Goal: Task Accomplishment & Management: Use online tool/utility

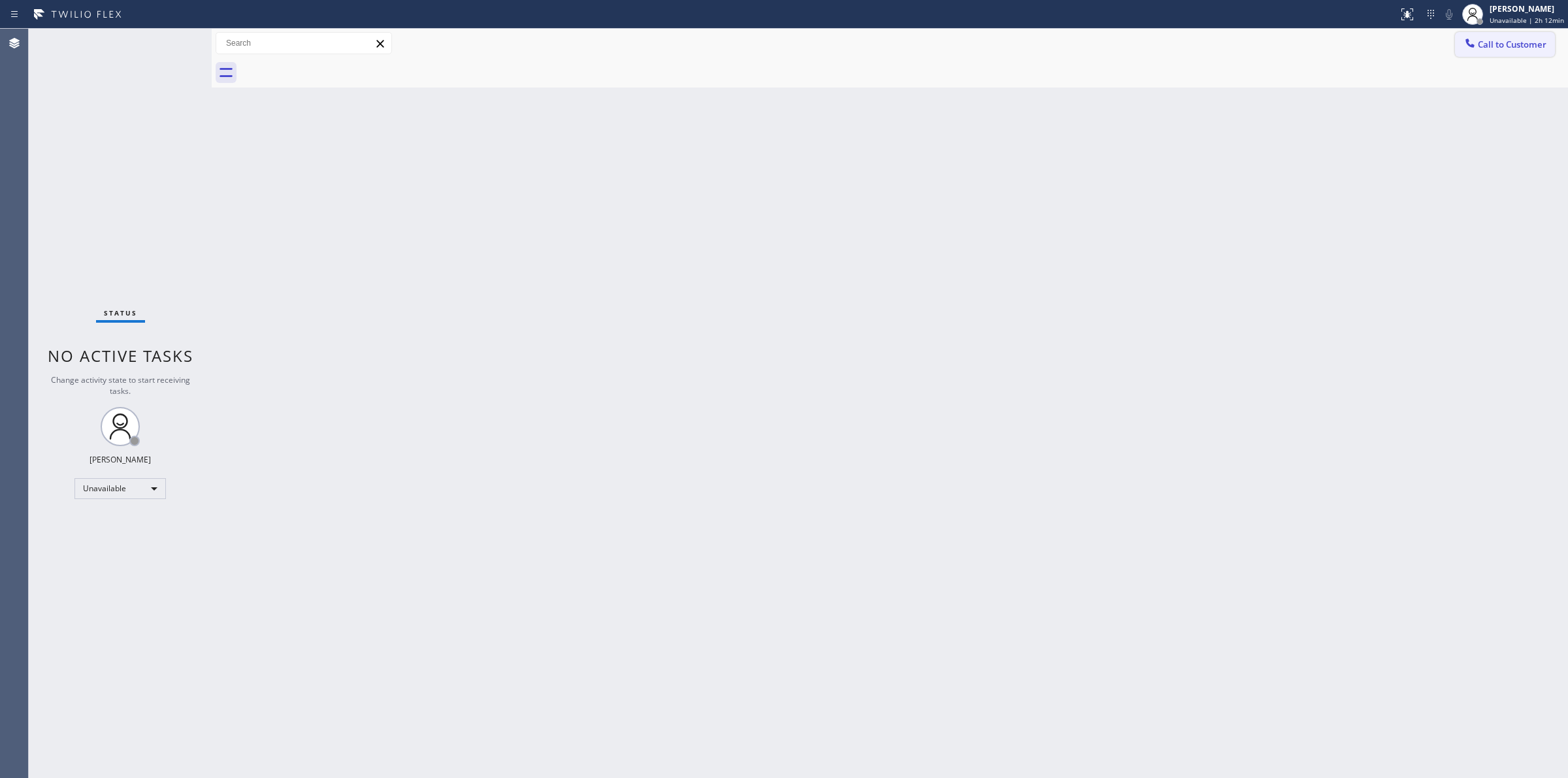
click at [1506, 54] on button "Call to Customer" at bounding box center [1505, 44] width 100 height 25
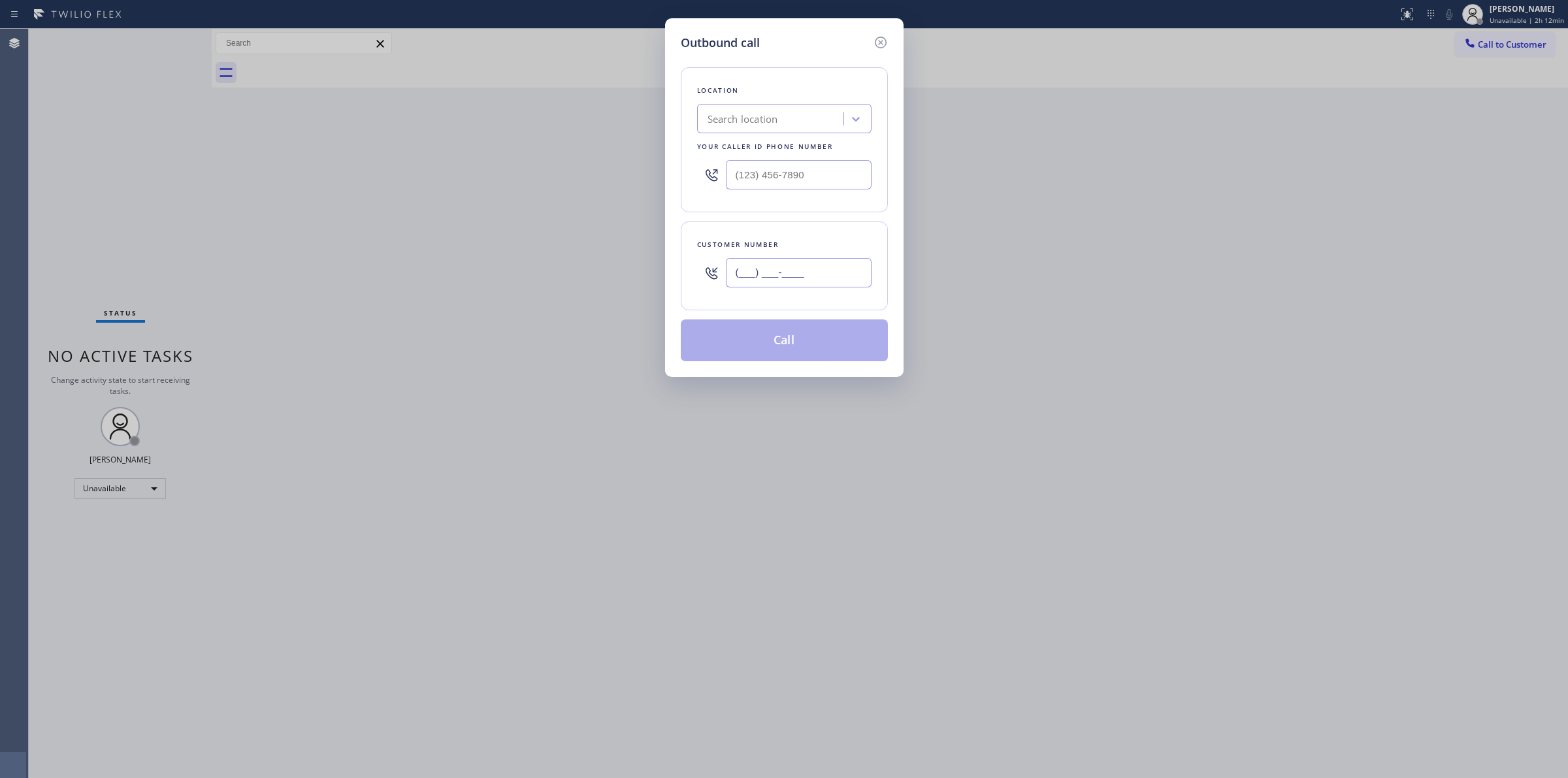
paste input "626) 623-5086"
click at [788, 267] on input "[PHONE_NUMBER]" at bounding box center [798, 273] width 146 height 30
type input "[PHONE_NUMBER]"
click at [771, 145] on div "Your caller id phone number" at bounding box center [784, 146] width 175 height 13
click at [771, 128] on div "Search location" at bounding box center [772, 119] width 142 height 23
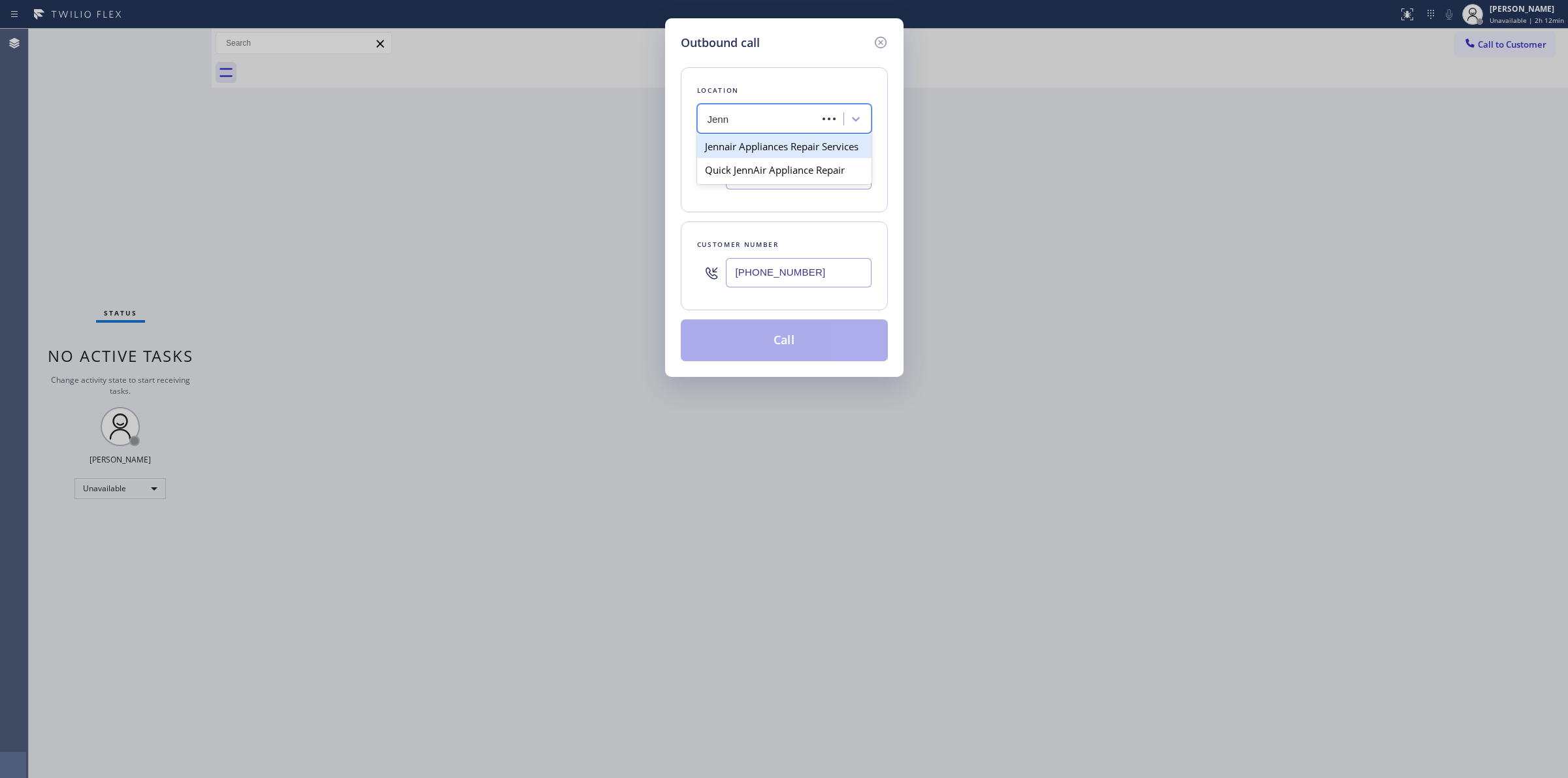
type input "Jenn a"
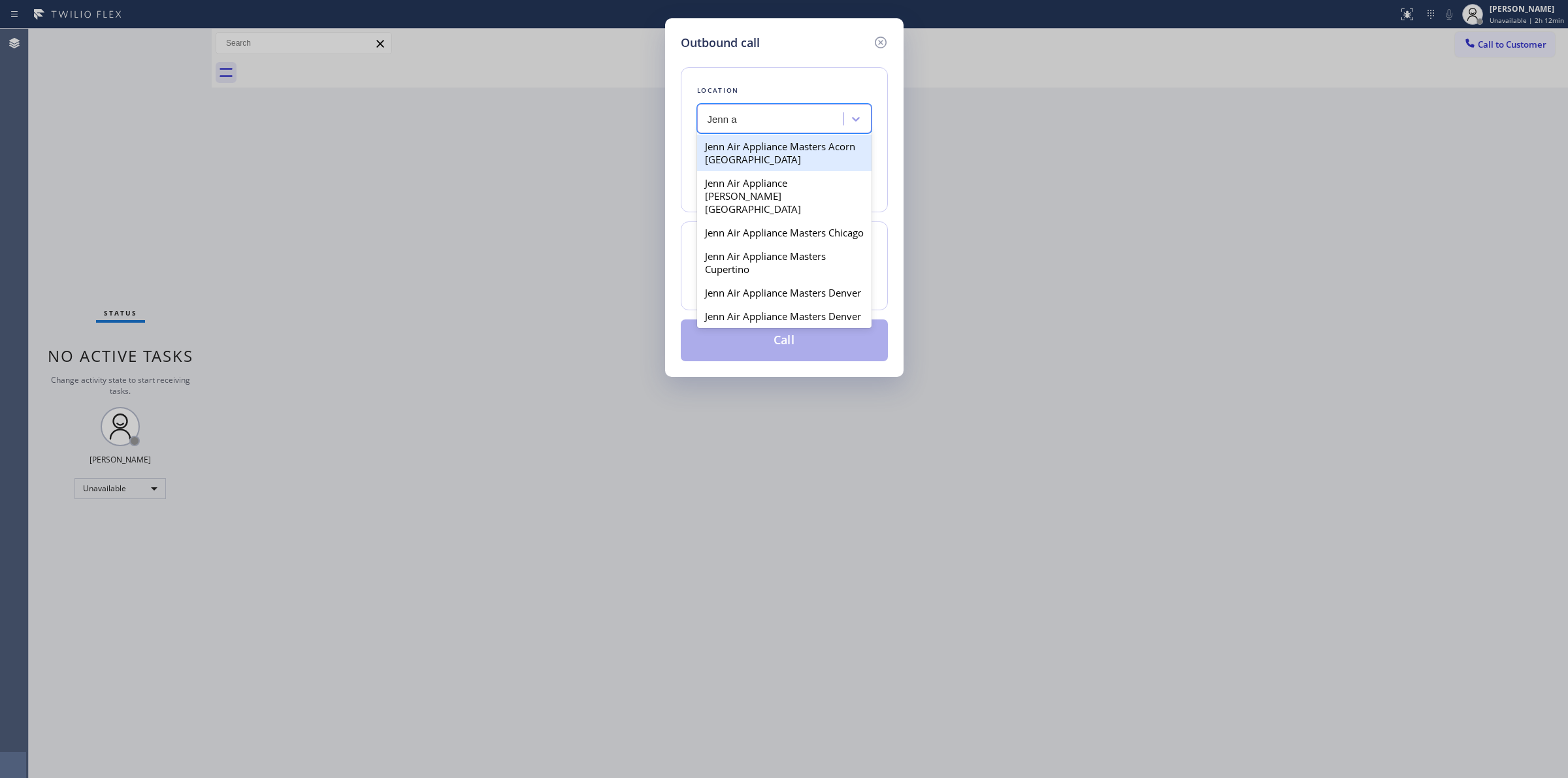
click at [738, 158] on div "Jenn Air Appliance Masters Acorn [GEOGRAPHIC_DATA]" at bounding box center [784, 153] width 175 height 37
type input "[PHONE_NUMBER]"
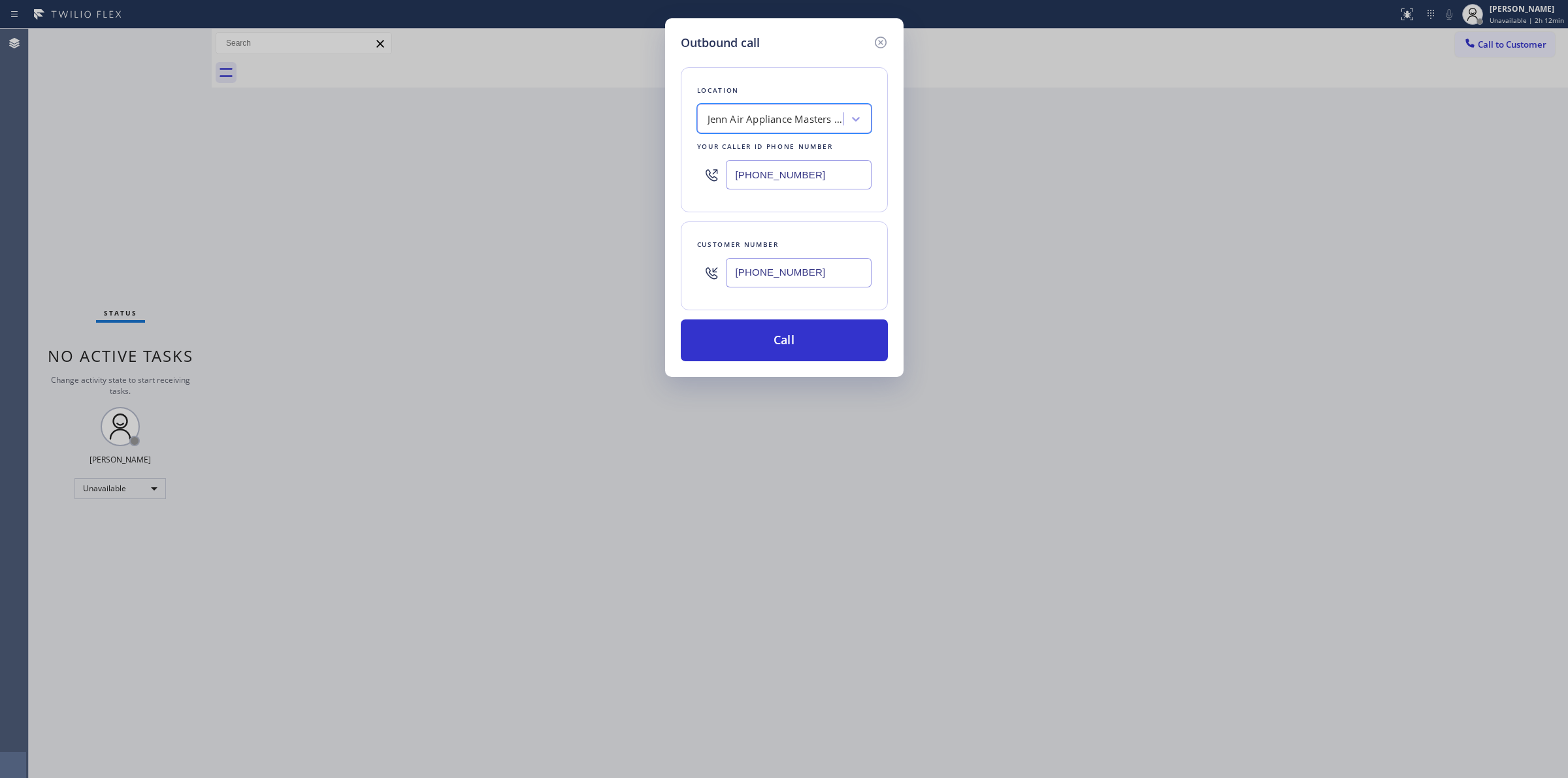
click at [762, 269] on input "[PHONE_NUMBER]" at bounding box center [798, 273] width 146 height 30
click at [763, 333] on button "Call" at bounding box center [784, 340] width 207 height 42
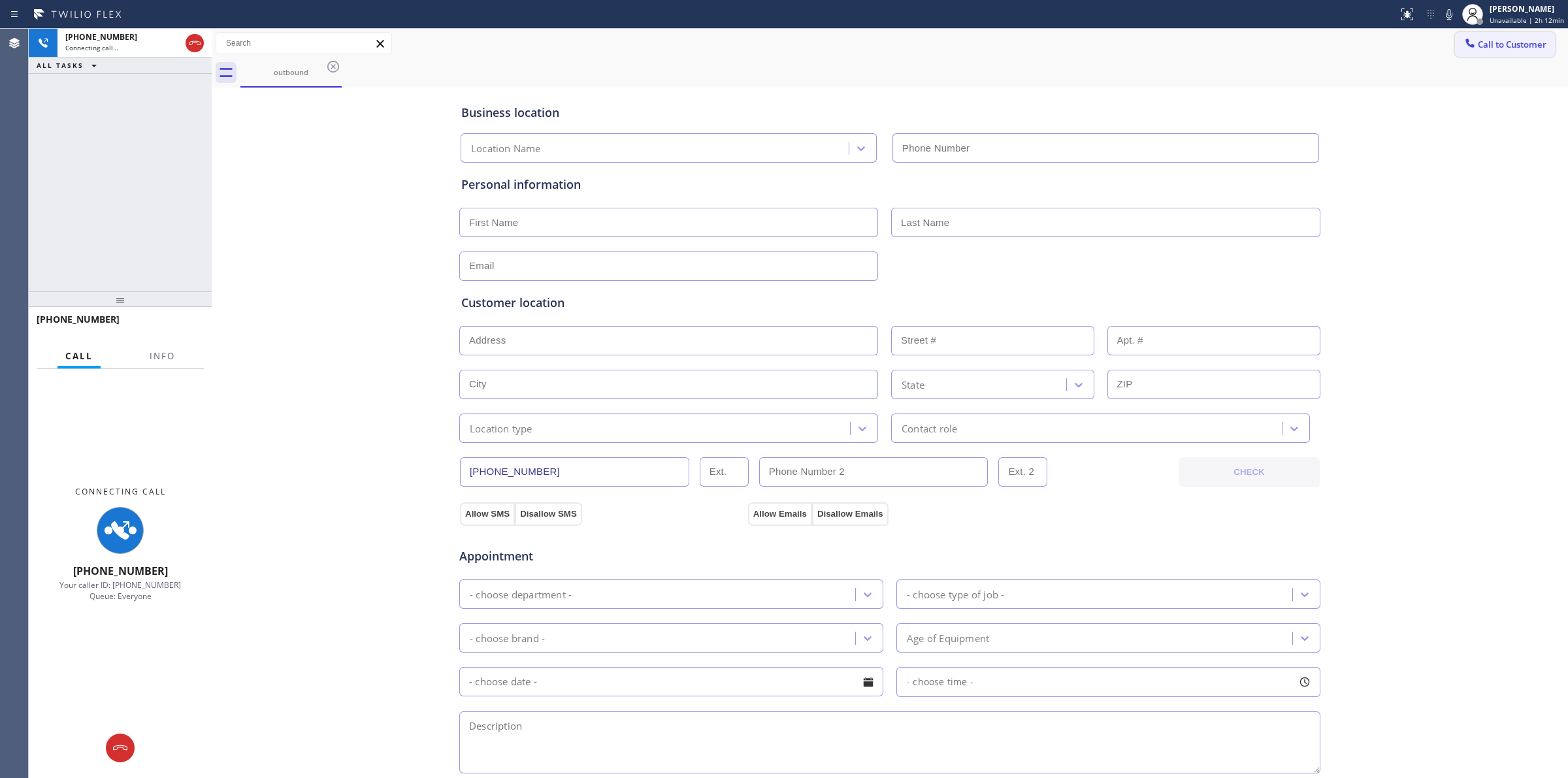
type input "[PHONE_NUMBER]"
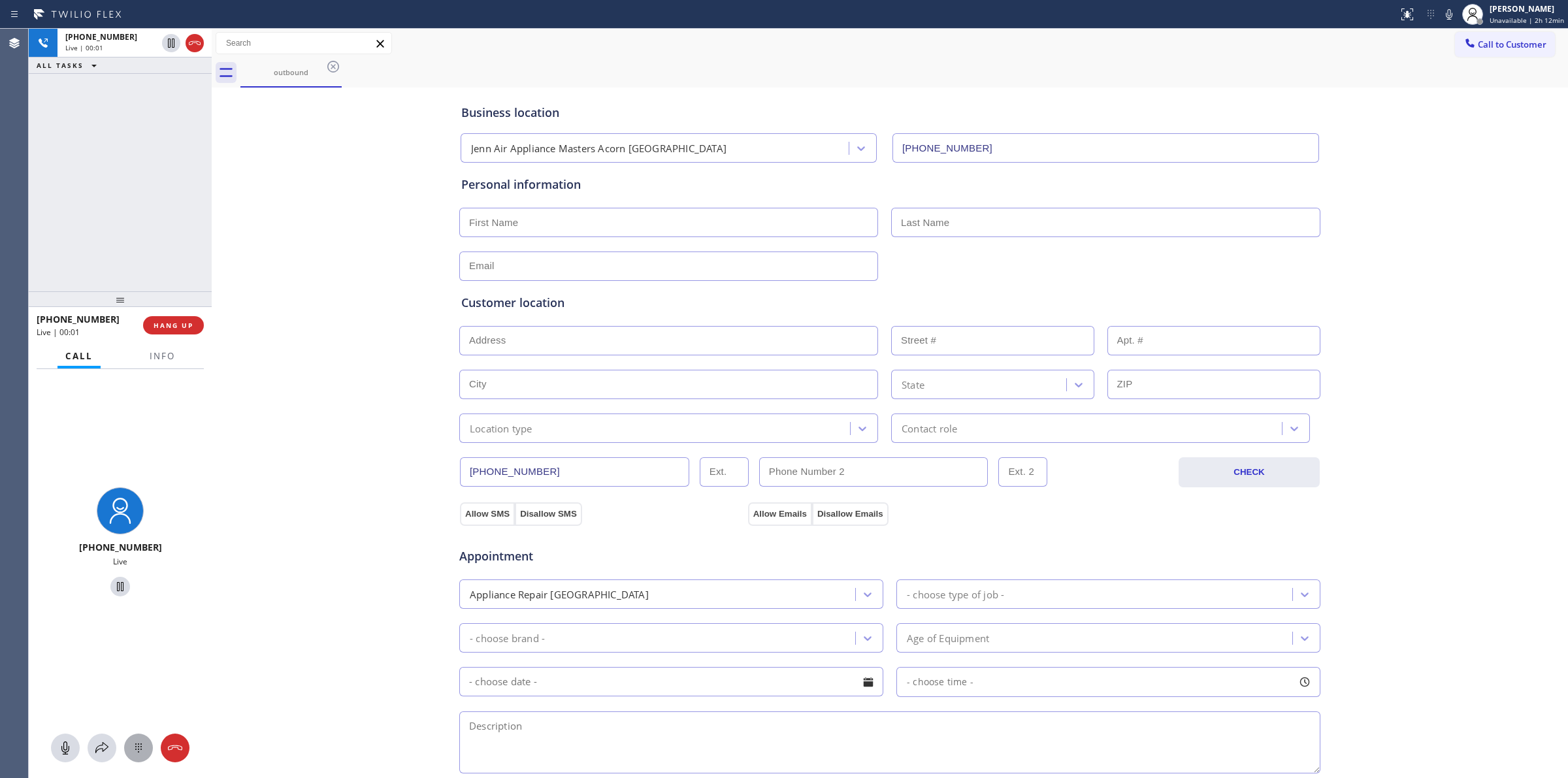
click at [141, 736] on button at bounding box center [138, 747] width 29 height 29
click at [1484, 36] on button "Call to Customer" at bounding box center [1505, 44] width 100 height 25
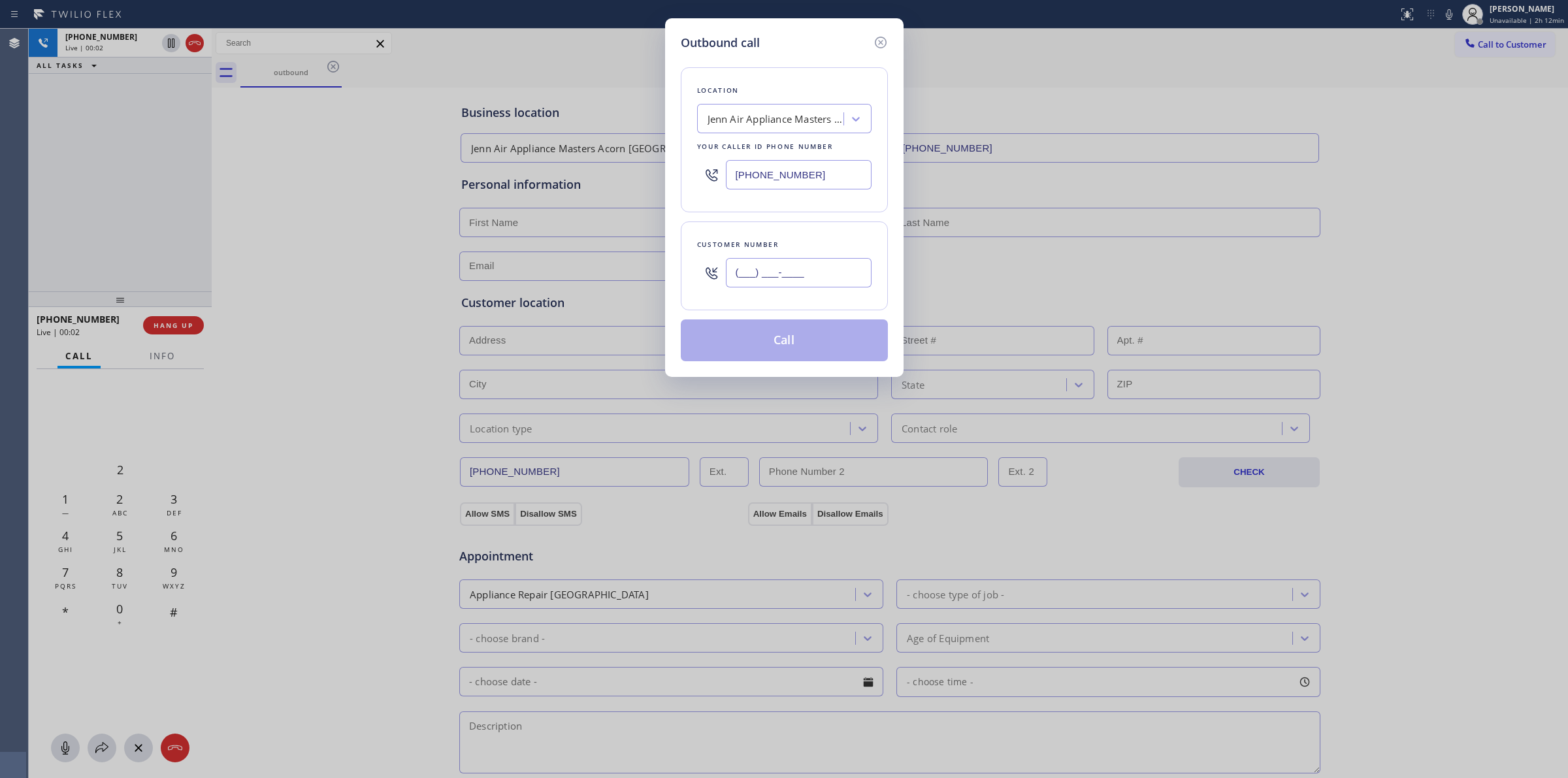
click at [812, 281] on input "(___) ___-____" at bounding box center [798, 273] width 146 height 30
paste input "626) 623-5086"
type input "[PHONE_NUMBER]"
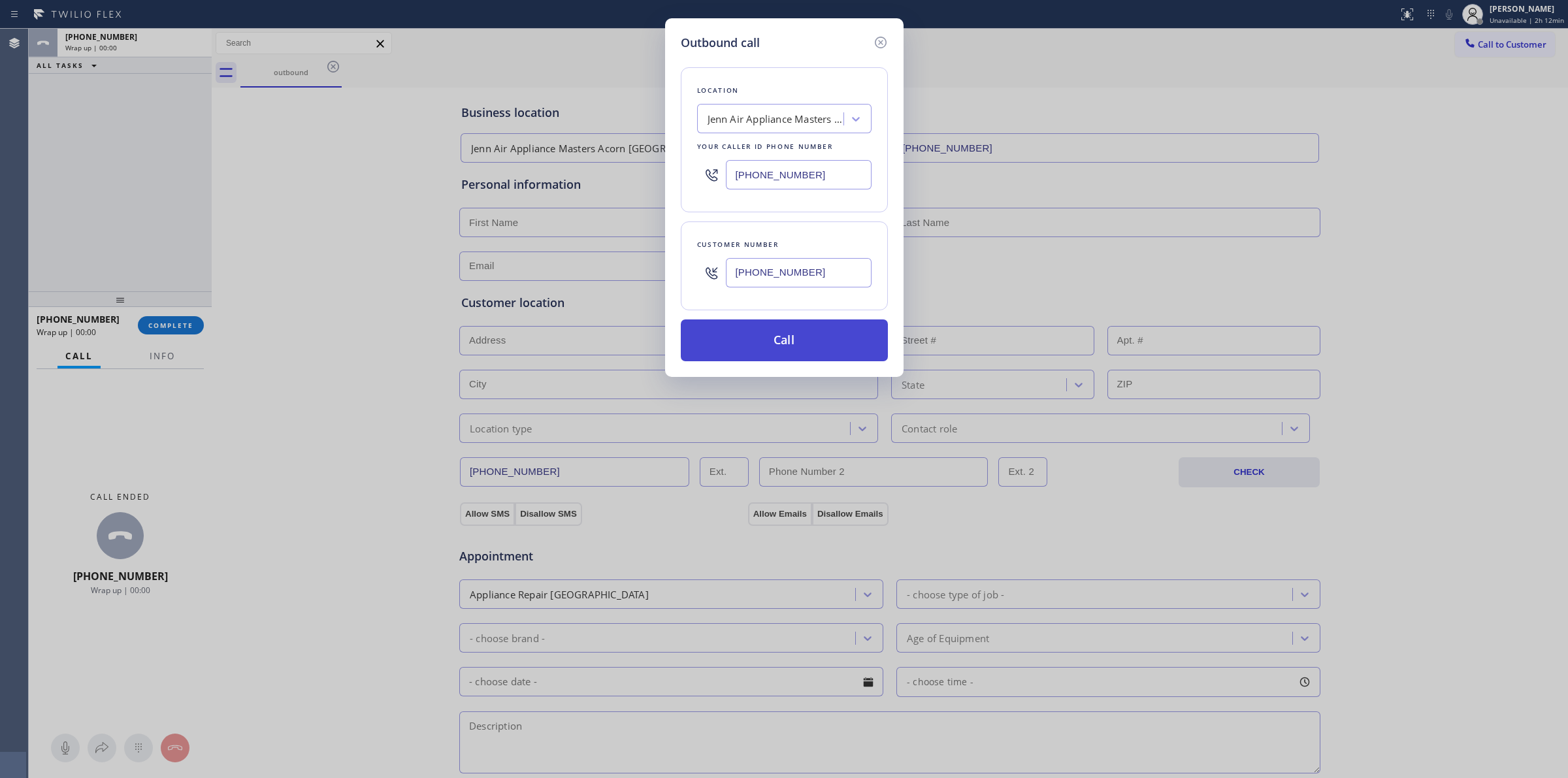
click at [740, 345] on button "Call" at bounding box center [784, 340] width 207 height 42
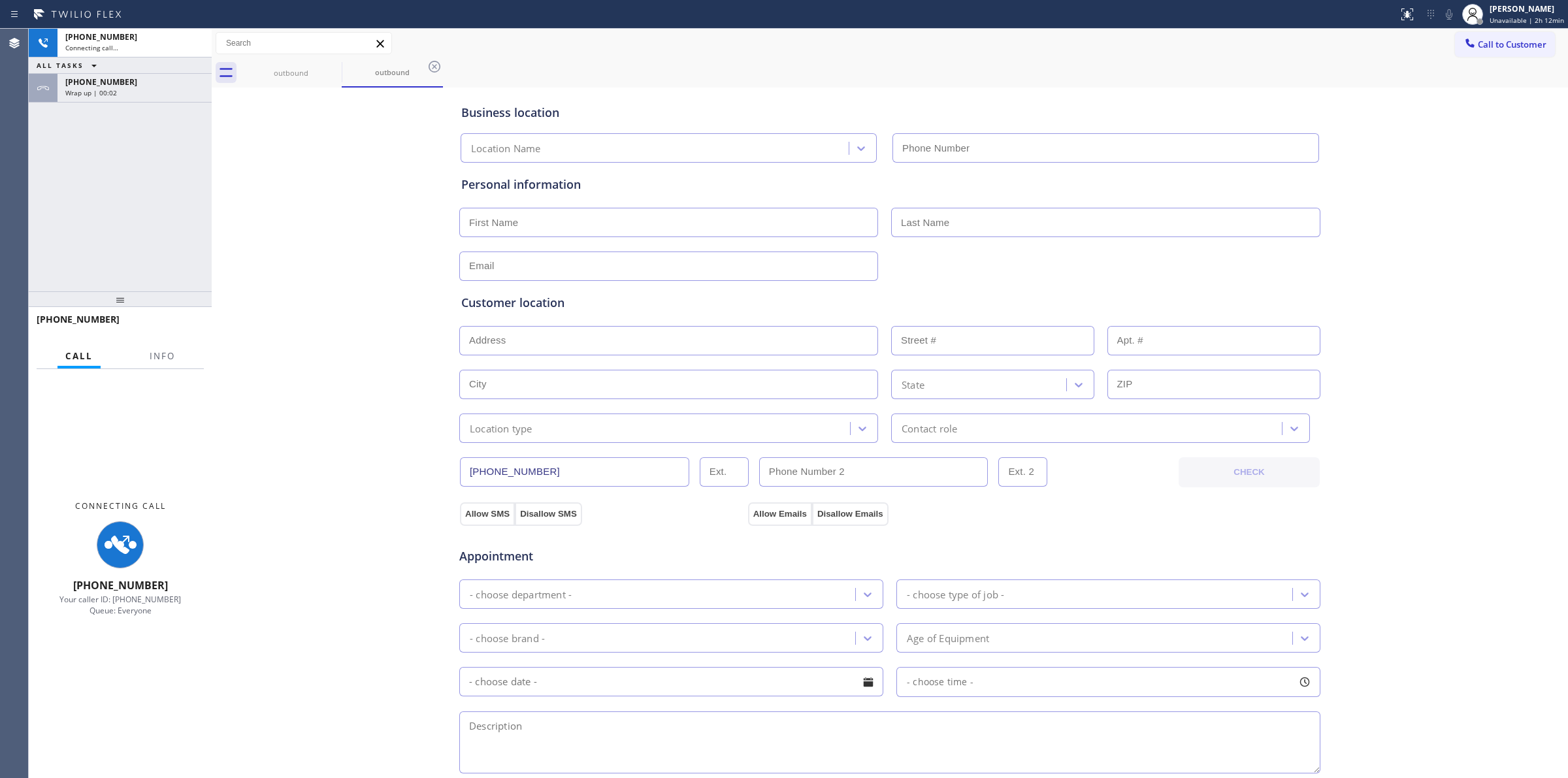
type input "[PHONE_NUMBER]"
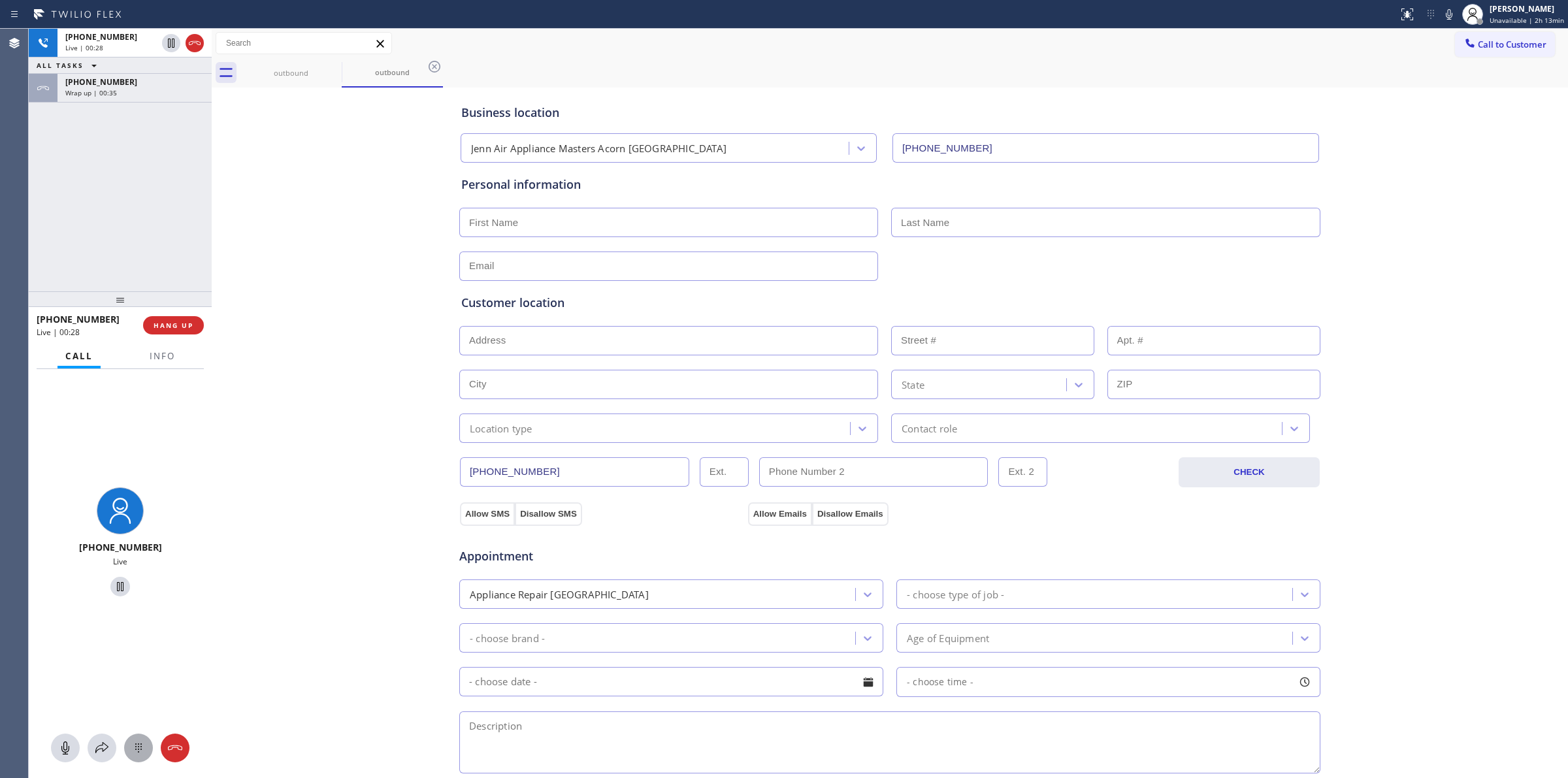
click at [124, 752] on div at bounding box center [138, 748] width 29 height 15
click at [158, 94] on div "Wrap up | 00:36" at bounding box center [134, 92] width 139 height 9
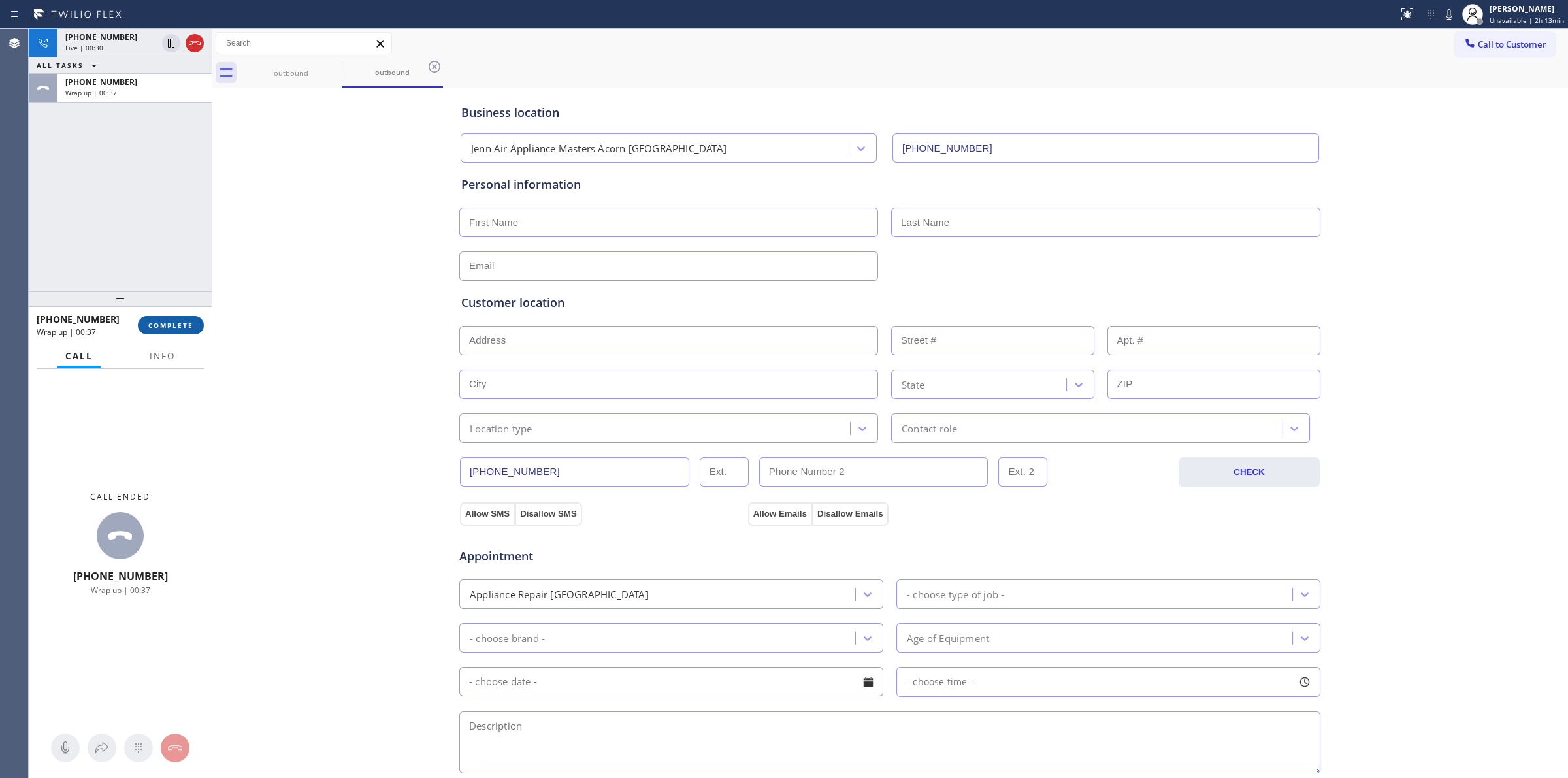
click at [171, 325] on span "COMPLETE" at bounding box center [171, 325] width 45 height 9
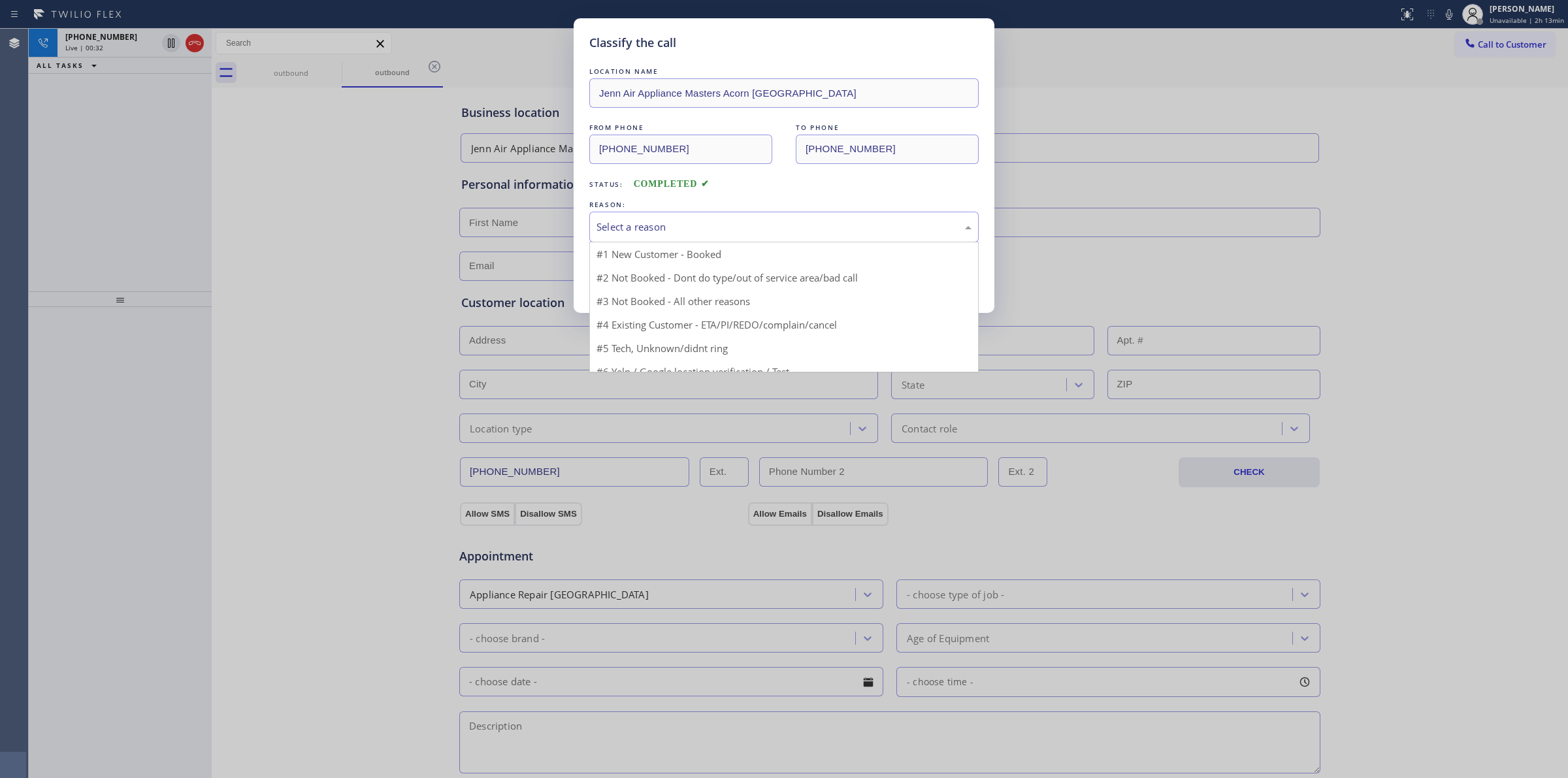
click at [701, 232] on div "Select a reason" at bounding box center [783, 227] width 375 height 15
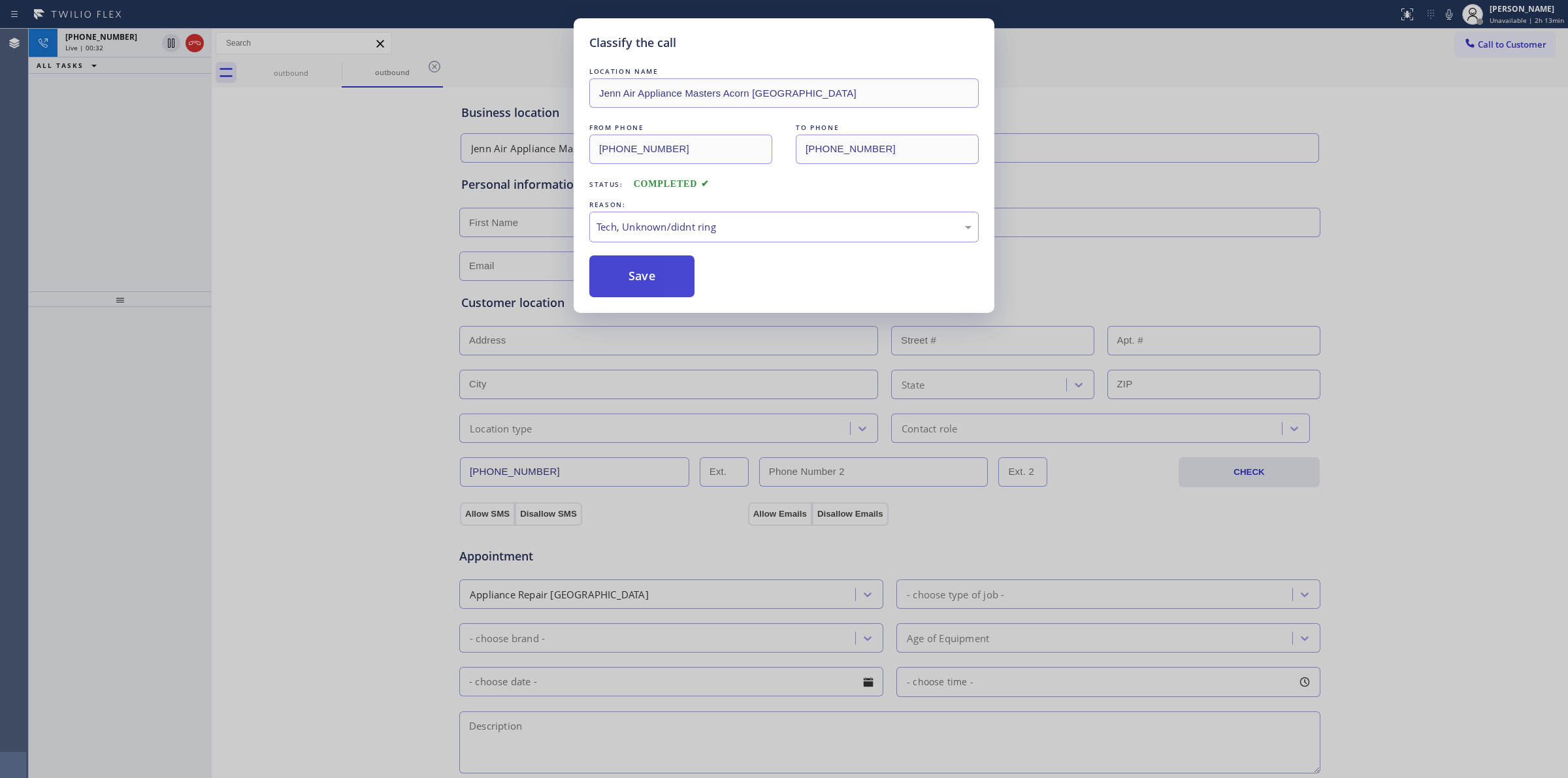
click at [651, 276] on button "Save" at bounding box center [641, 276] width 105 height 42
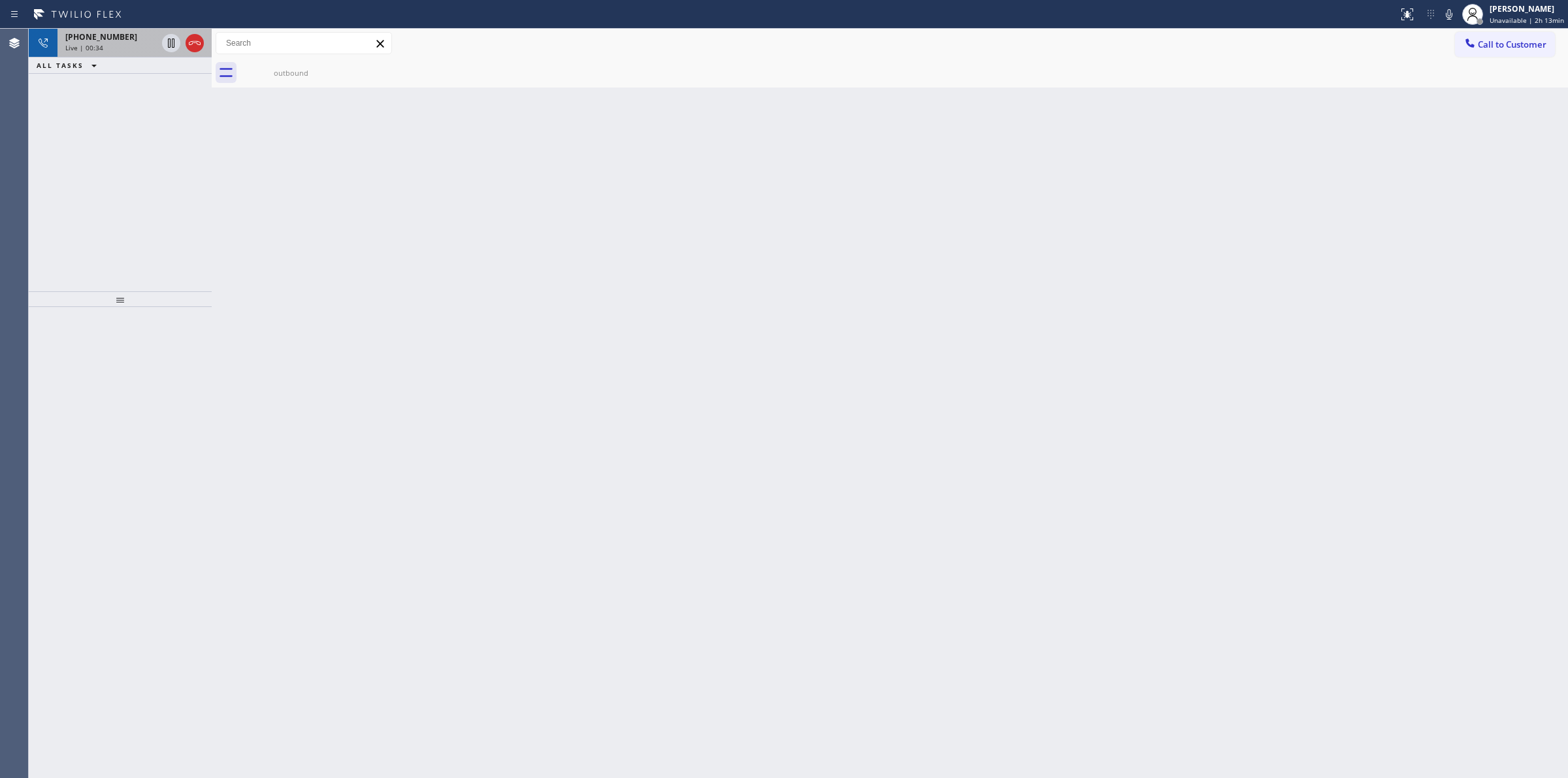
click at [106, 44] on div "Live | 00:34" at bounding box center [111, 47] width 91 height 9
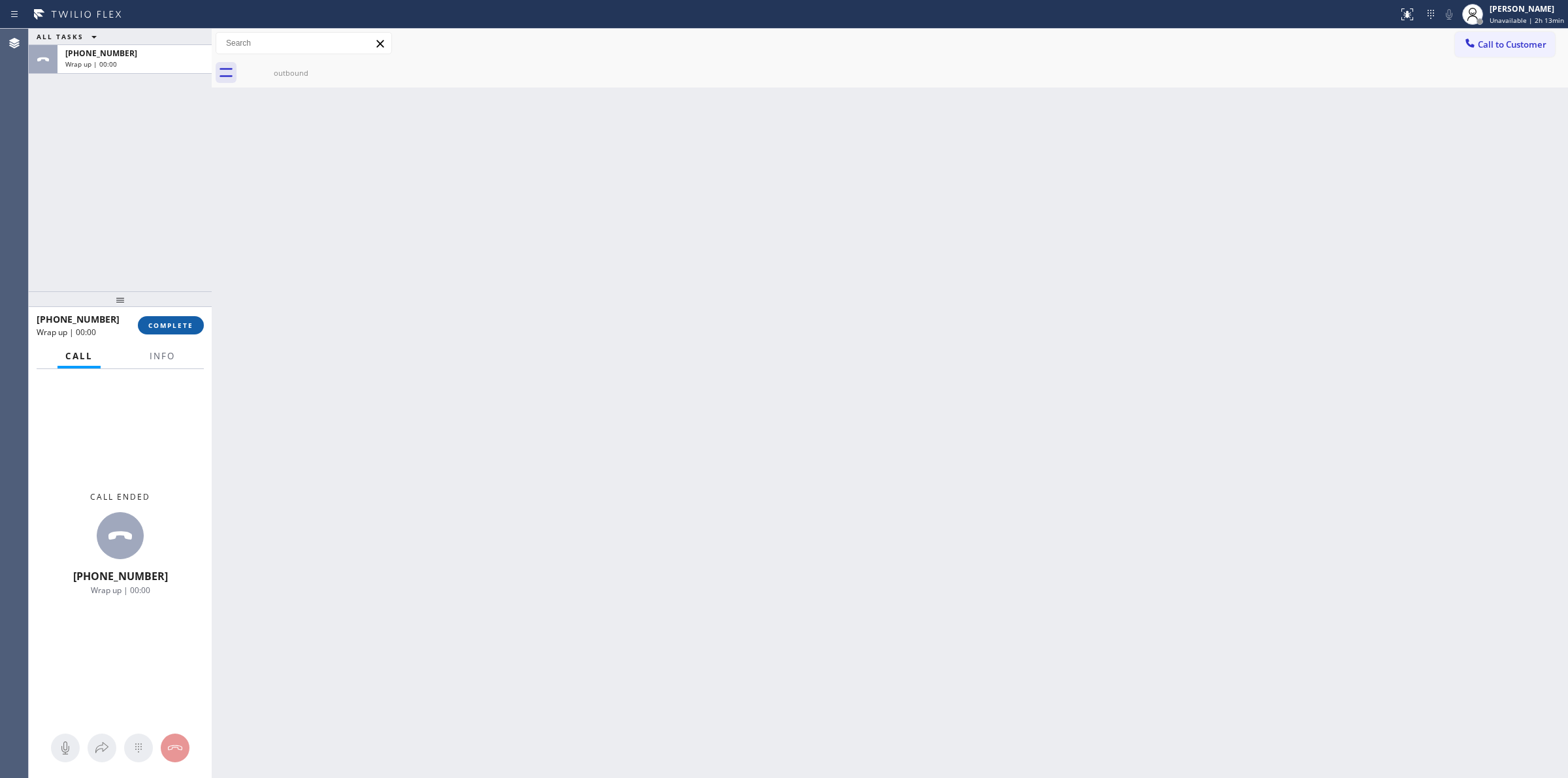
click at [186, 329] on span "COMPLETE" at bounding box center [171, 325] width 45 height 9
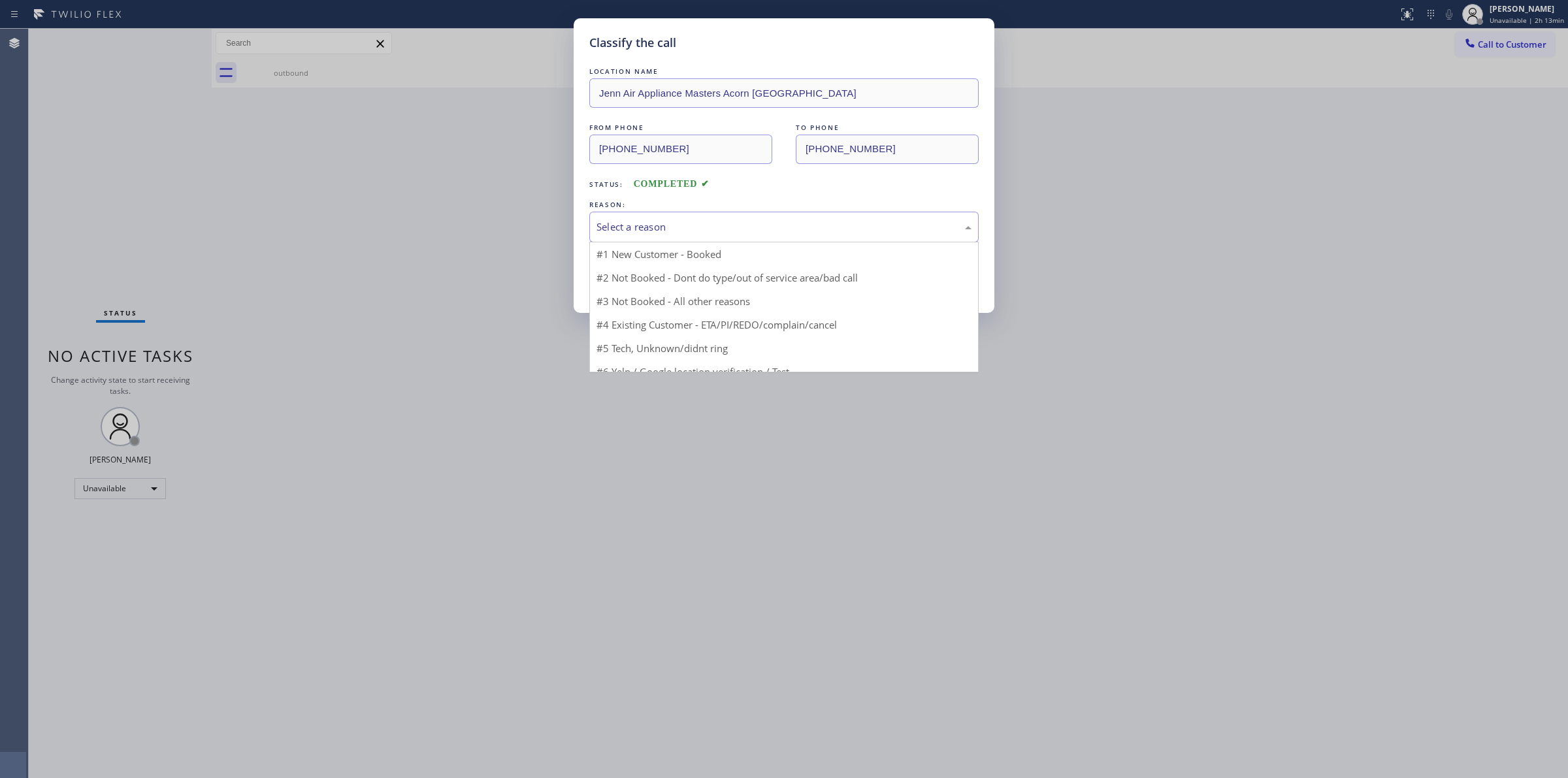
click at [752, 229] on div "Select a reason" at bounding box center [783, 227] width 375 height 15
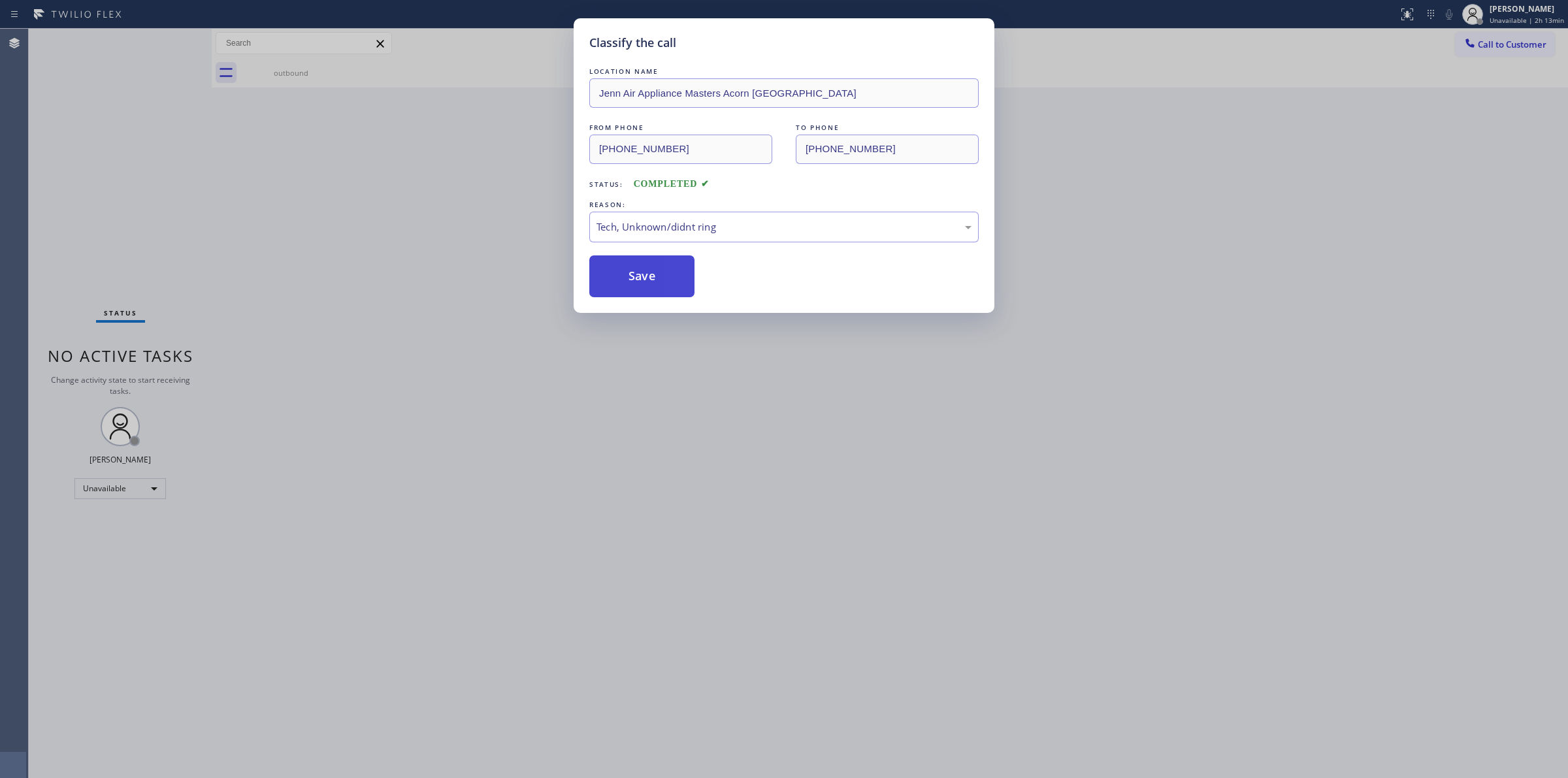
drag, startPoint x: 699, startPoint y: 328, endPoint x: 621, endPoint y: 263, distance: 101.5
click at [621, 263] on button "Save" at bounding box center [641, 276] width 105 height 42
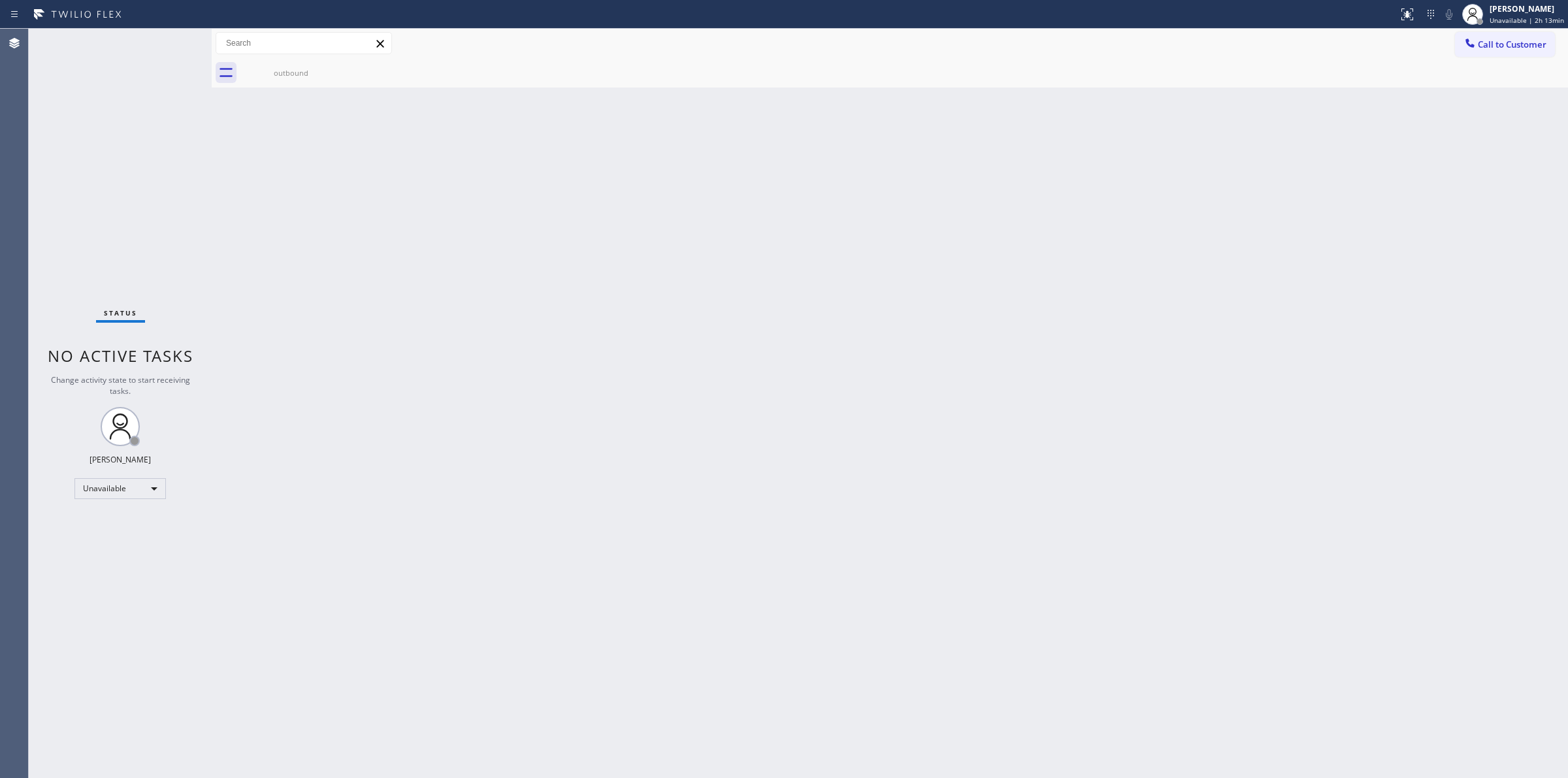
drag, startPoint x: 1435, startPoint y: 164, endPoint x: 1467, endPoint y: 86, distance: 84.3
click at [1443, 155] on div "Back to Dashboard Change Sender ID Customers Technicians Select a contact Outbo…" at bounding box center [890, 403] width 1356 height 749
click at [1488, 47] on span "Call to Customer" at bounding box center [1512, 44] width 68 height 12
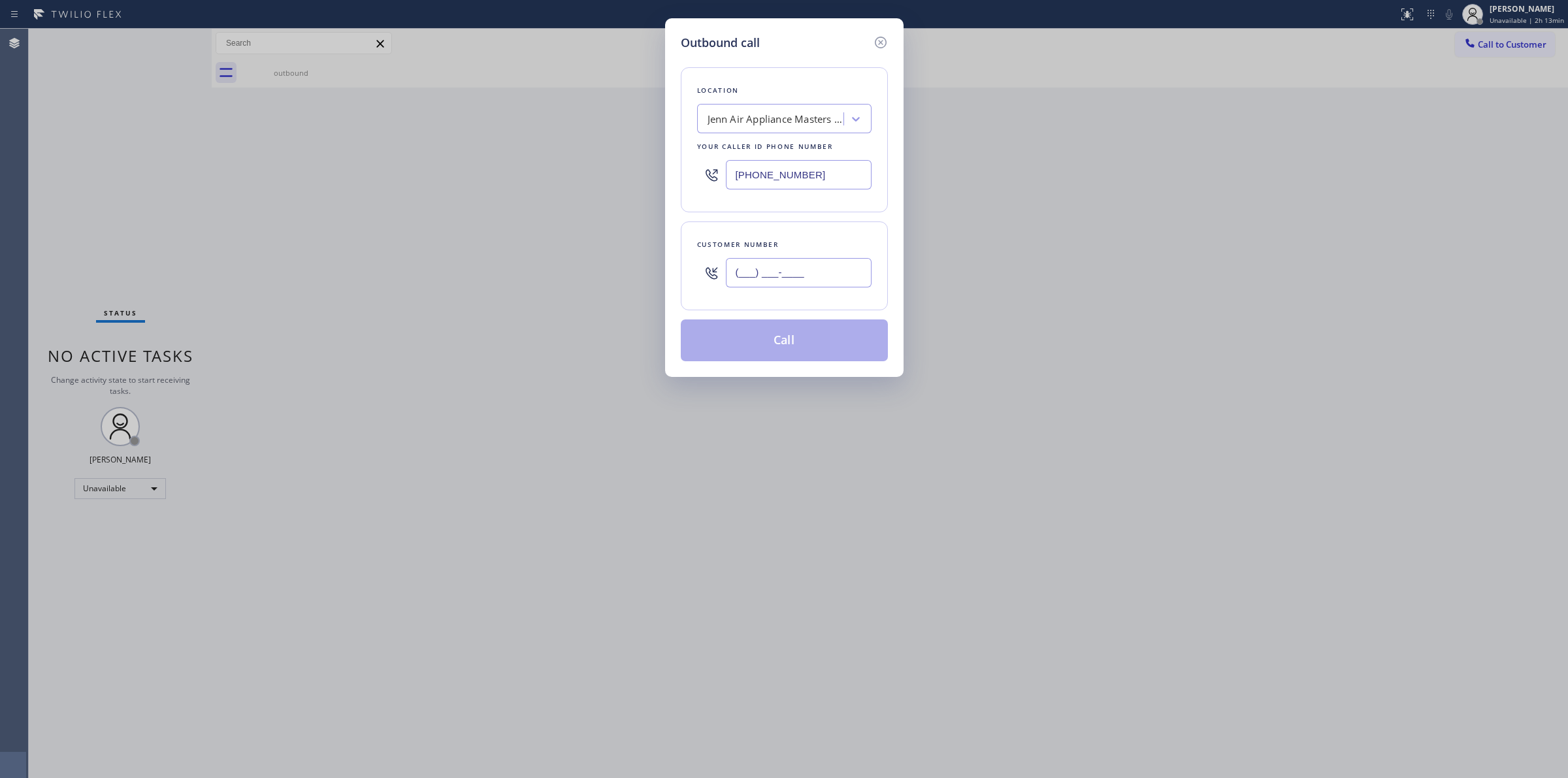
paste input "628-2262"
drag, startPoint x: 760, startPoint y: 269, endPoint x: 781, endPoint y: 148, distance: 122.8
click at [761, 269] on input "(___) 628-2262" at bounding box center [798, 273] width 146 height 30
click at [788, 121] on div "Jenn Air Appliance Masters Acorn [GEOGRAPHIC_DATA]" at bounding box center [776, 119] width 137 height 15
click at [836, 265] on input "(___) 628-2262" at bounding box center [798, 273] width 146 height 30
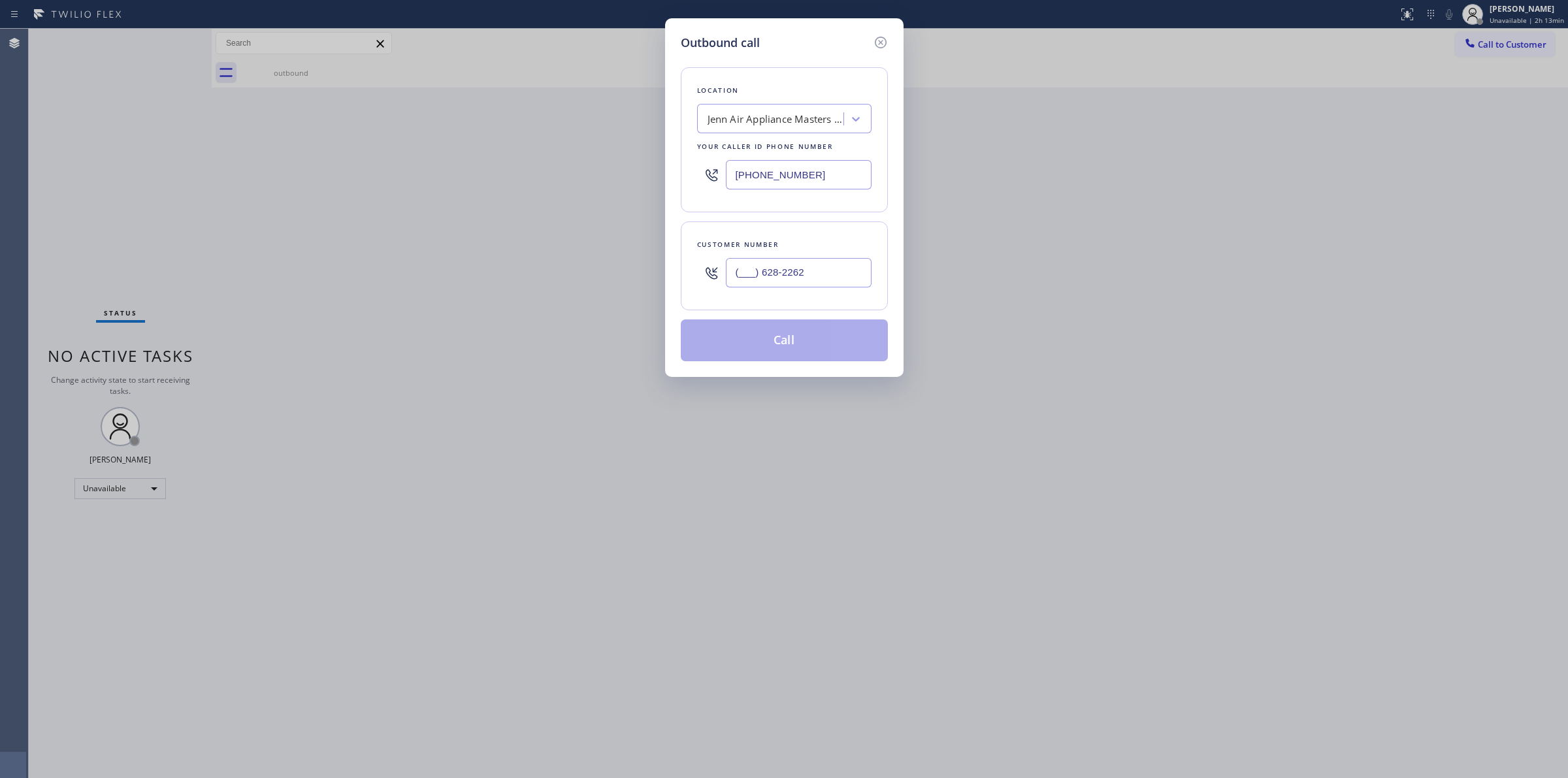
click at [836, 265] on input "(___) 628-2262" at bounding box center [798, 273] width 146 height 30
paste input "628) 226-2194"
type input "[PHONE_NUMBER]"
click at [749, 103] on div "Location Jenn Air Appliance Masters Acorn Lake View Your caller id phone number…" at bounding box center [784, 140] width 207 height 145
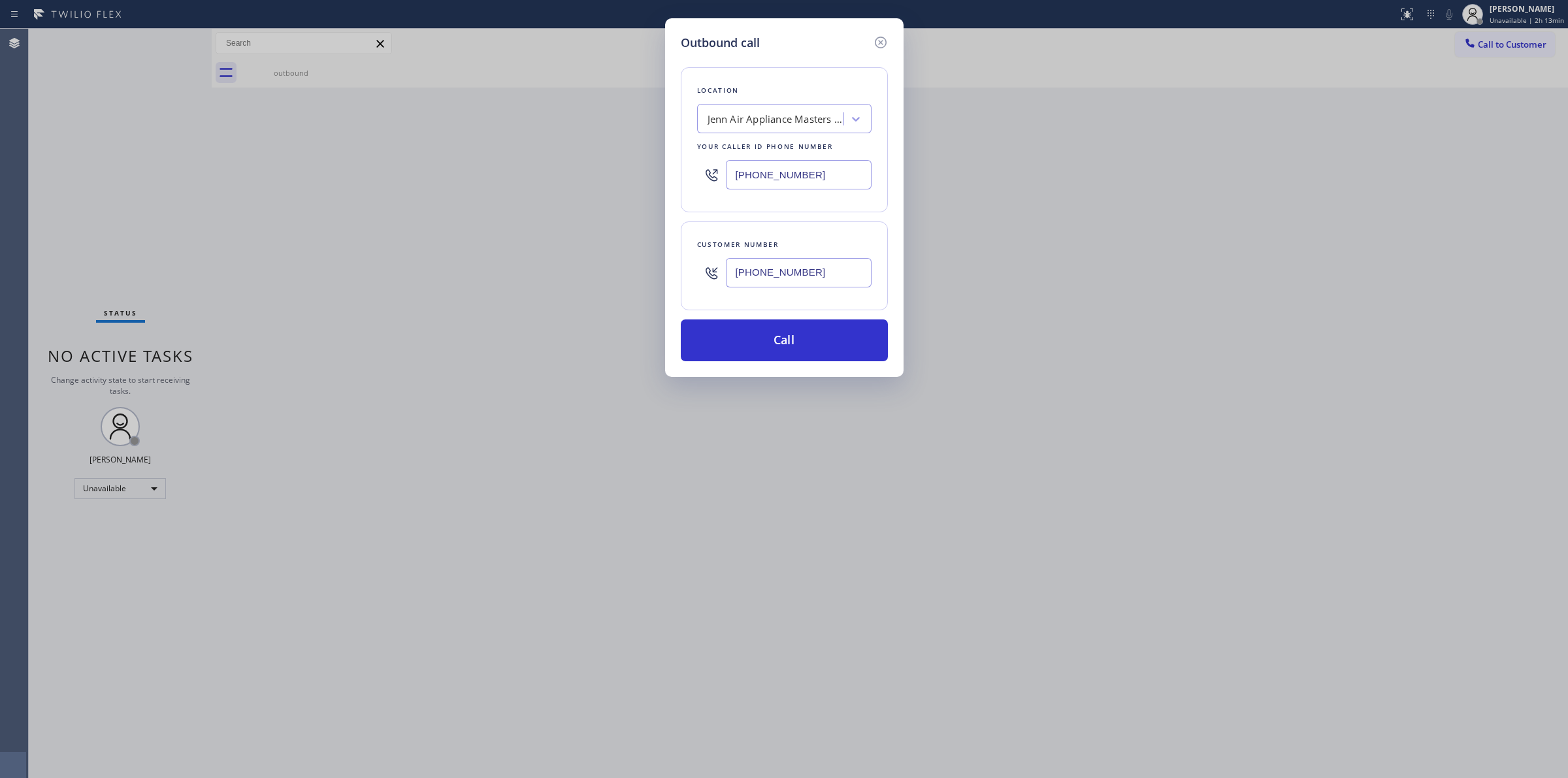
click at [750, 122] on div "Jenn Air Appliance Masters Acorn [GEOGRAPHIC_DATA]" at bounding box center [776, 119] width 137 height 15
type input "LG"
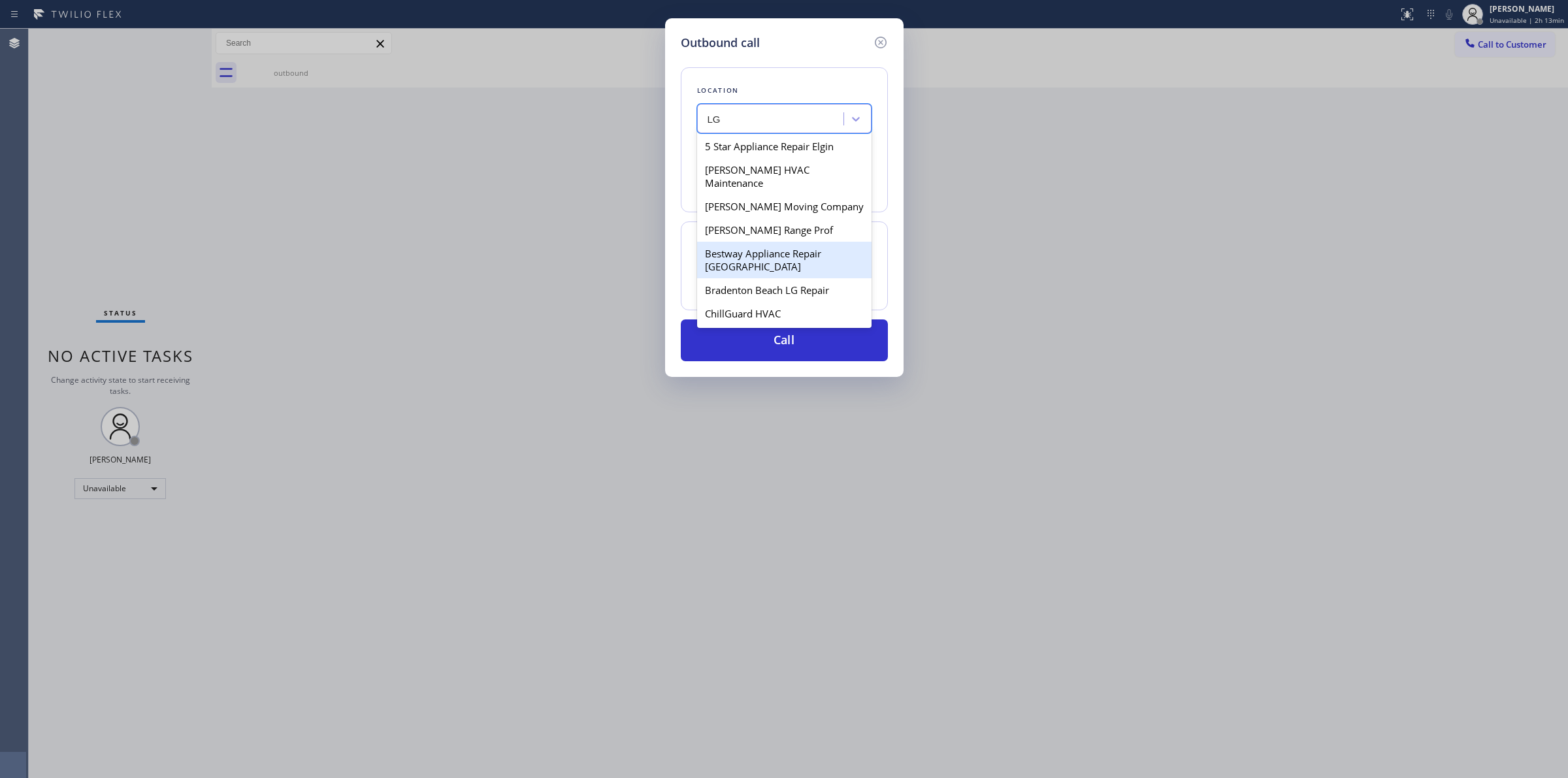
click at [769, 241] on div "Bestway Appliance Repair [GEOGRAPHIC_DATA]" at bounding box center [784, 260] width 175 height 37
type input "[PHONE_NUMBER]"
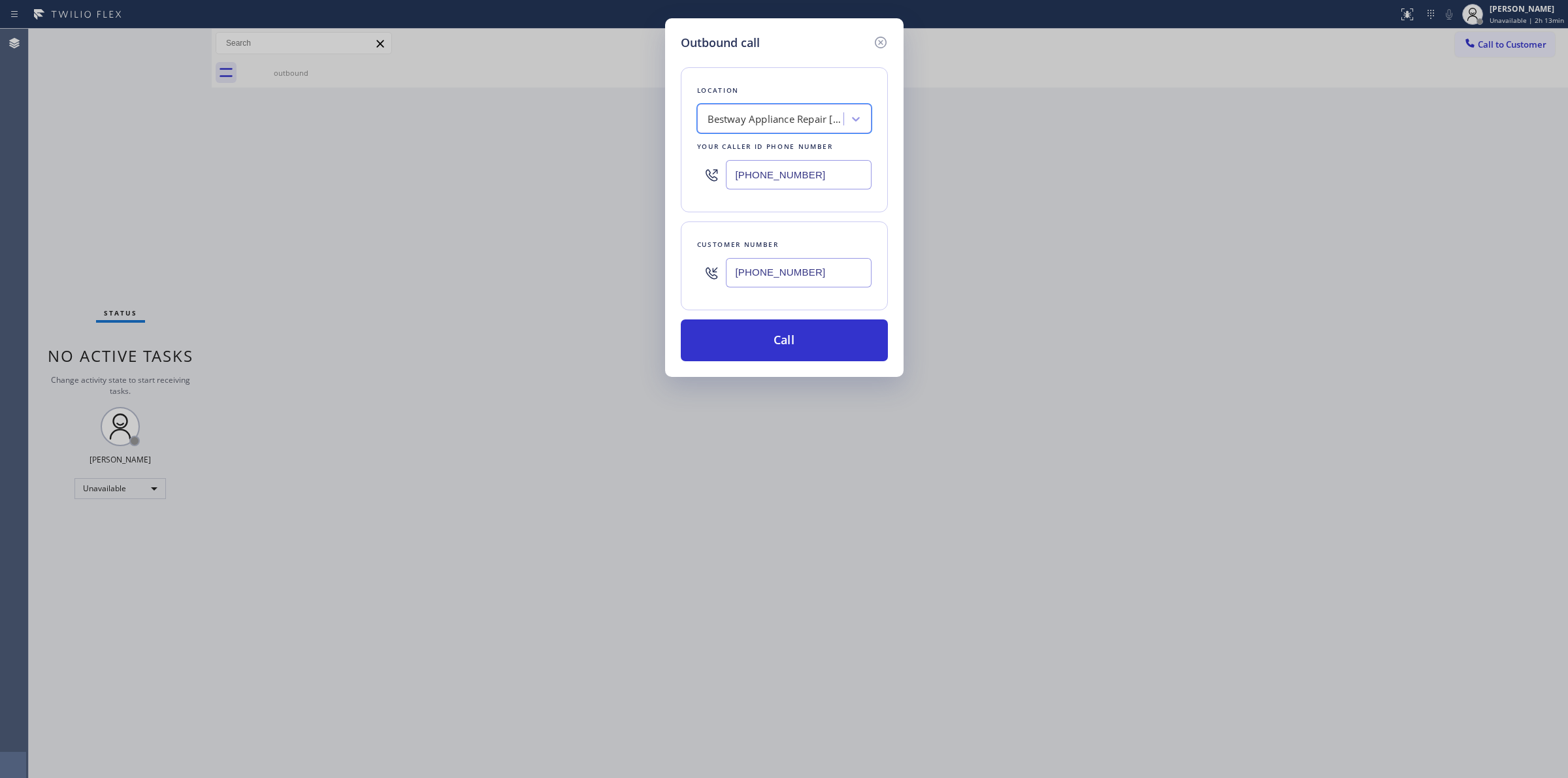
click at [757, 276] on input "[PHONE_NUMBER]" at bounding box center [798, 273] width 146 height 30
drag, startPoint x: 757, startPoint y: 276, endPoint x: 807, endPoint y: 295, distance: 53.5
click at [807, 294] on div "[PHONE_NUMBER]" at bounding box center [798, 272] width 146 height 42
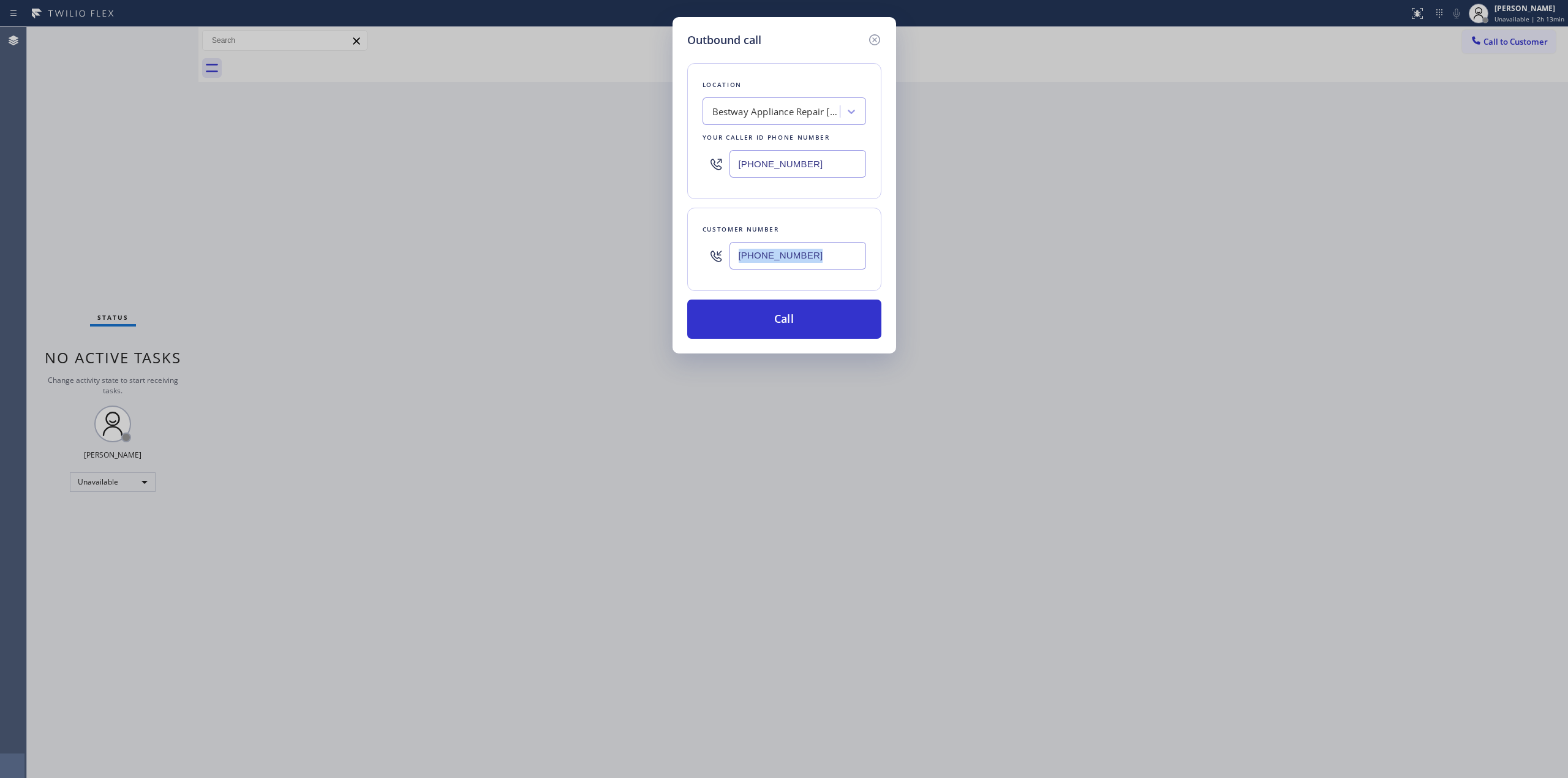
click at [775, 260] on input "[PHONE_NUMBER]" at bounding box center [798, 256] width 137 height 28
click at [781, 319] on button "Call" at bounding box center [785, 319] width 194 height 39
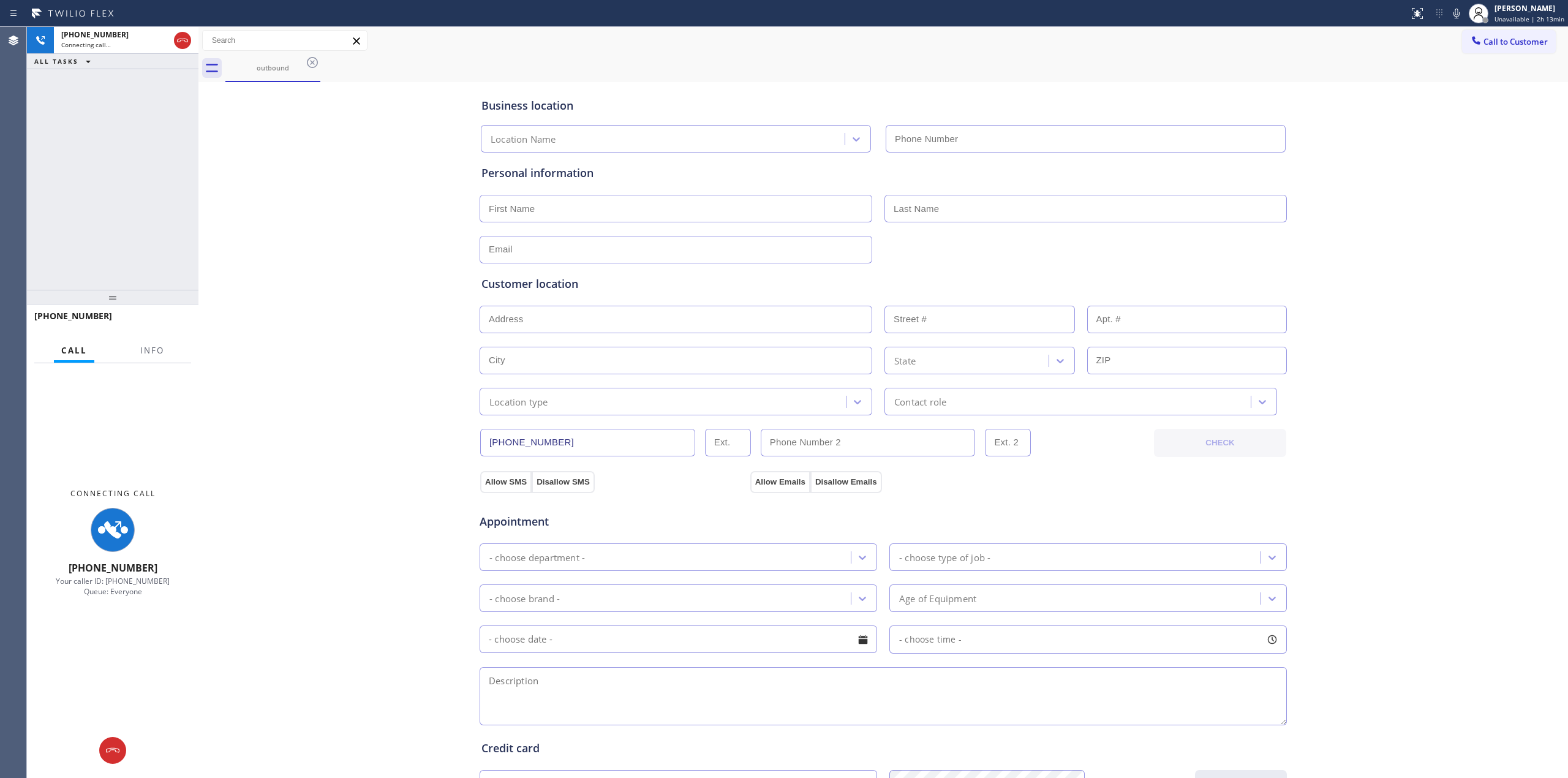
click at [1458, 148] on div "Business location Location Name Personal information Customer location >> ADD N…" at bounding box center [883, 503] width 1363 height 837
type input "[PHONE_NUMBER]"
click at [1464, 21] on div "Status report No issues detected If you experience an issue, please download th…" at bounding box center [1486, 13] width 164 height 27
click at [1458, 13] on icon at bounding box center [1456, 13] width 6 height 10
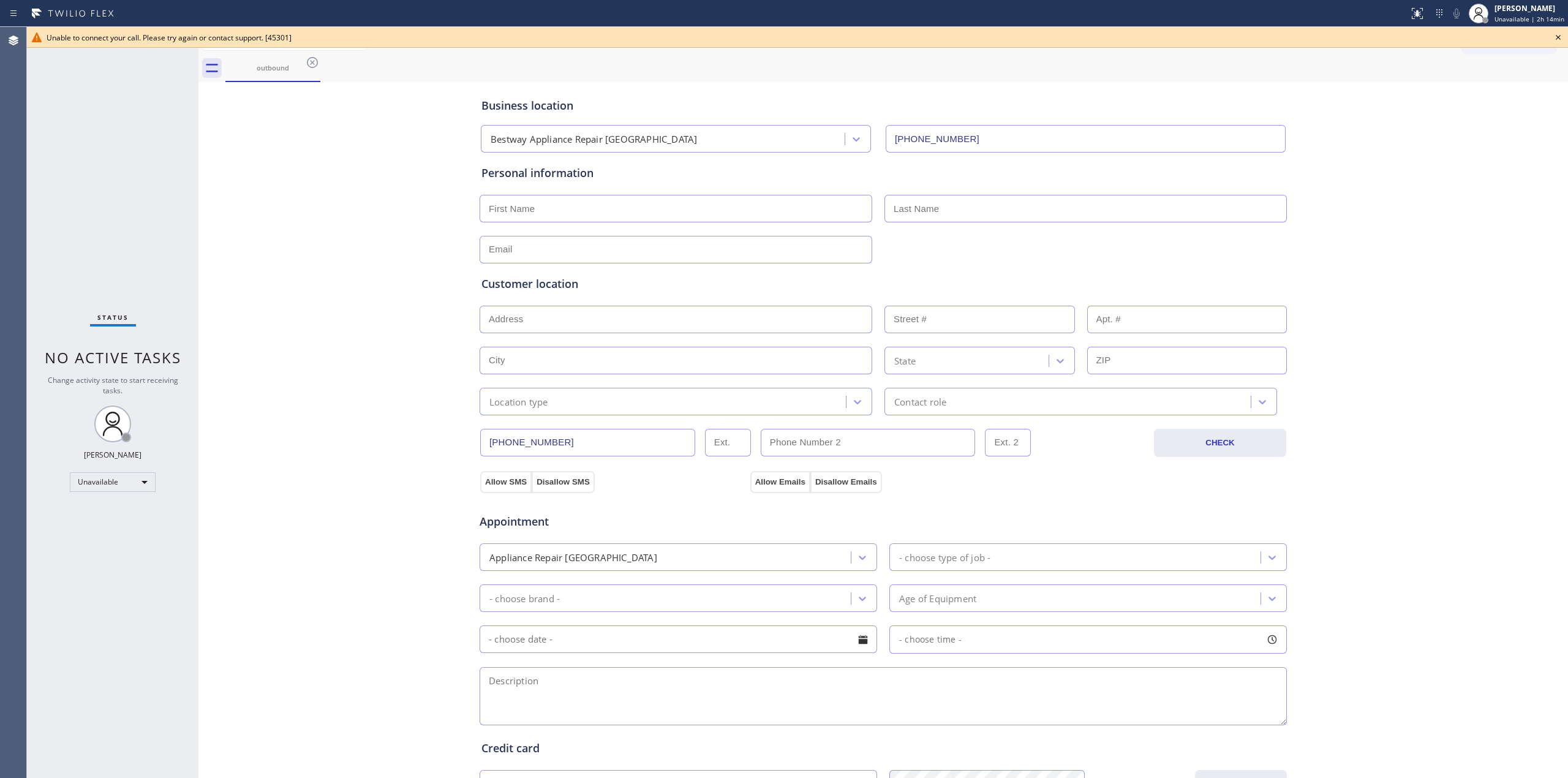
click at [1470, 37] on icon at bounding box center [1558, 37] width 5 height 5
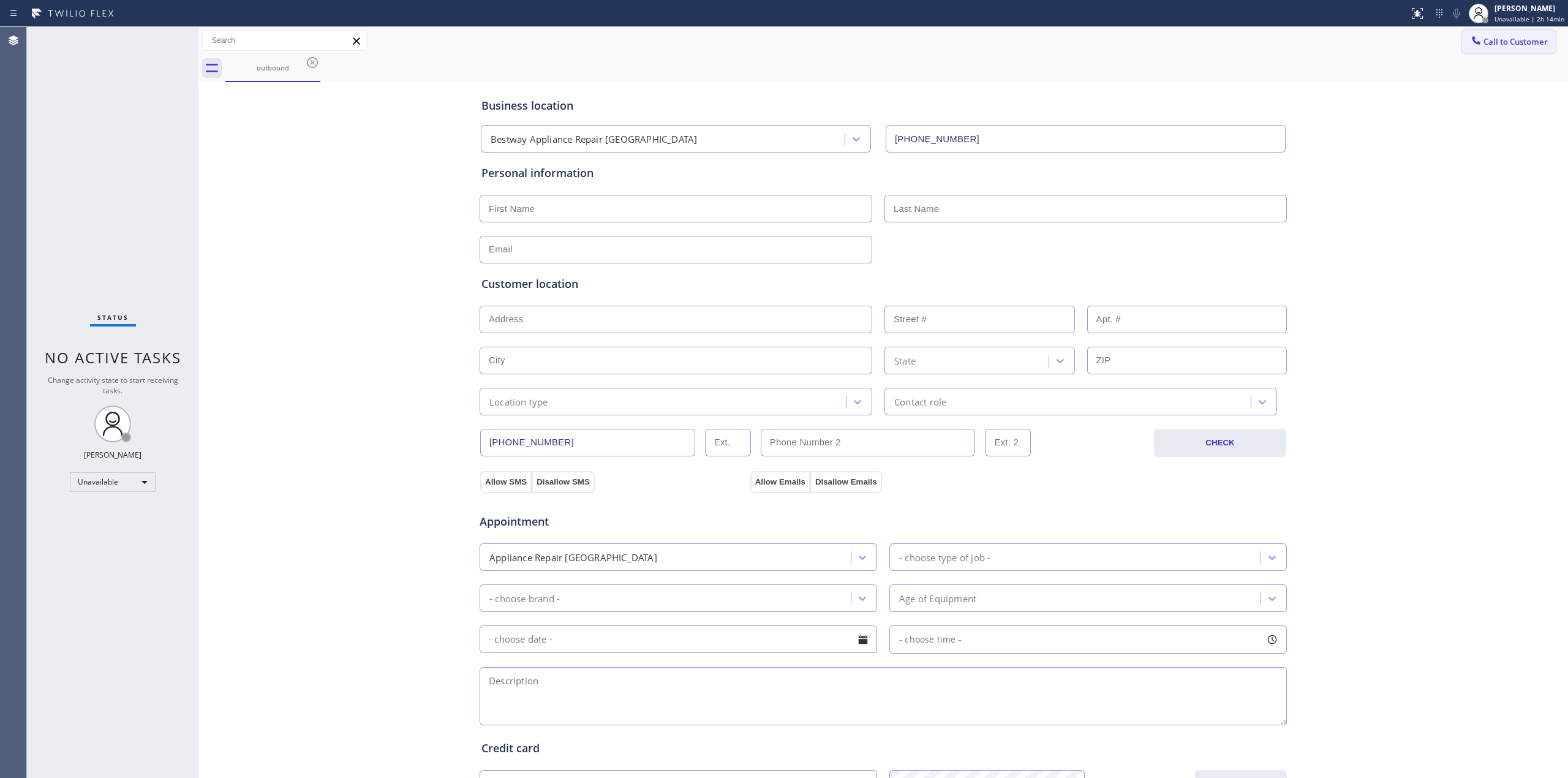
click at [1470, 38] on span "Call to Customer" at bounding box center [1515, 42] width 64 height 11
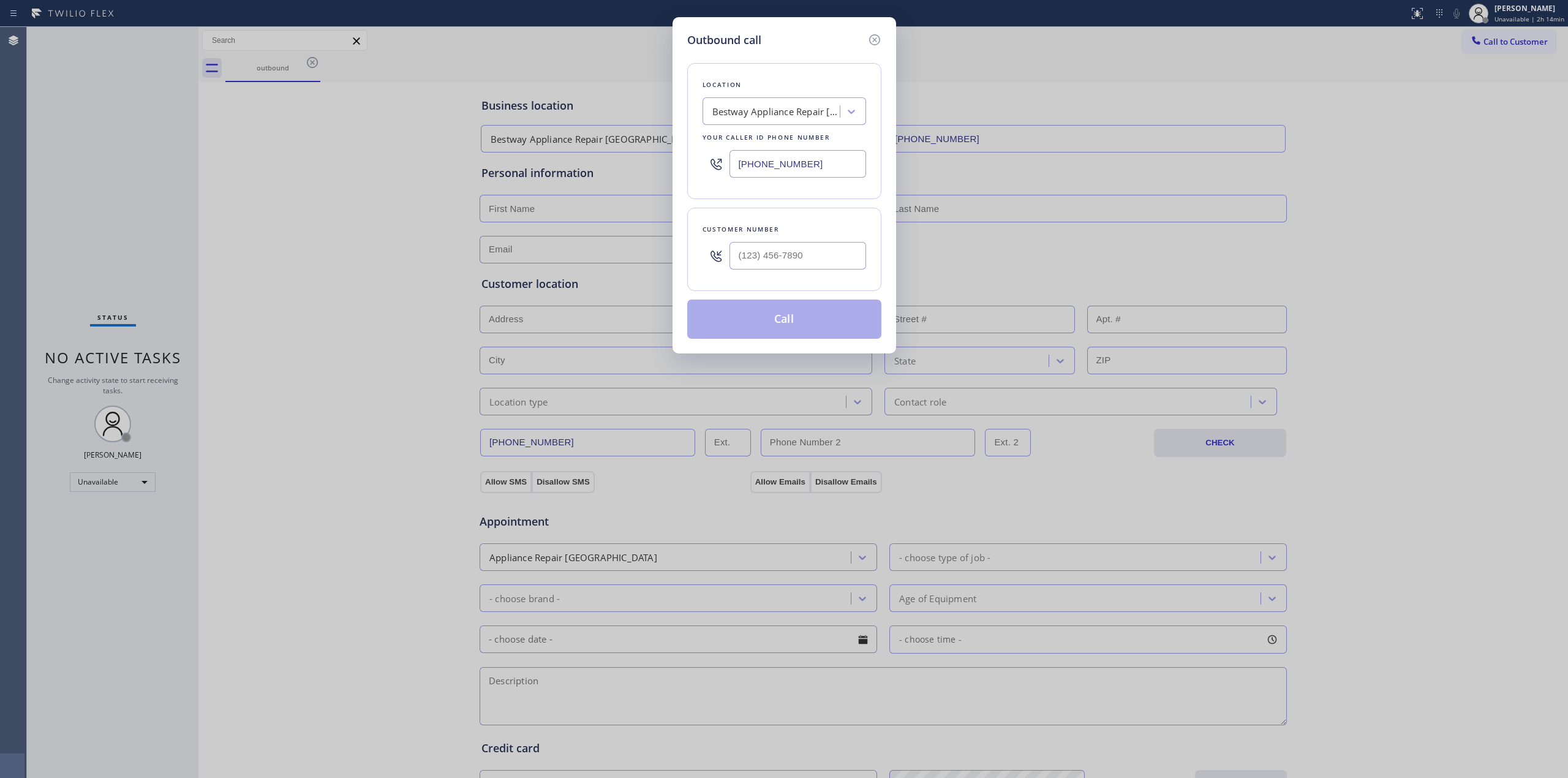
click at [763, 279] on div "Customer number" at bounding box center [785, 249] width 194 height 83
paste input "628) 226-2194"
click at [784, 249] on input "(___) ___-____" at bounding box center [798, 256] width 137 height 28
type input "[PHONE_NUMBER]"
click at [783, 316] on button "Call" at bounding box center [785, 319] width 194 height 39
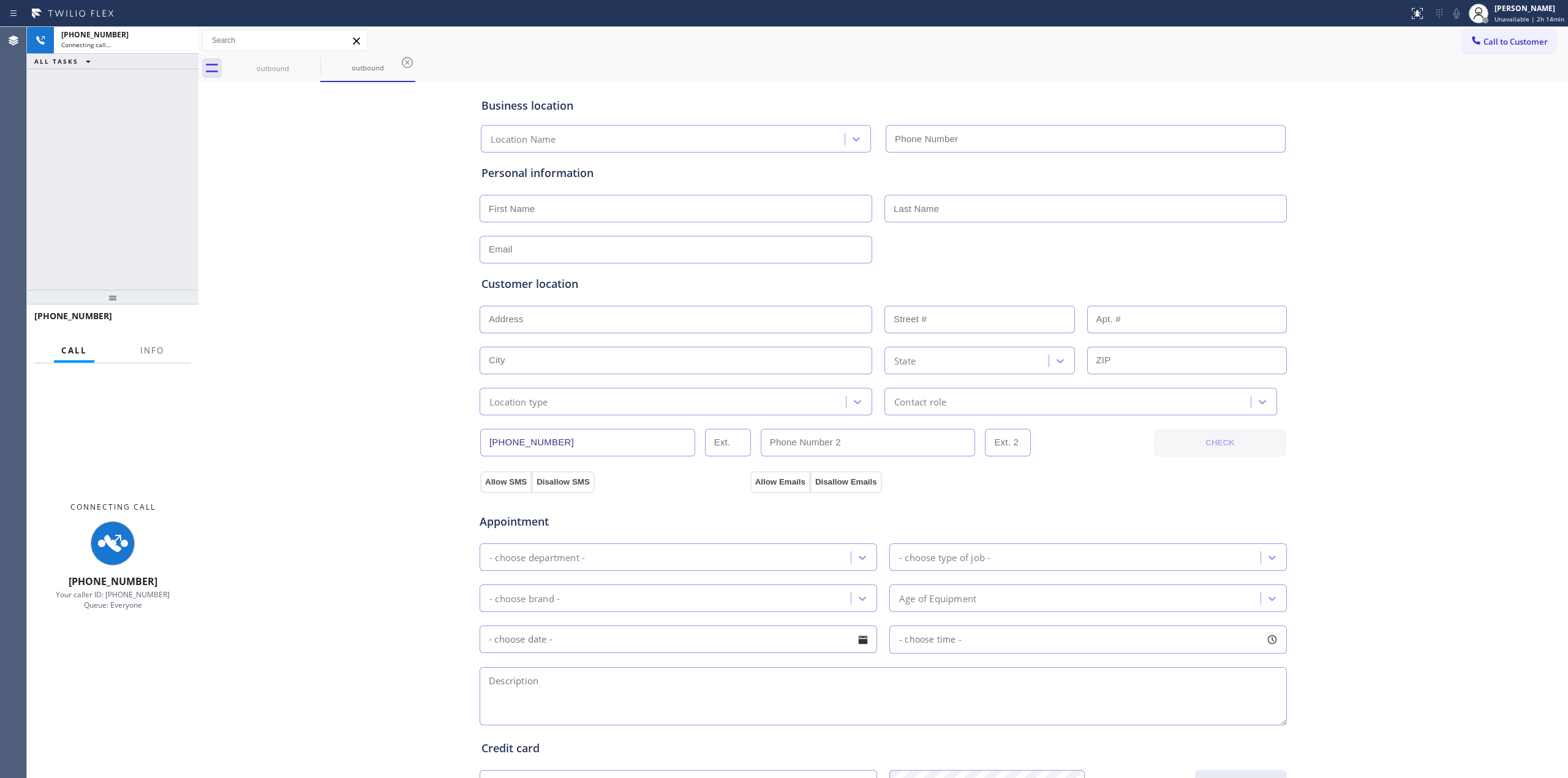
type input "[PHONE_NUMBER]"
click at [1251, 176] on div "Personal information" at bounding box center [884, 173] width 804 height 16
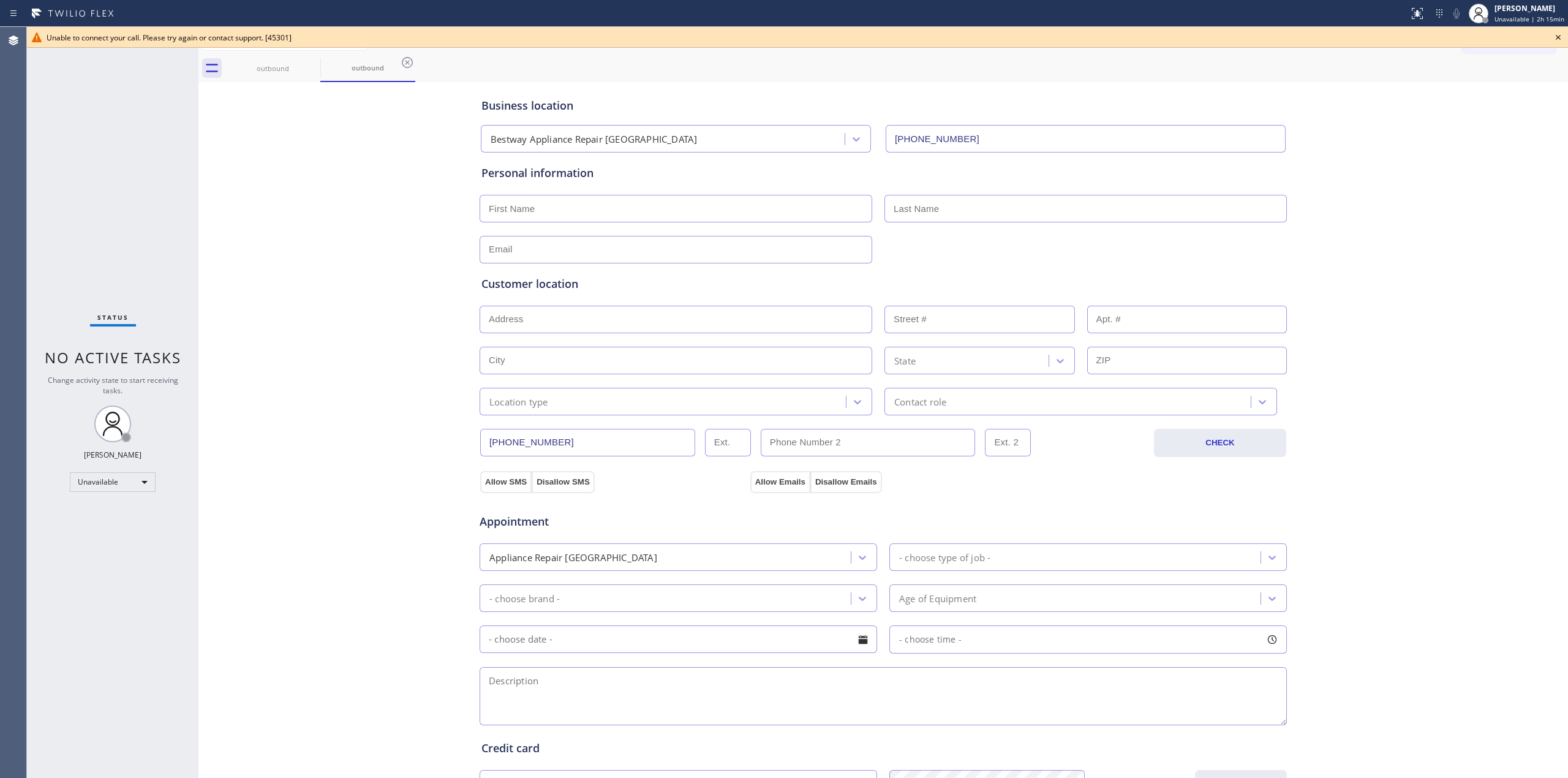
click at [1470, 38] on icon at bounding box center [1558, 37] width 15 height 15
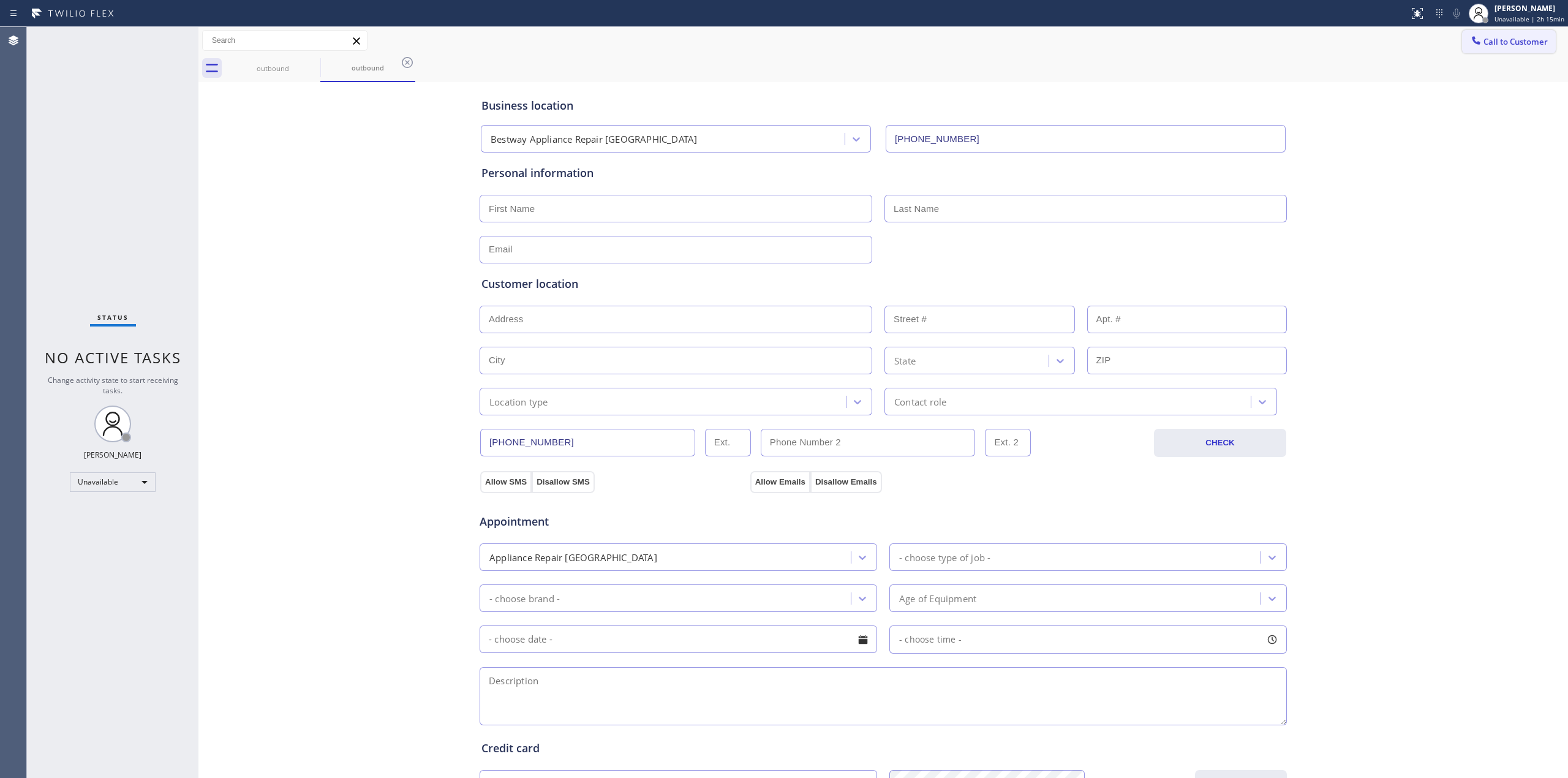
click at [1470, 43] on span "Call to Customer" at bounding box center [1515, 42] width 64 height 11
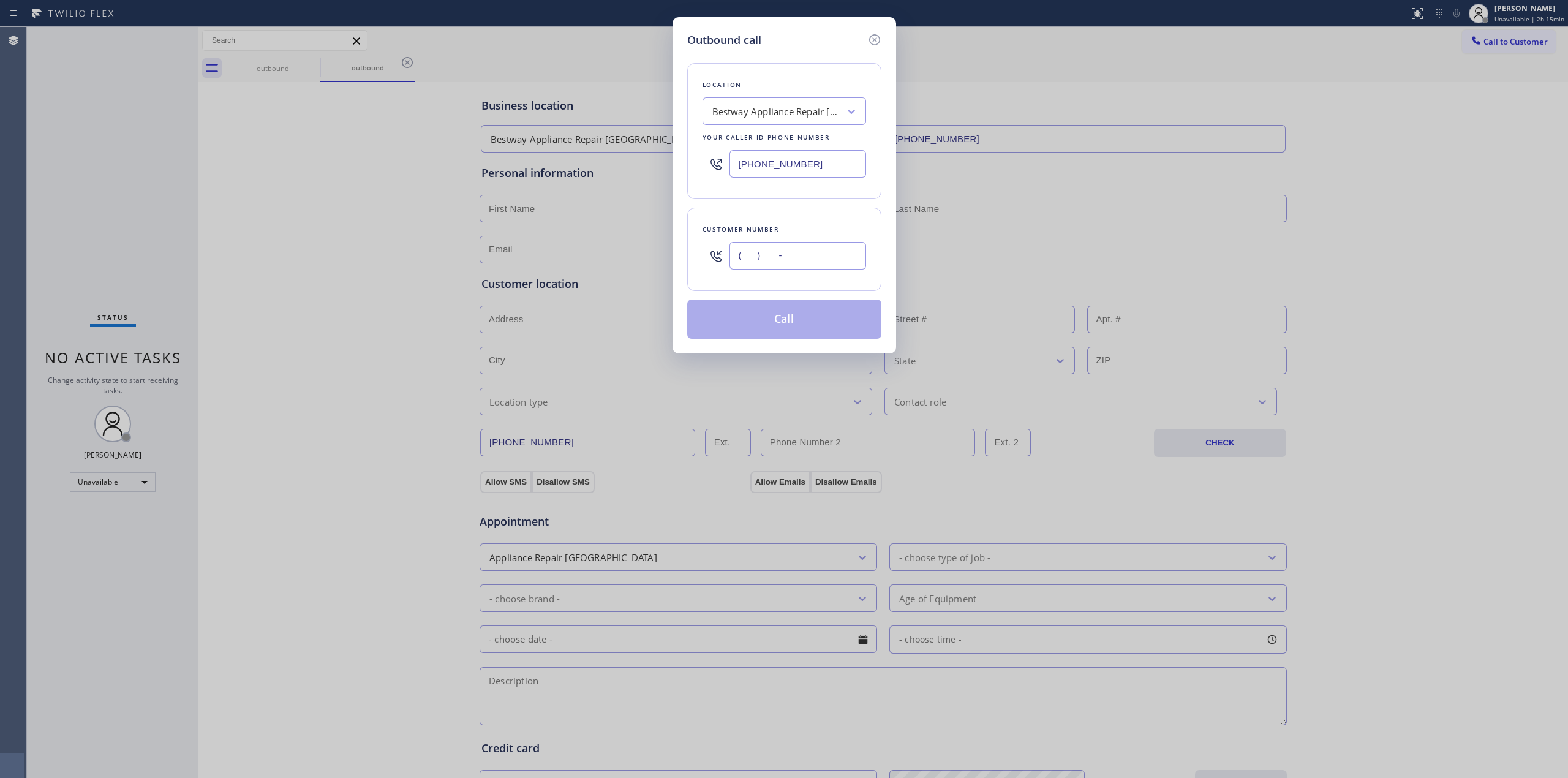
click at [826, 265] on input "(___) ___-____" at bounding box center [798, 256] width 137 height 28
paste input "714) 528-8455"
type input "[PHONE_NUMBER]"
click at [814, 108] on div "Bestway Appliance Repair [GEOGRAPHIC_DATA]" at bounding box center [777, 112] width 129 height 14
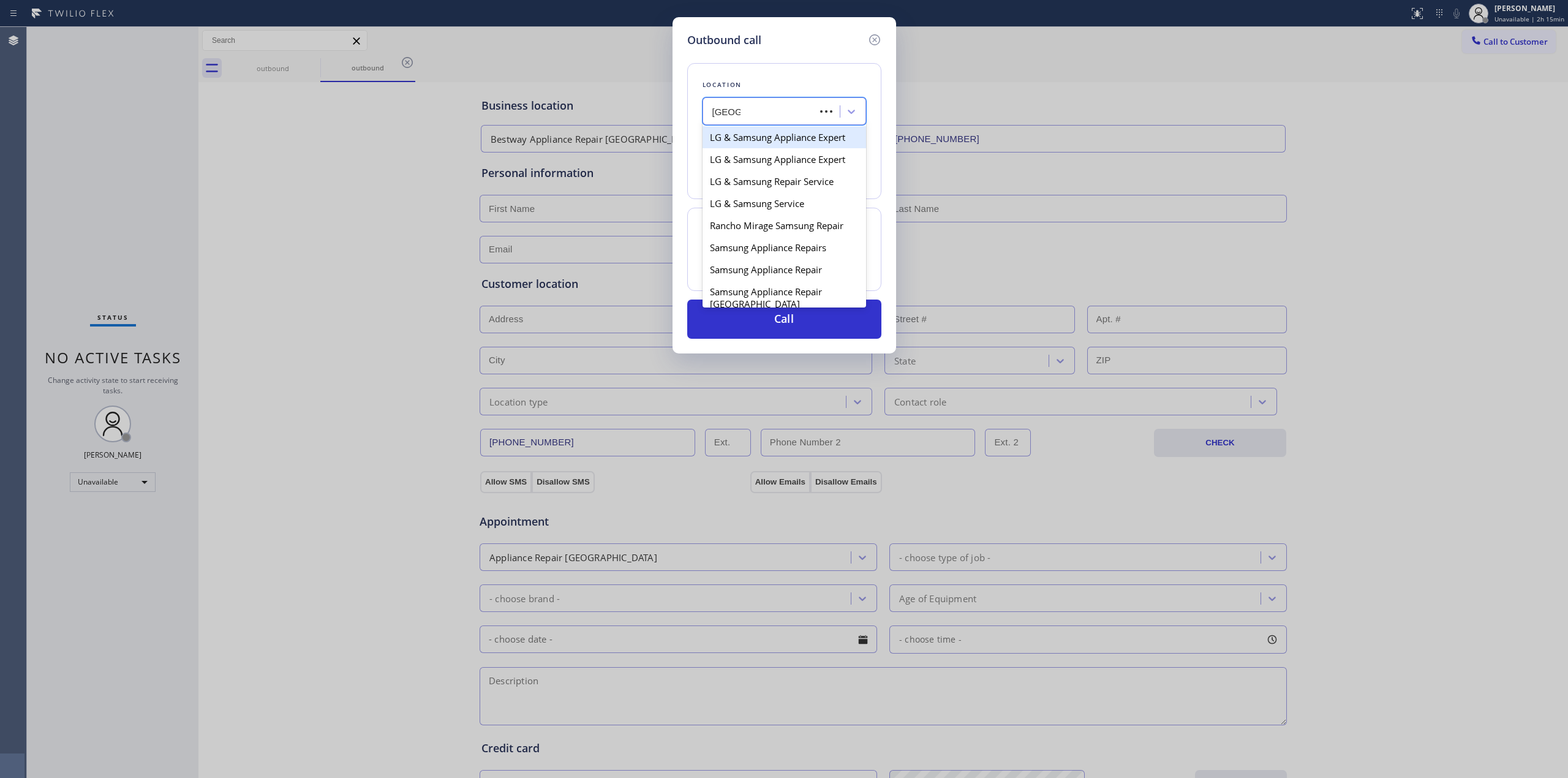
type input "samsung"
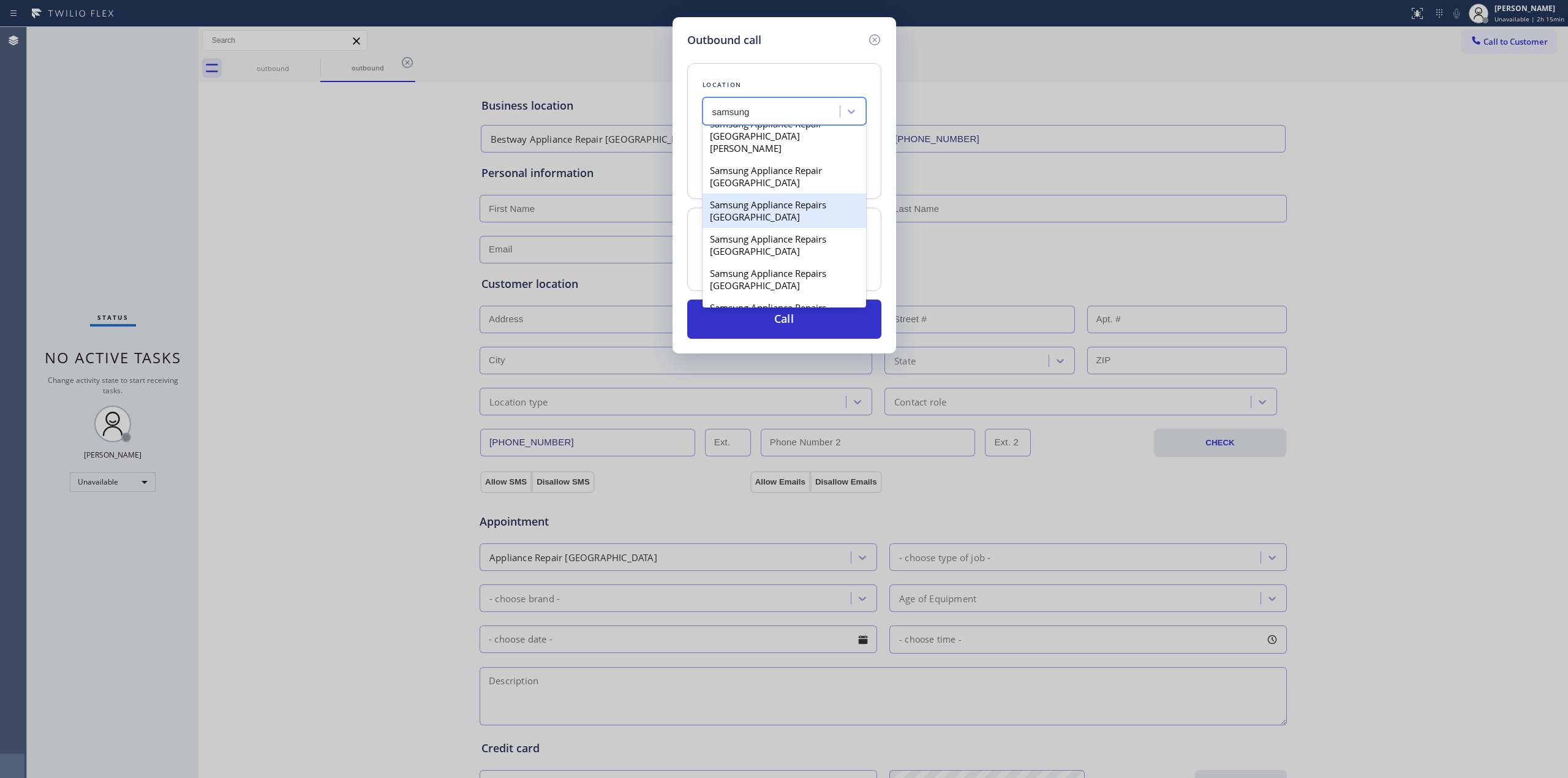
click at [771, 224] on div "Samsung Appliance Repairs [GEOGRAPHIC_DATA]" at bounding box center [785, 211] width 164 height 34
type input "[PHONE_NUMBER]"
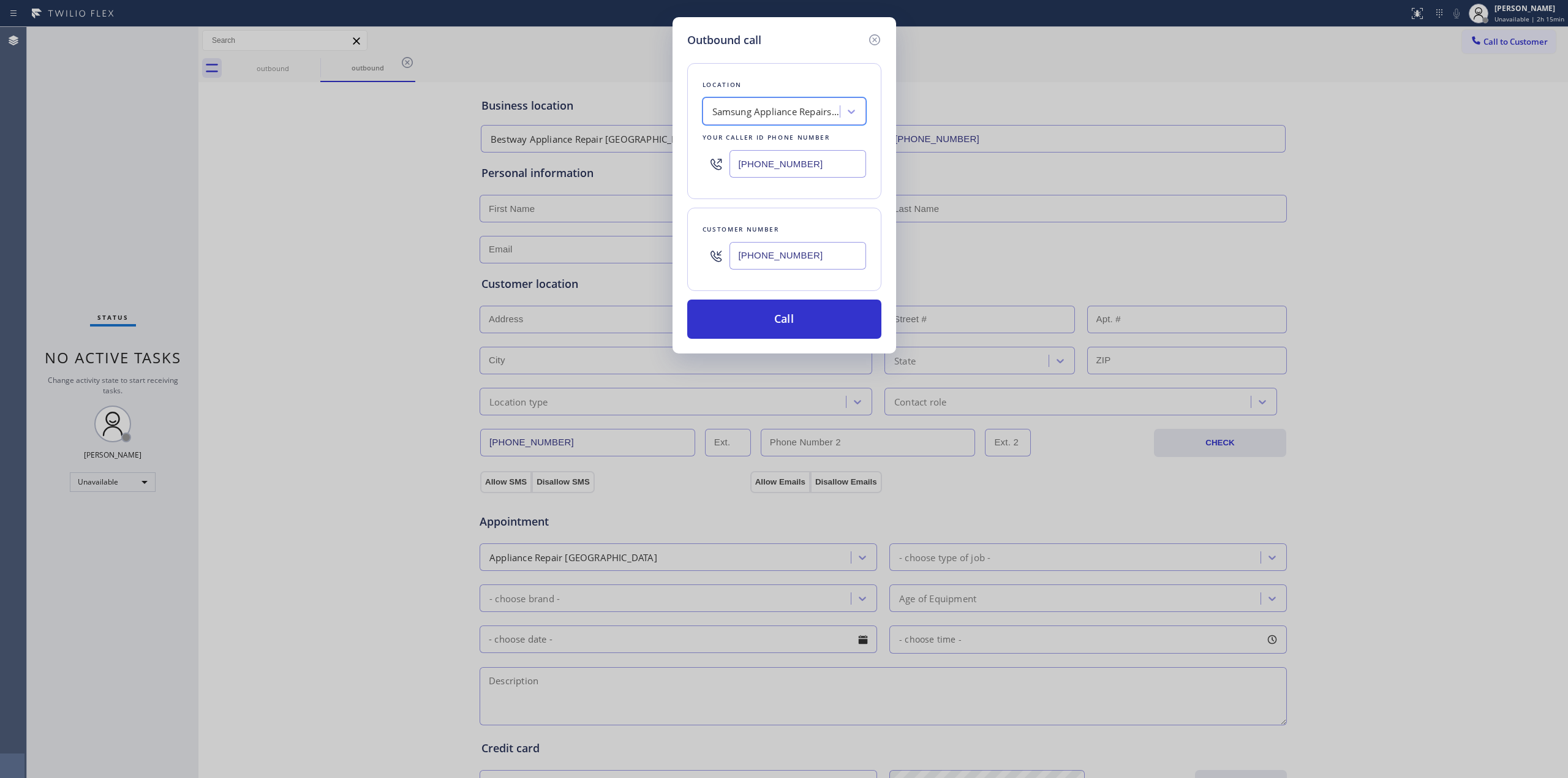
click at [775, 248] on input "[PHONE_NUMBER]" at bounding box center [798, 256] width 137 height 28
click at [790, 334] on button "Call" at bounding box center [785, 319] width 194 height 39
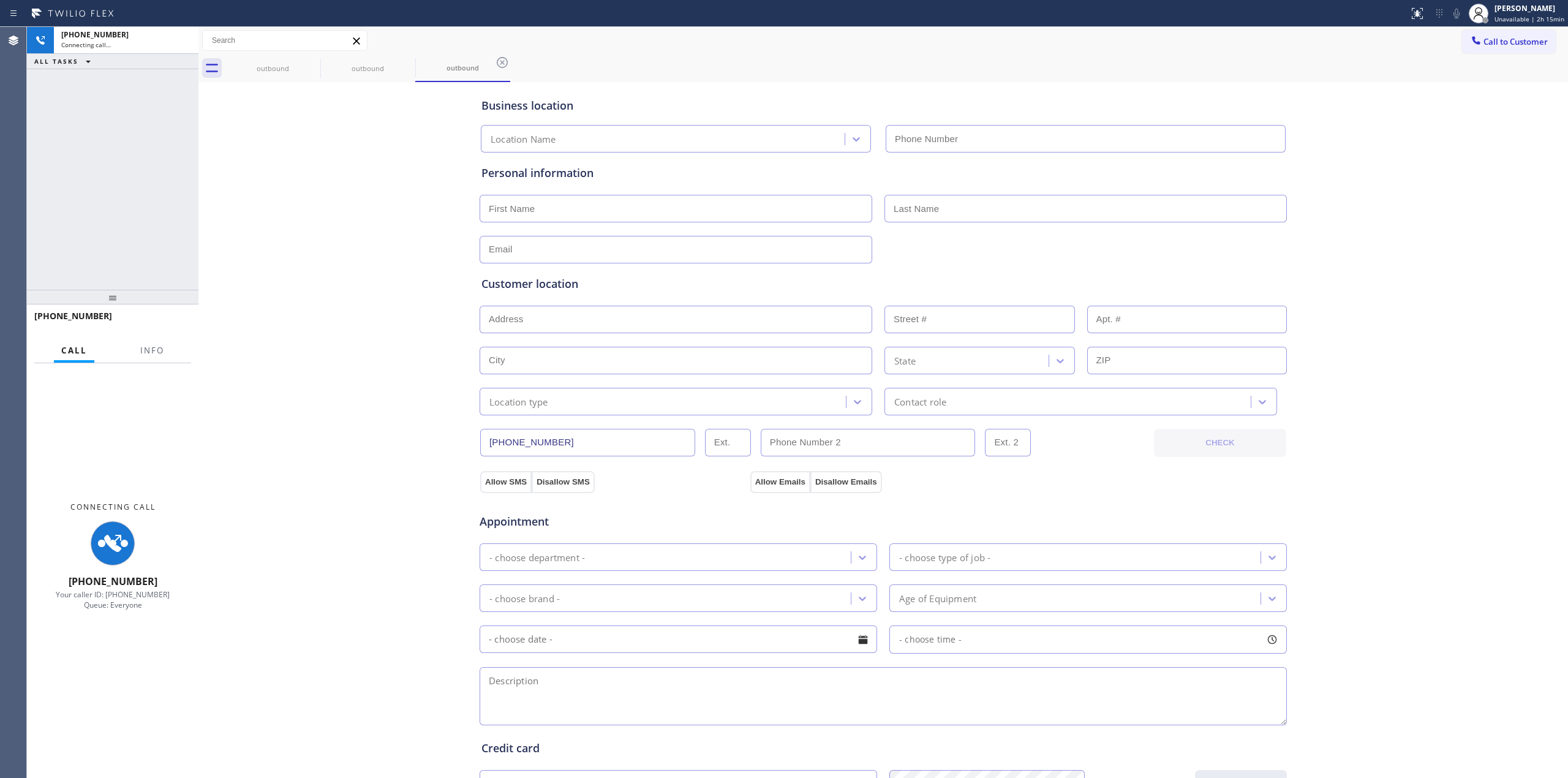
click at [1348, 90] on div "Business location Location Name Personal information Customer location >> ADD N…" at bounding box center [883, 503] width 1363 height 837
click at [1466, 20] on div "Status report No issues detected If you experience an issue, please download th…" at bounding box center [1486, 13] width 164 height 27
type input "[PHONE_NUMBER]"
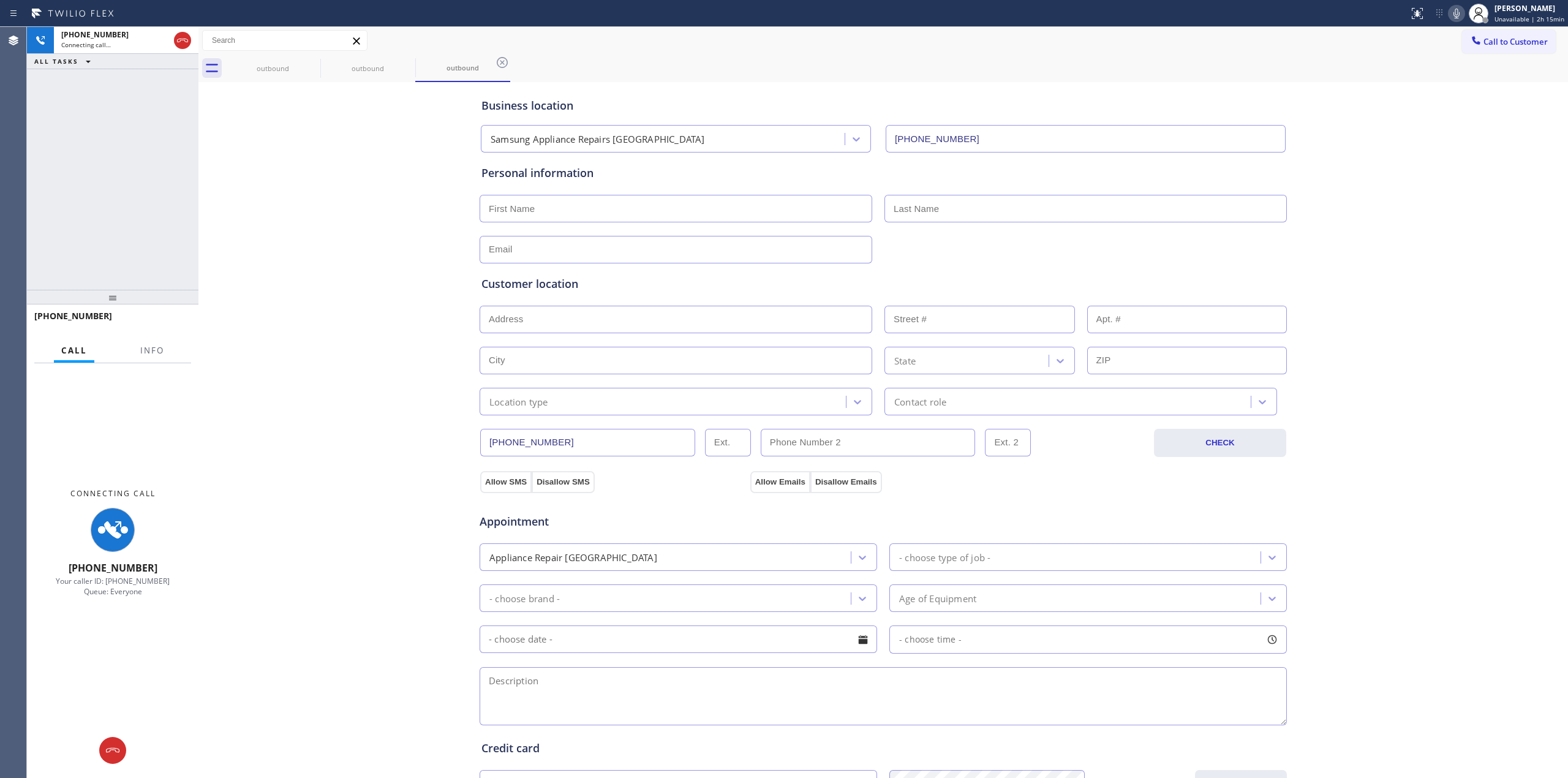
click at [1464, 18] on icon at bounding box center [1456, 13] width 15 height 15
click at [319, 67] on icon at bounding box center [312, 63] width 15 height 15
click at [316, 63] on icon at bounding box center [312, 63] width 15 height 15
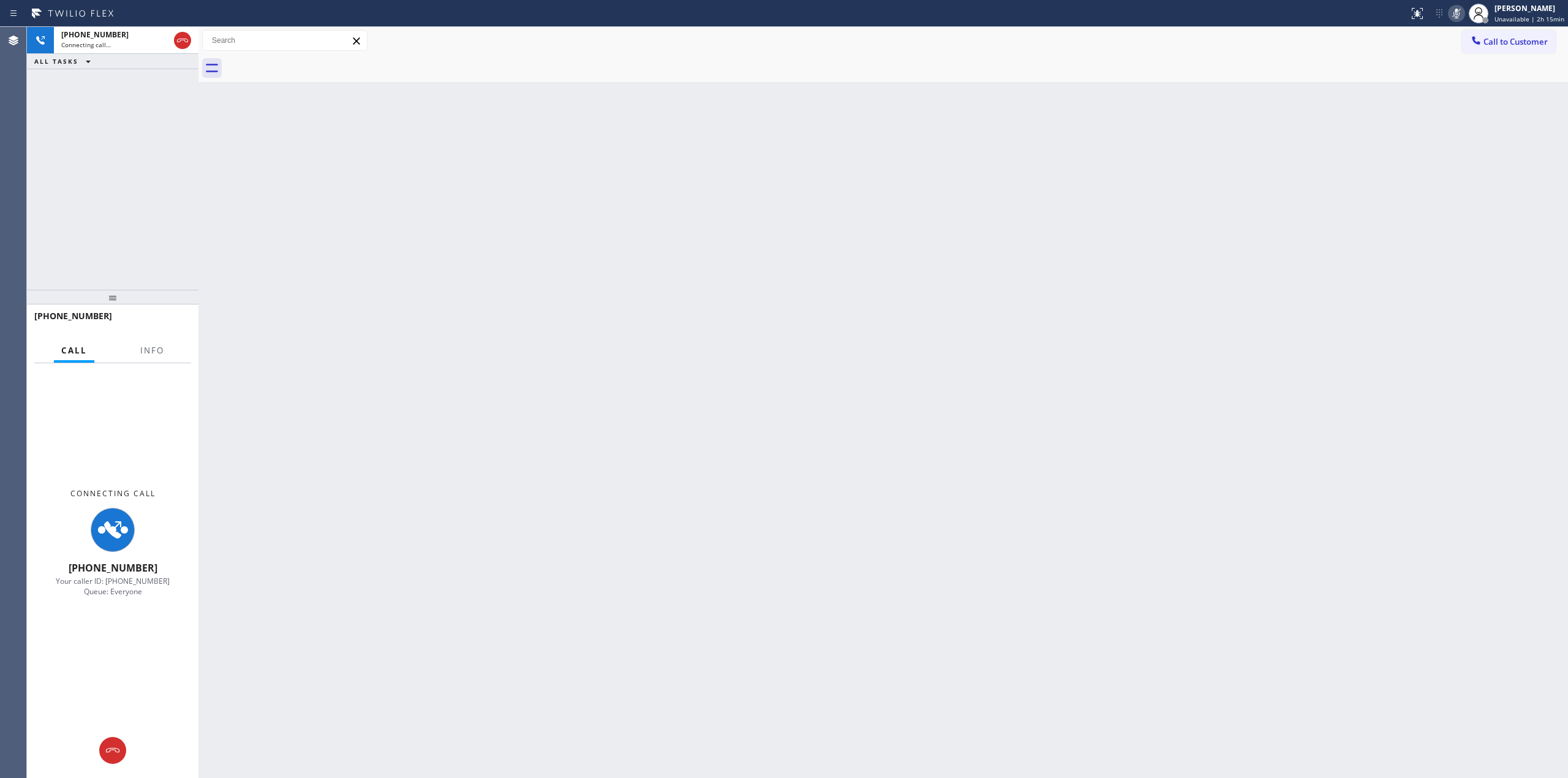
click at [316, 63] on div at bounding box center [897, 69] width 1343 height 28
click at [138, 729] on button at bounding box center [129, 750] width 27 height 27
click at [1470, 50] on button "Call to Customer" at bounding box center [1509, 41] width 94 height 23
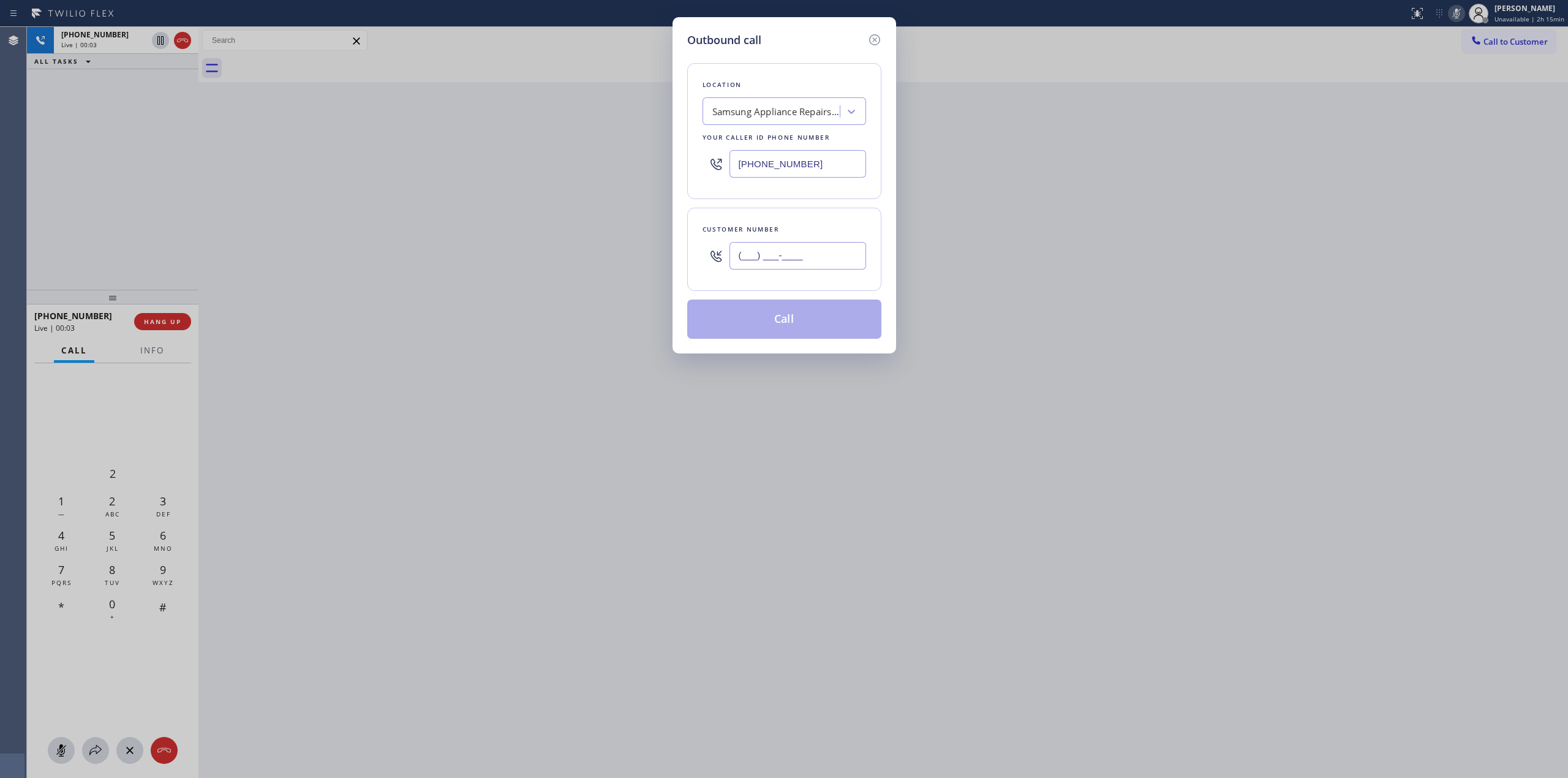
click at [807, 261] on input "(___) ___-____" at bounding box center [798, 256] width 137 height 28
paste input "714) 528-8455"
type input "[PHONE_NUMBER]"
click at [811, 315] on button "Call" at bounding box center [785, 319] width 194 height 39
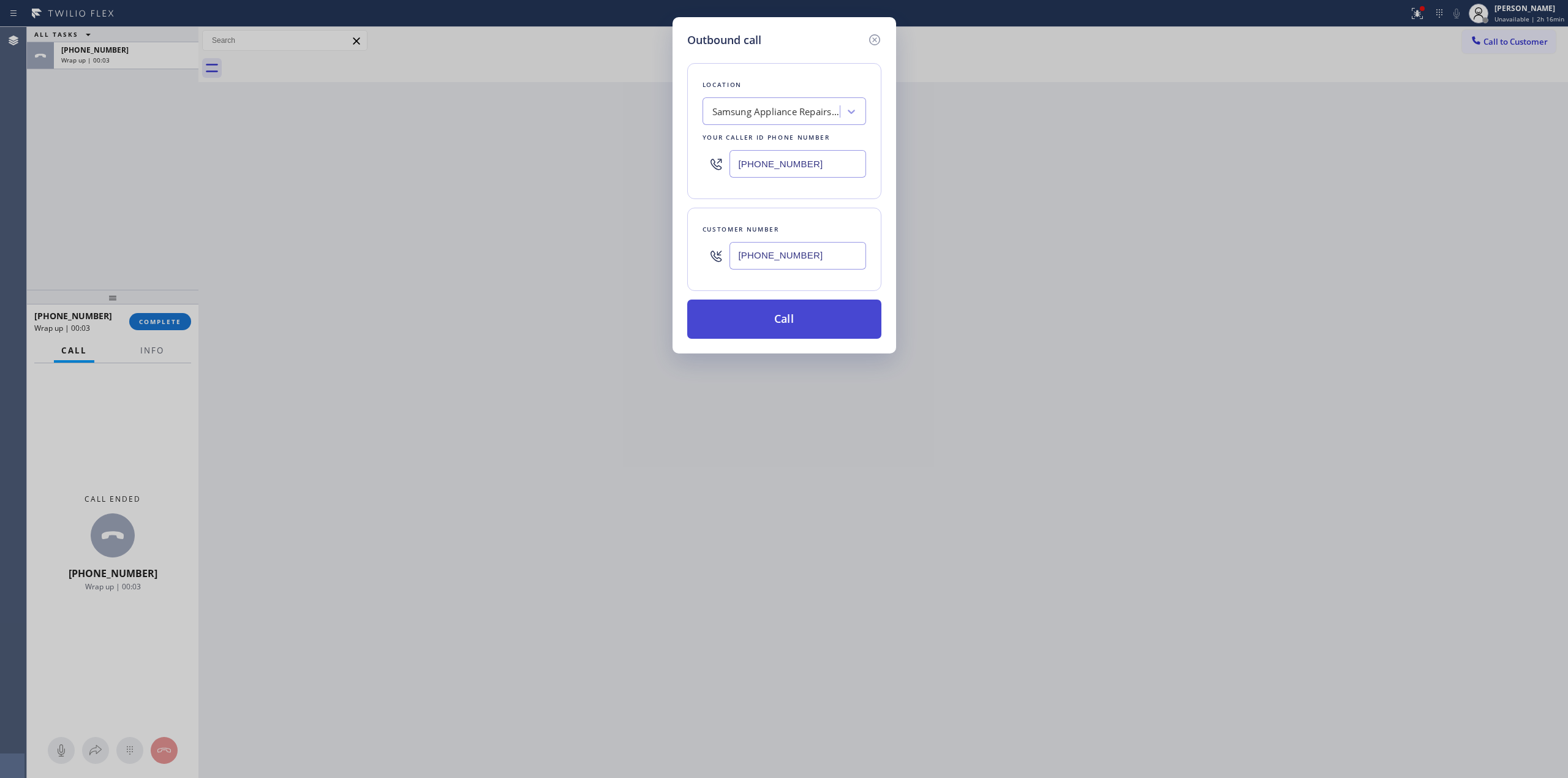
click at [791, 321] on button "Call" at bounding box center [785, 319] width 194 height 39
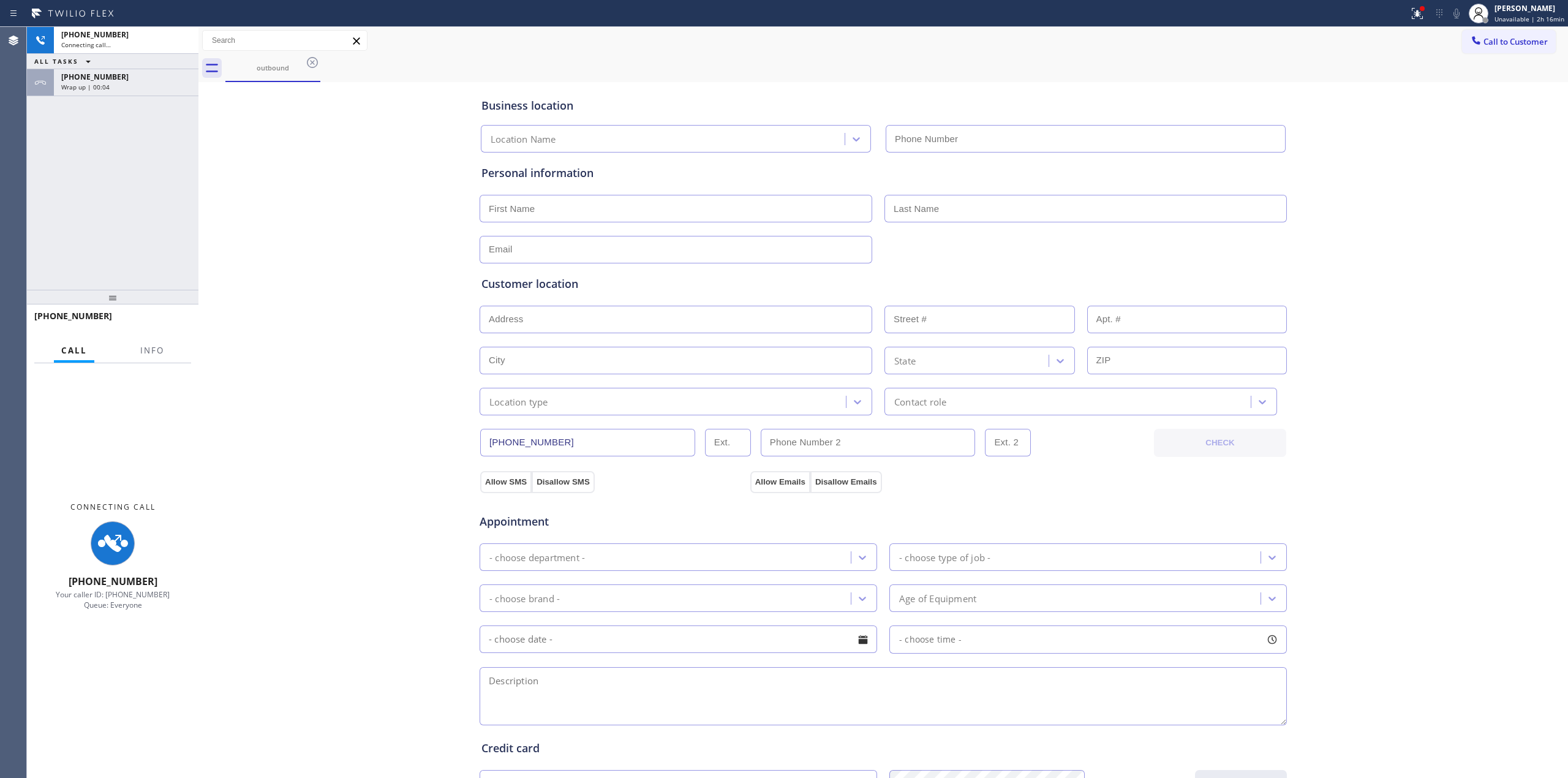
type input "[PHONE_NUMBER]"
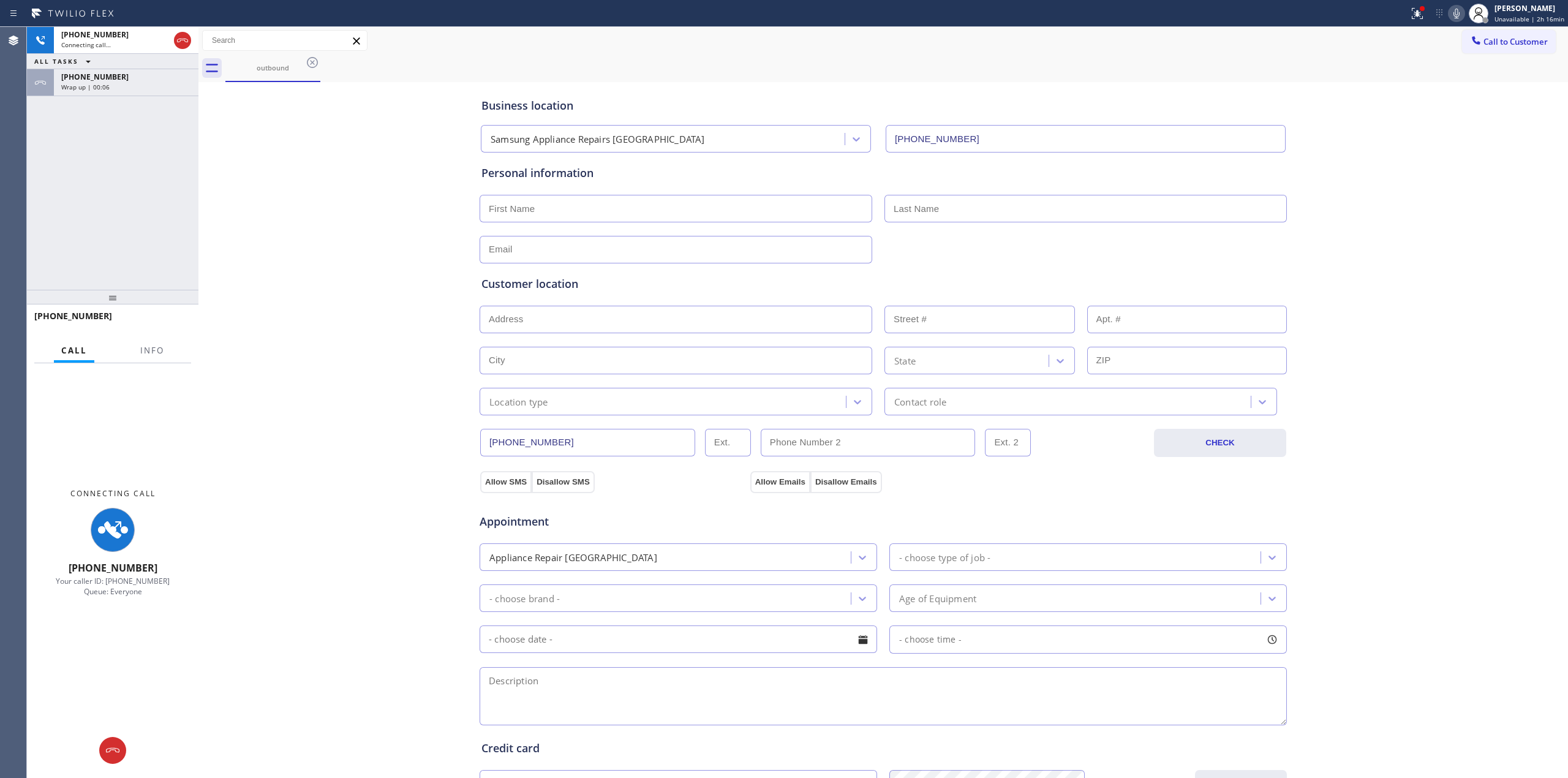
drag, startPoint x: 163, startPoint y: 86, endPoint x: 186, endPoint y: 340, distance: 255.0
click at [163, 86] on div "Wrap up | 00:06" at bounding box center [126, 86] width 130 height 9
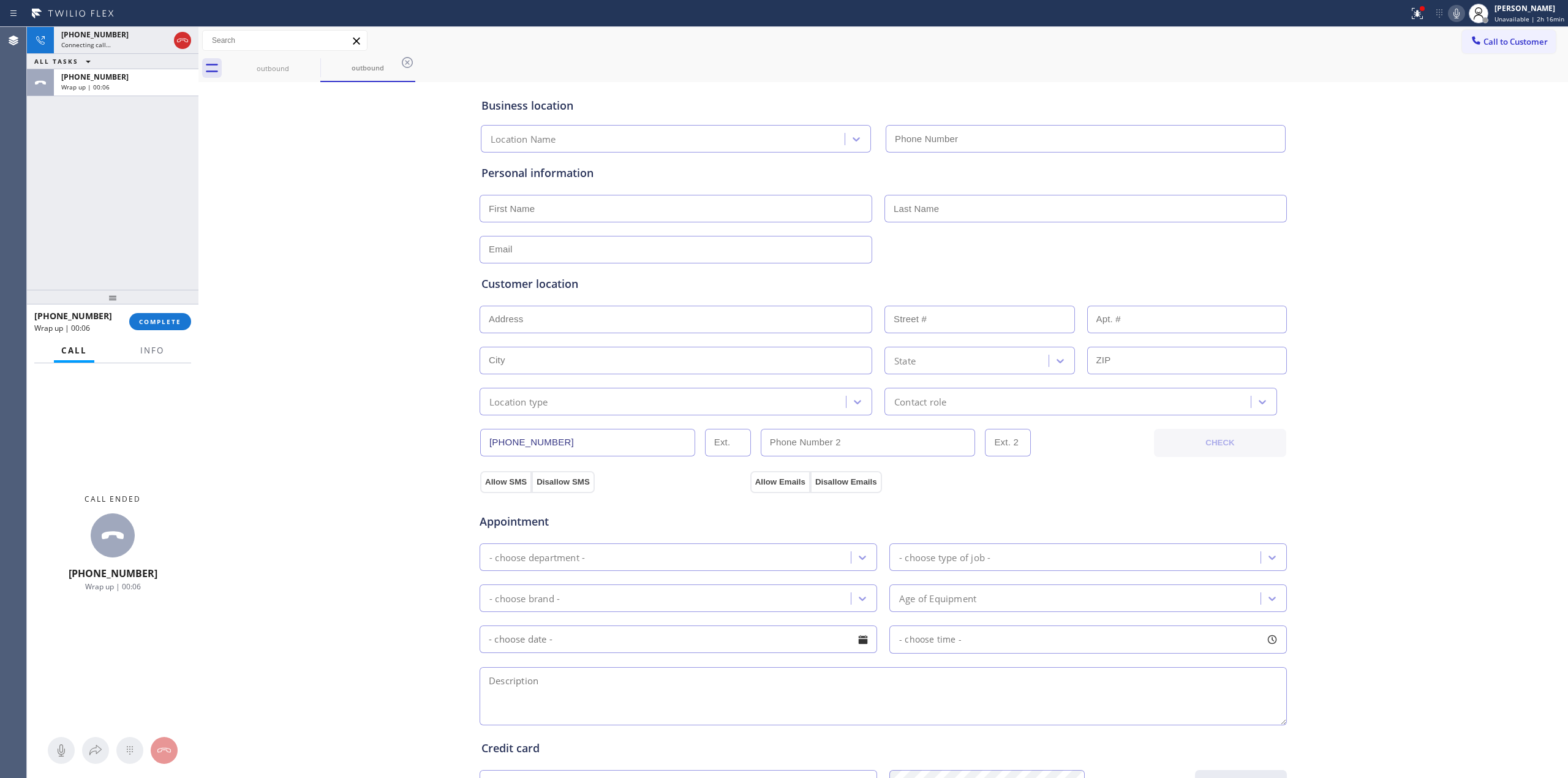
type input "[PHONE_NUMBER]"
click at [173, 321] on span "COMPLETE" at bounding box center [160, 321] width 42 height 9
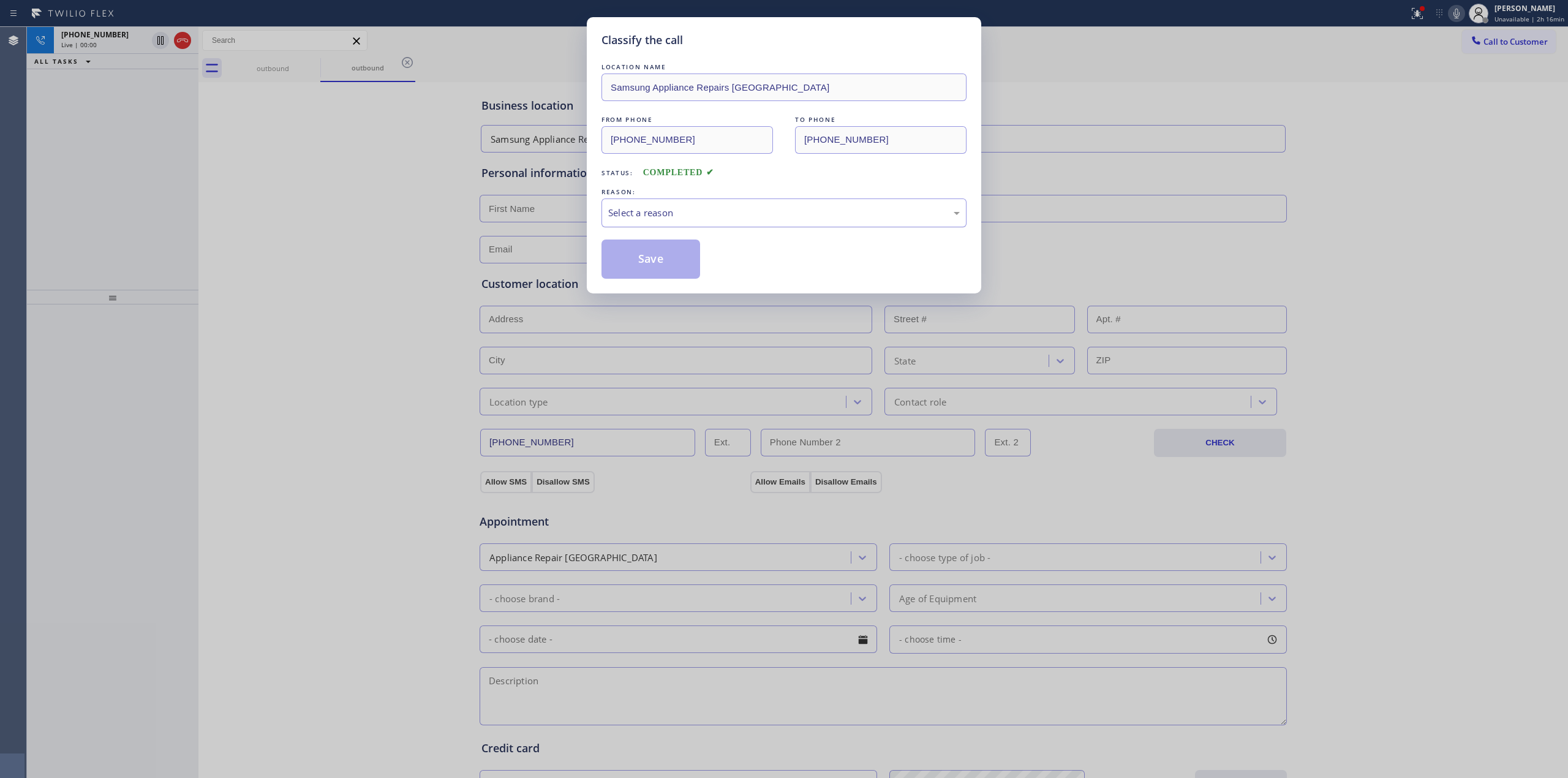
click at [655, 224] on div "Select a reason" at bounding box center [784, 213] width 365 height 29
click at [647, 261] on button "Save" at bounding box center [651, 259] width 98 height 39
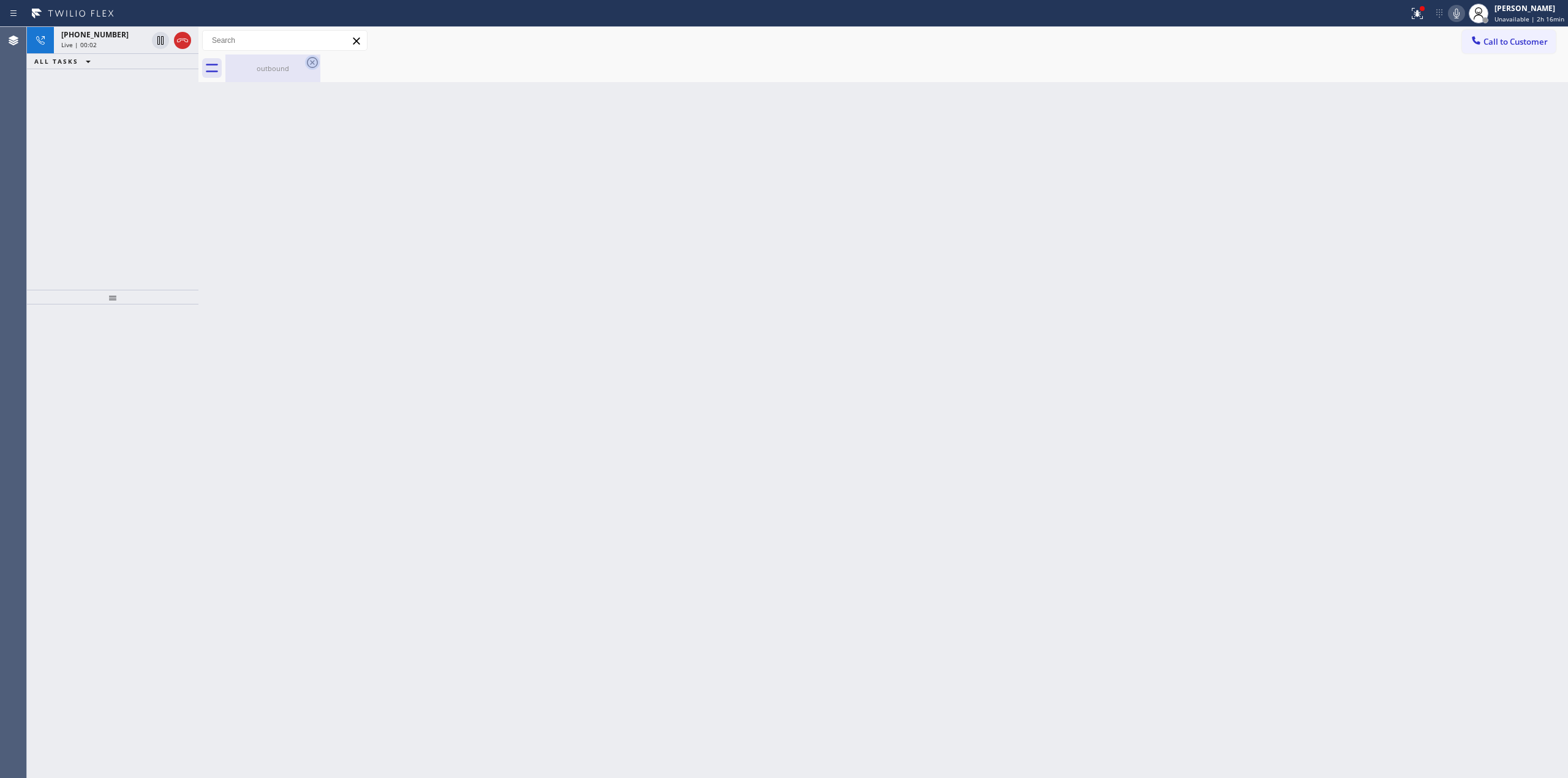
click at [312, 63] on icon at bounding box center [312, 62] width 11 height 11
click at [123, 55] on div "[PHONE_NUMBER]" at bounding box center [126, 50] width 130 height 11
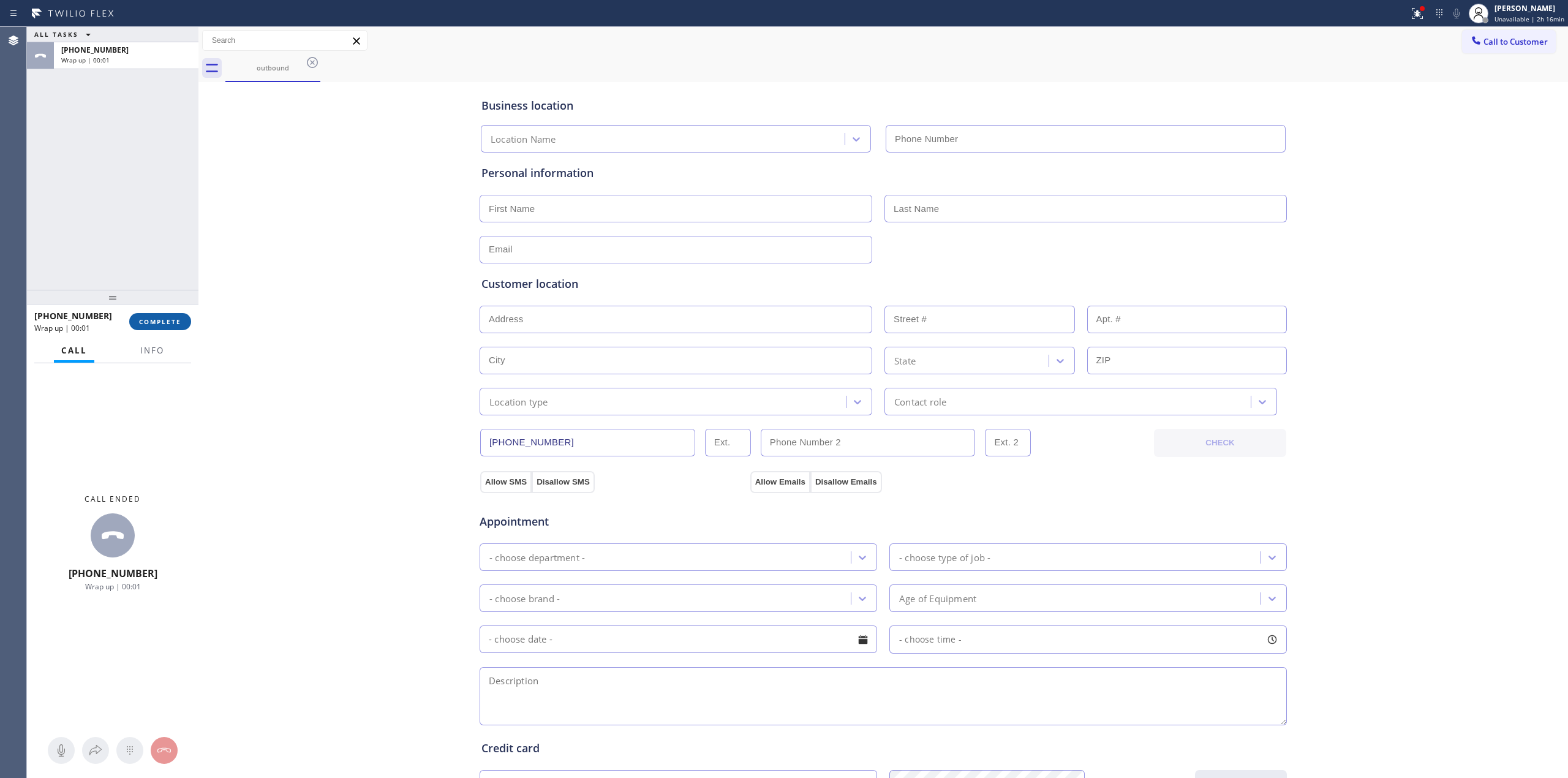
type input "[PHONE_NUMBER]"
click at [170, 314] on div "[PHONE_NUMBER] Wrap up | 00:01 COMPLETE" at bounding box center [113, 321] width 157 height 32
click at [170, 321] on span "COMPLETE" at bounding box center [160, 321] width 42 height 9
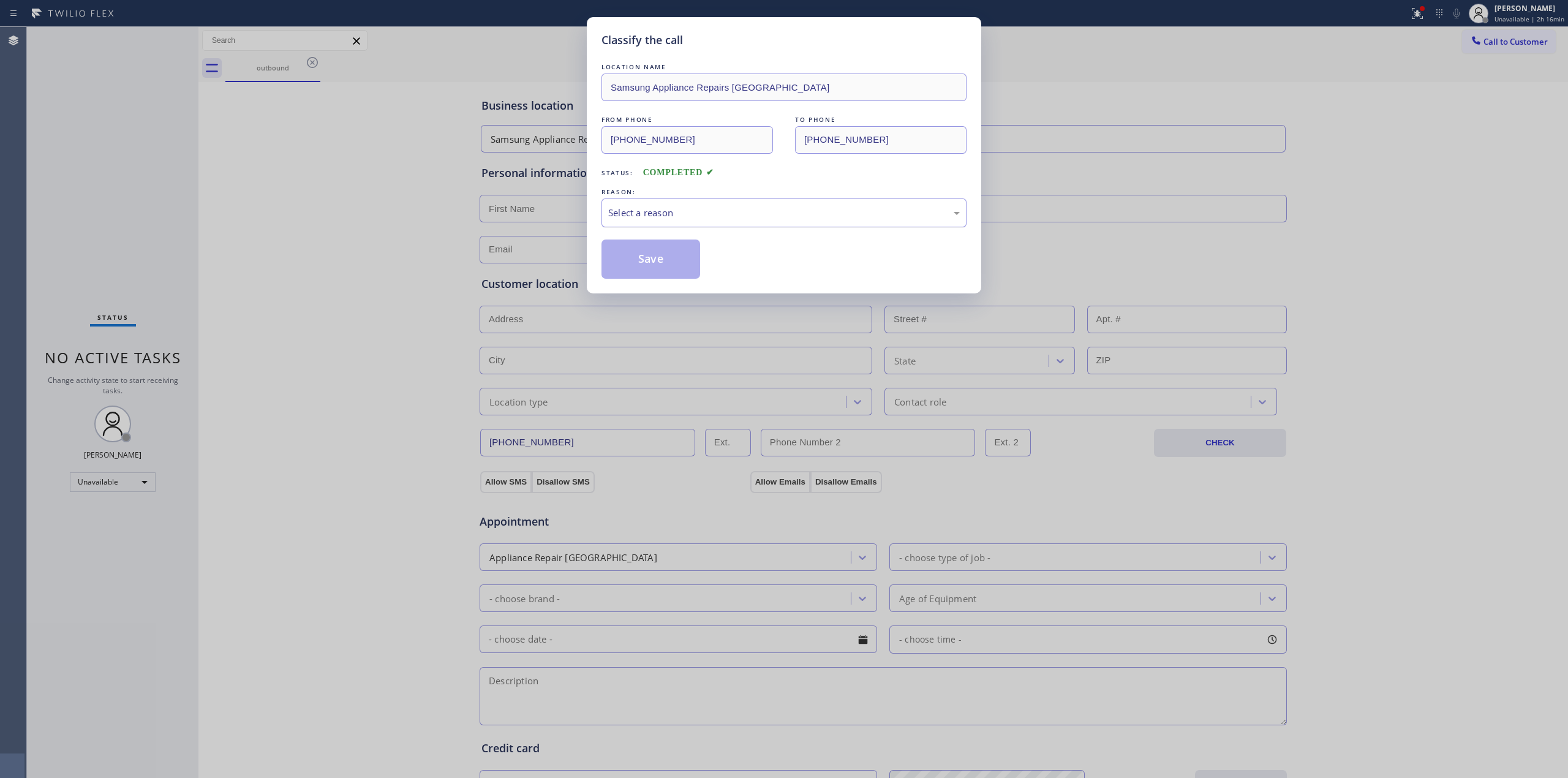
click at [777, 218] on div "Select a reason" at bounding box center [784, 212] width 352 height 14
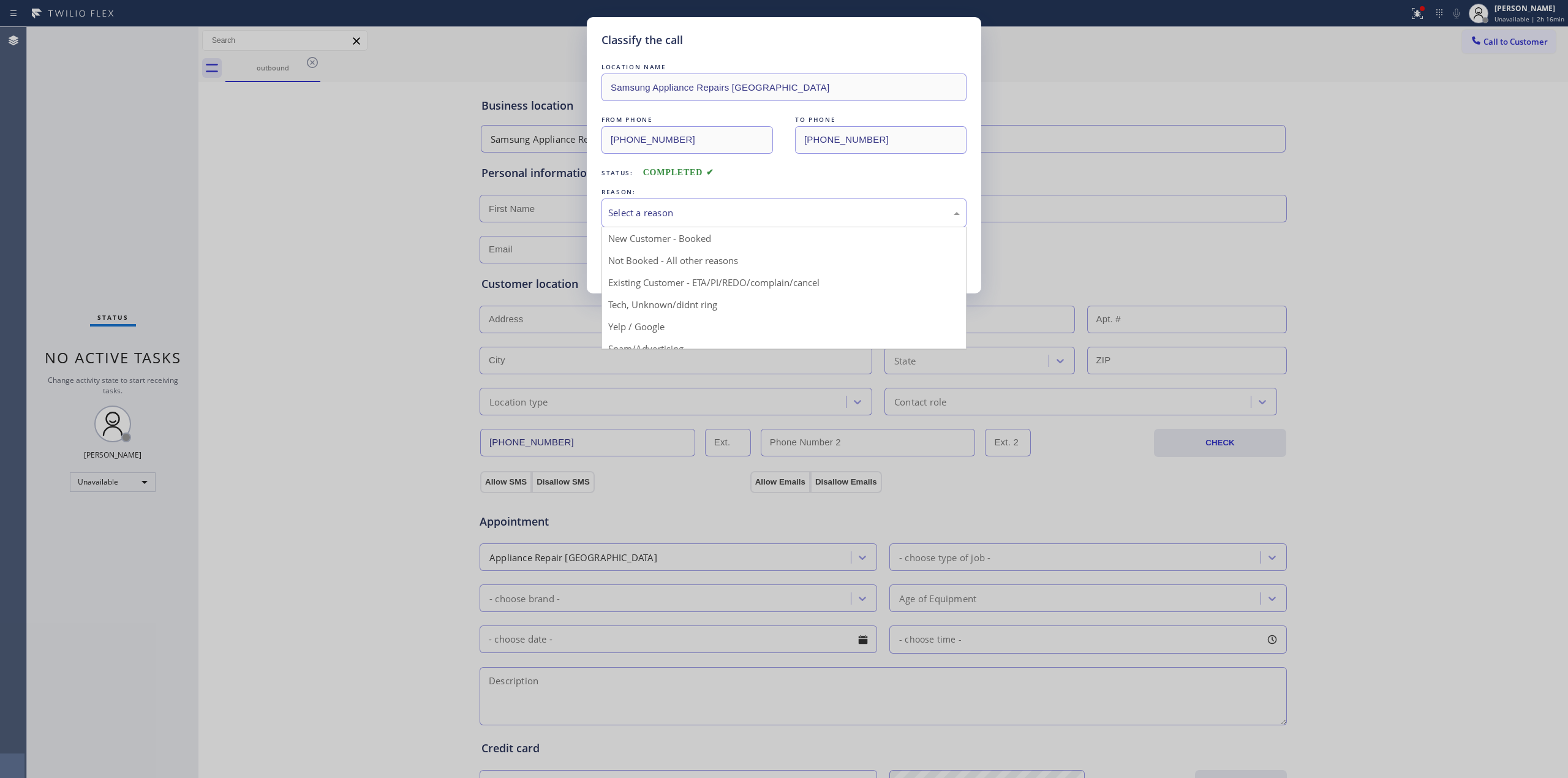
drag, startPoint x: 703, startPoint y: 311, endPoint x: 645, endPoint y: 257, distance: 79.2
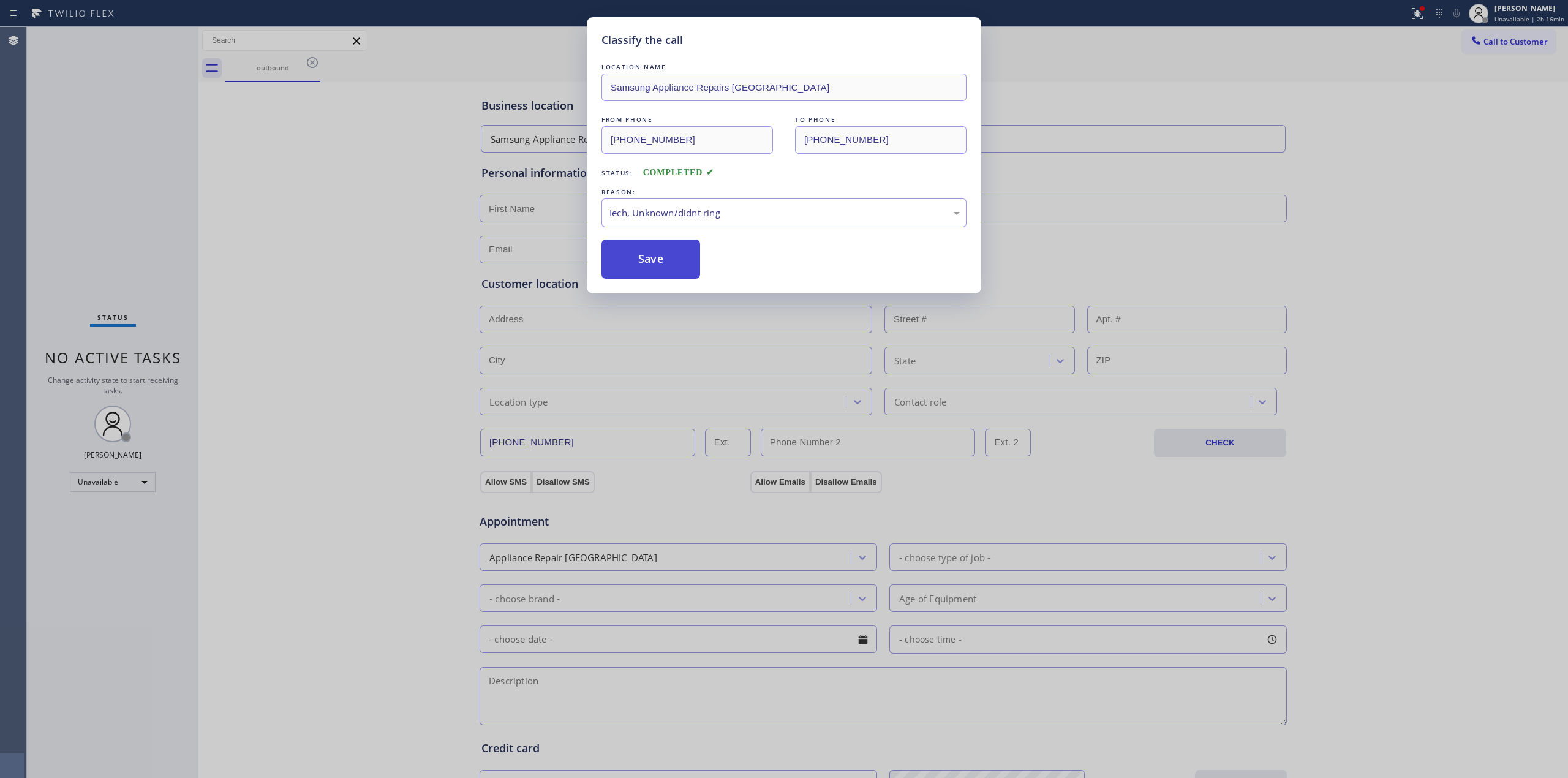
click at [645, 257] on button "Save" at bounding box center [651, 259] width 98 height 39
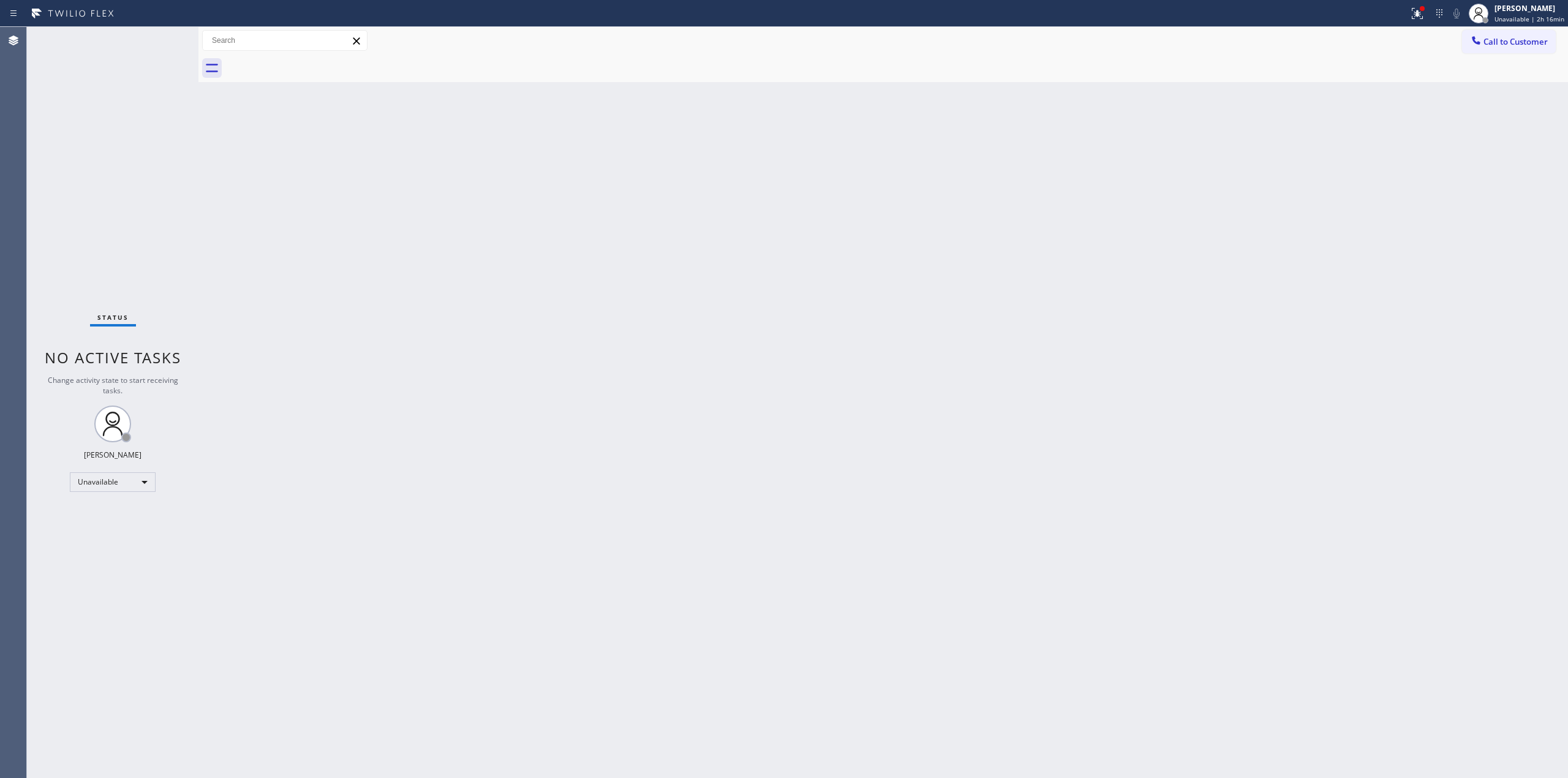
click at [531, 120] on div "Back to Dashboard Change Sender ID Customers Technicians Select a contact Outbo…" at bounding box center [884, 403] width 1370 height 751
click at [1470, 43] on span "Call to Customer" at bounding box center [1515, 42] width 64 height 11
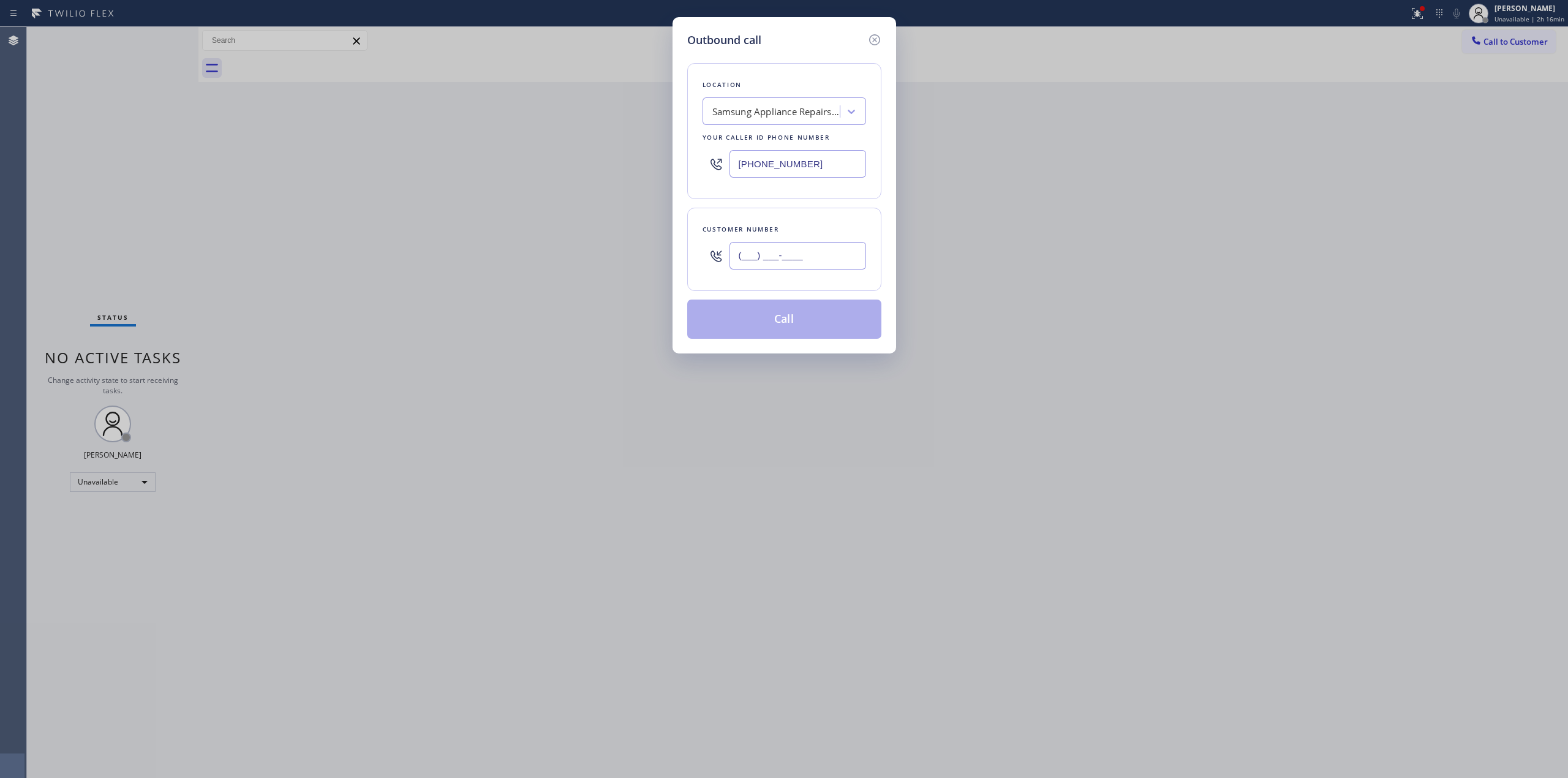
click at [828, 246] on input "(___) ___-____" at bounding box center [798, 256] width 137 height 28
paste input "714) 528-8455"
type input "[PHONE_NUMBER]"
click at [789, 319] on button "Call" at bounding box center [785, 319] width 194 height 39
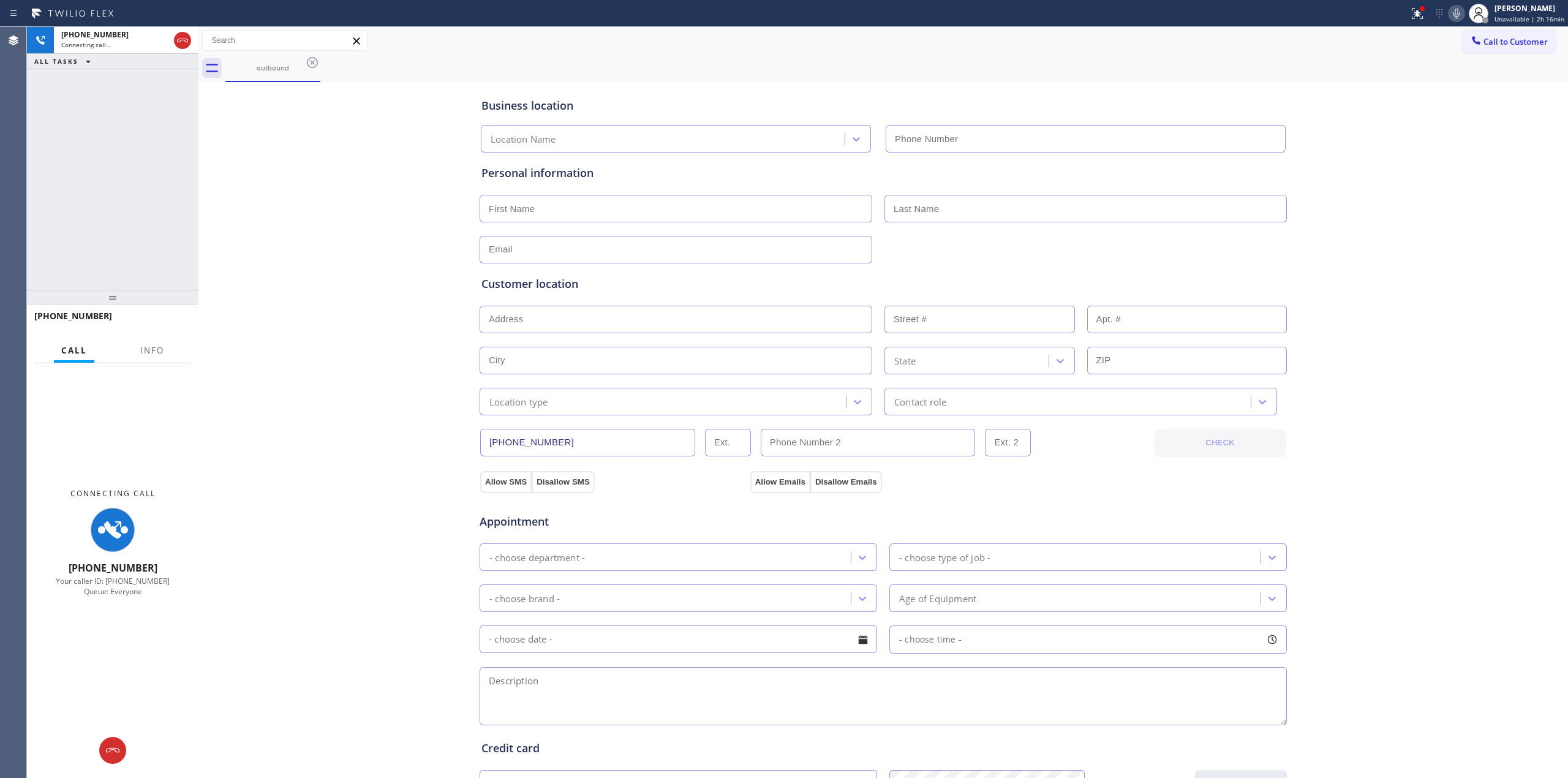
click at [1403, 142] on div "Business location Location Name Personal information Customer location >> ADD N…" at bounding box center [883, 503] width 1363 height 837
type input "[PHONE_NUMBER]"
click at [1454, 15] on icon at bounding box center [1456, 13] width 15 height 15
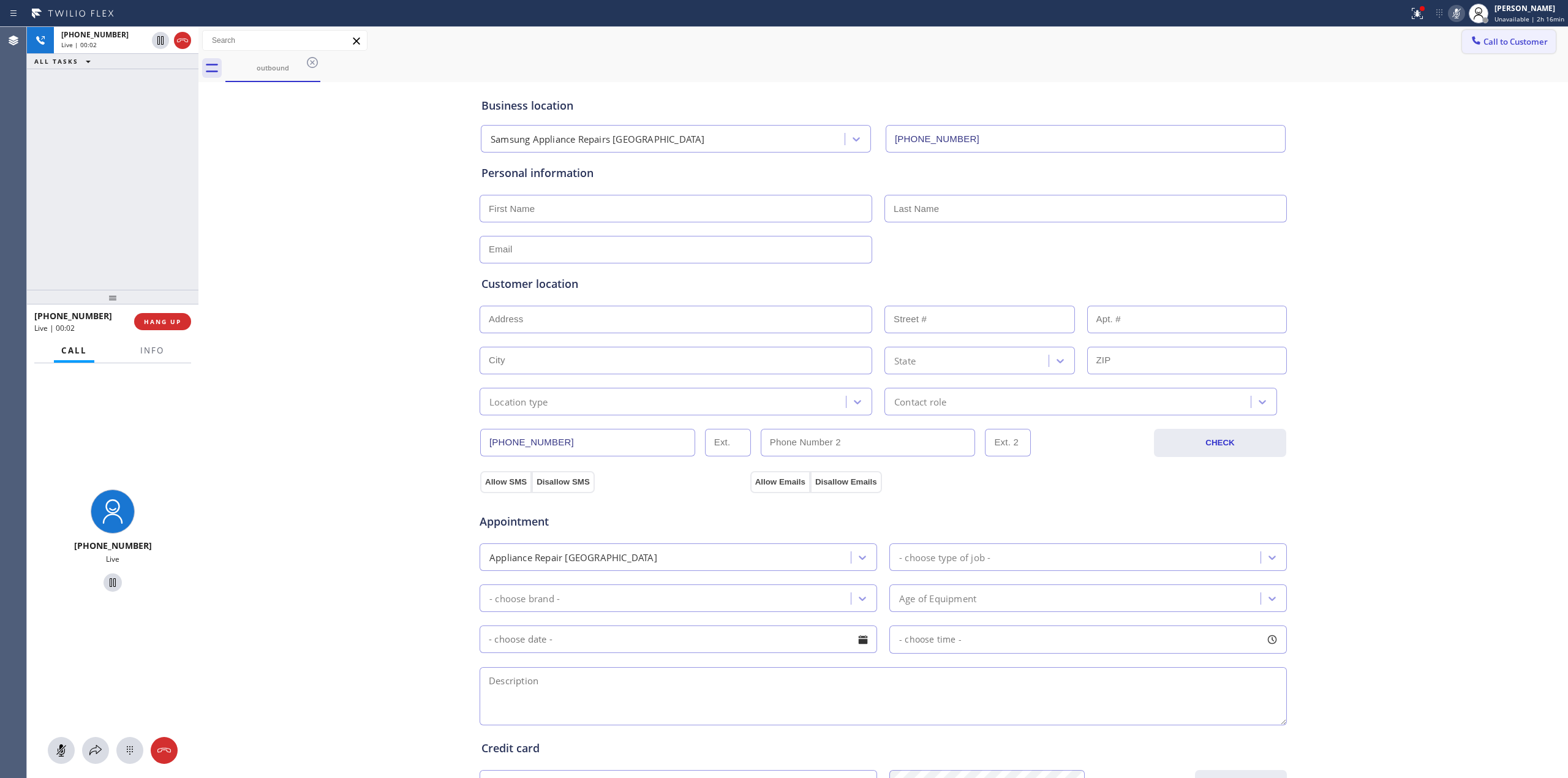
click at [1470, 40] on span "Call to Customer" at bounding box center [1515, 42] width 64 height 11
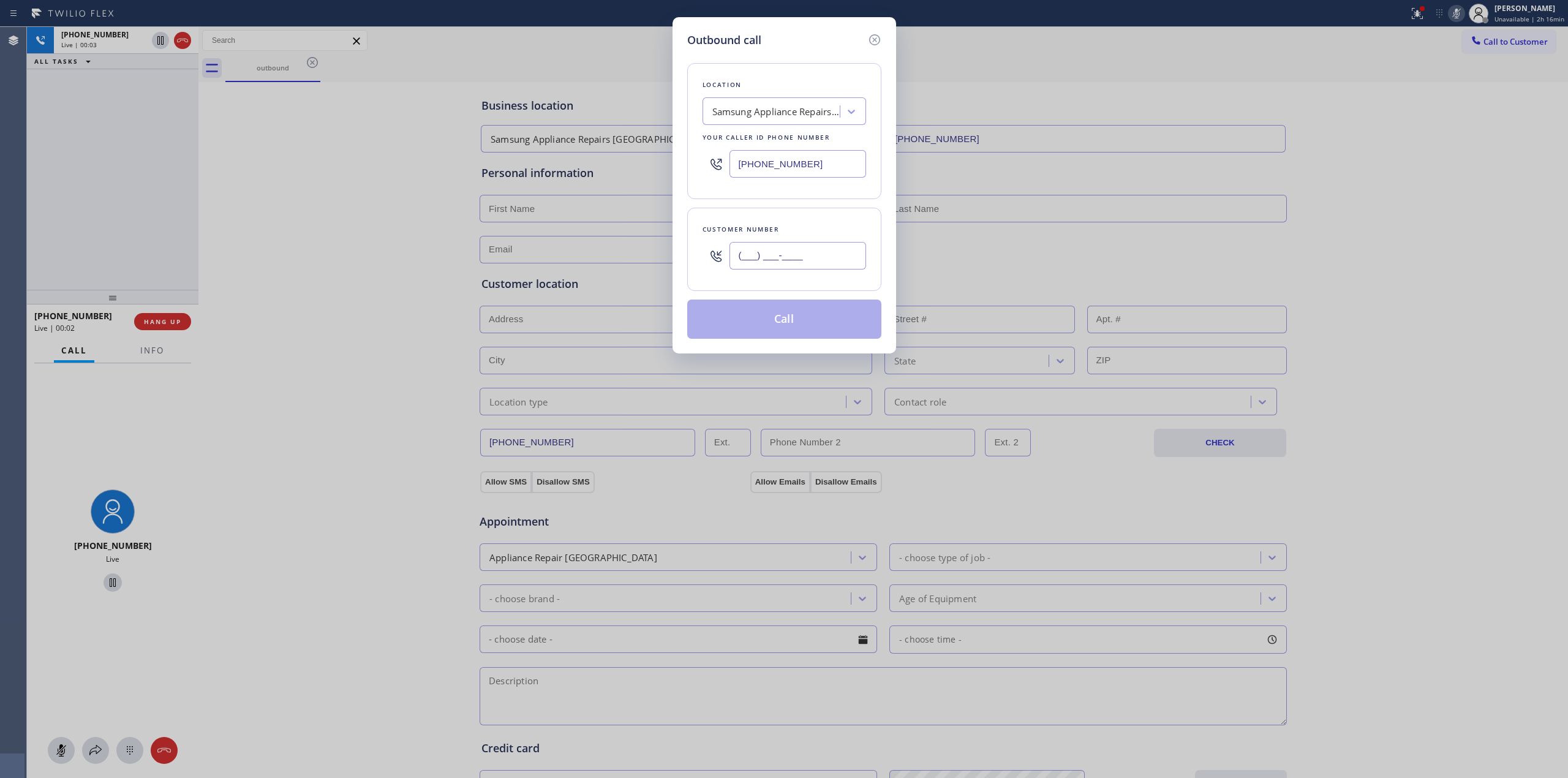
paste input "564) 201-6330"
click at [787, 253] on input "(___) ___-____" at bounding box center [798, 256] width 137 height 28
type input "[PHONE_NUMBER]"
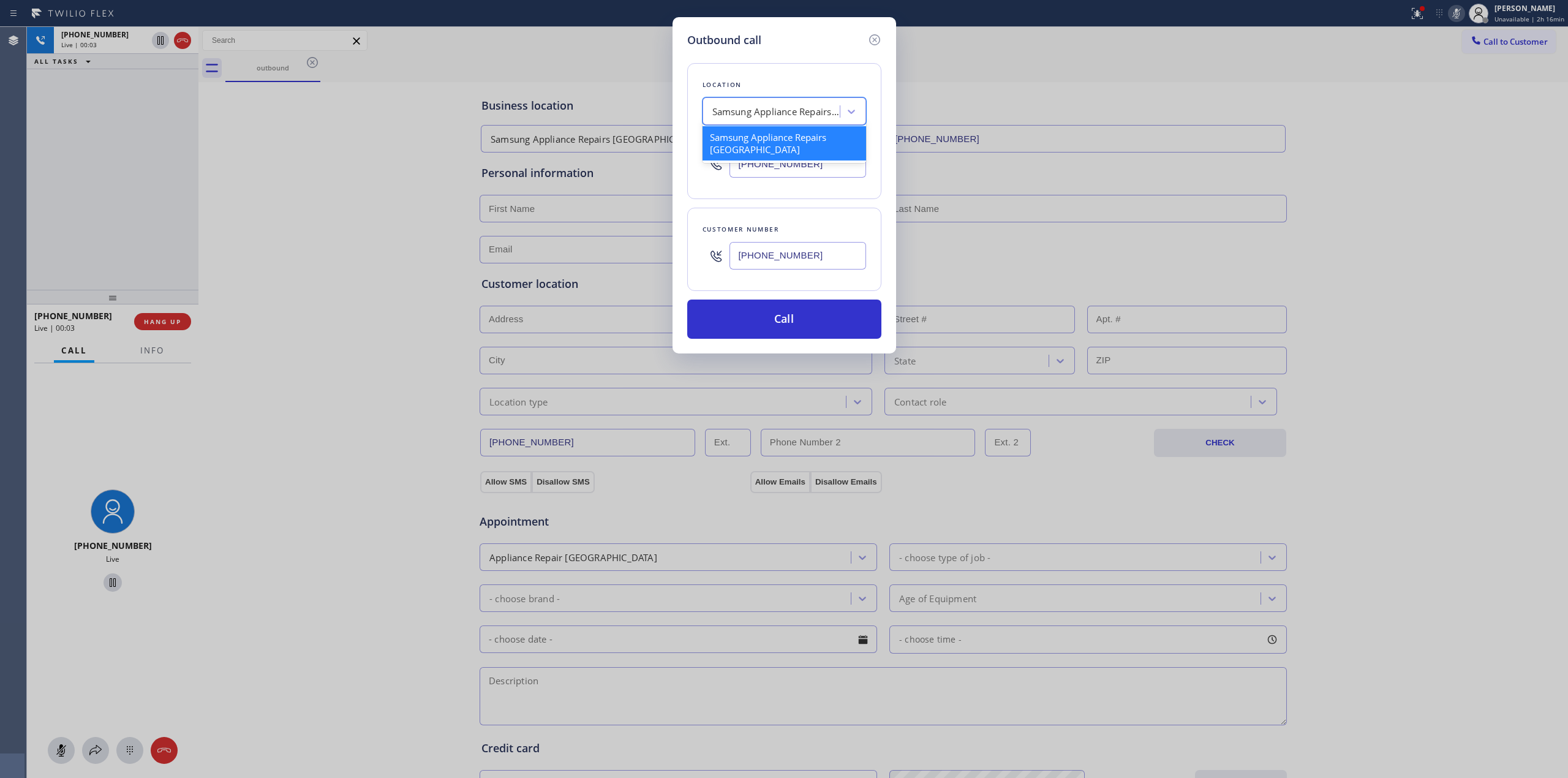
click at [797, 107] on div "Samsung Appliance Repairs [GEOGRAPHIC_DATA]" at bounding box center [777, 112] width 129 height 14
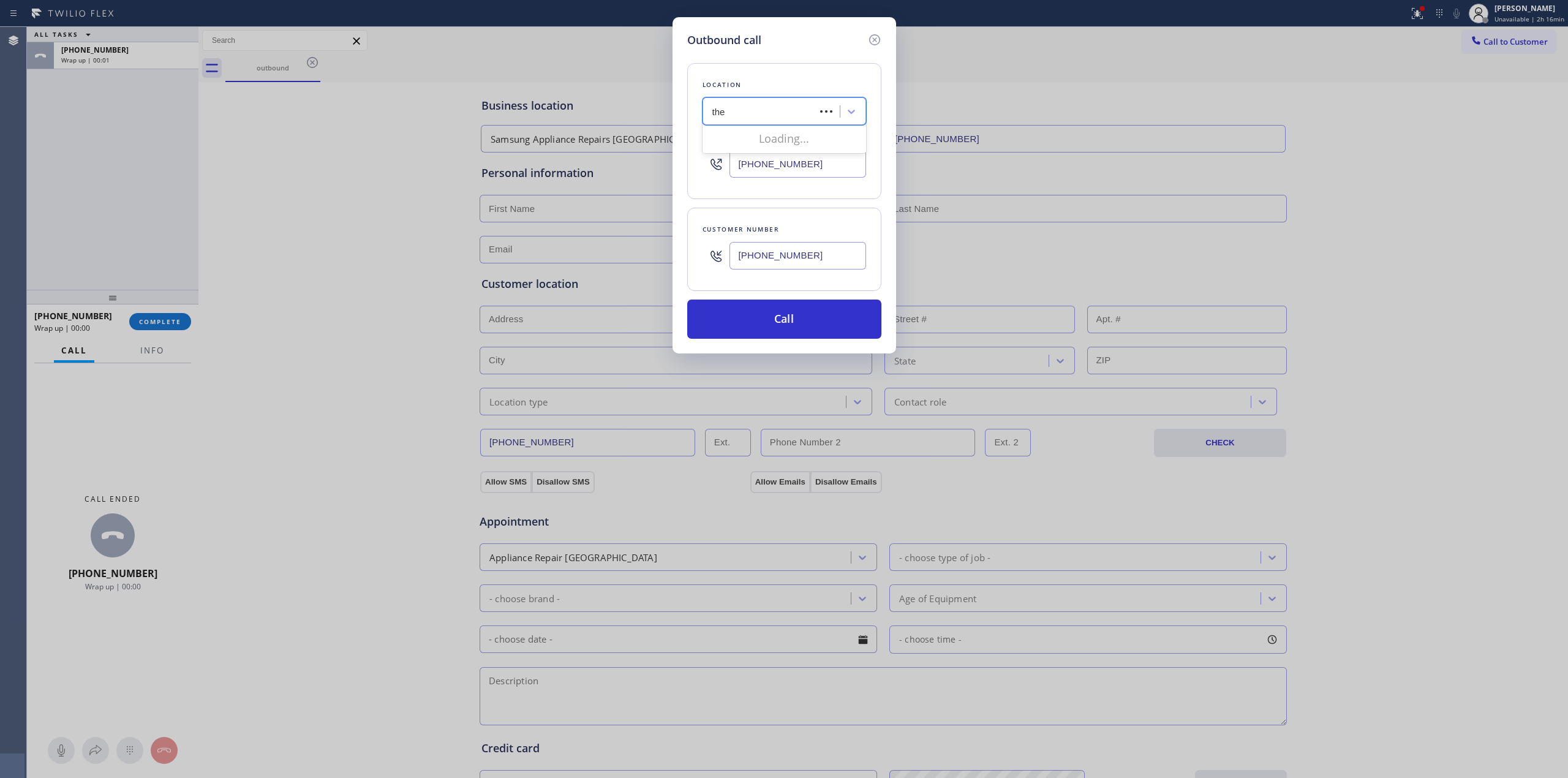
type input "ther"
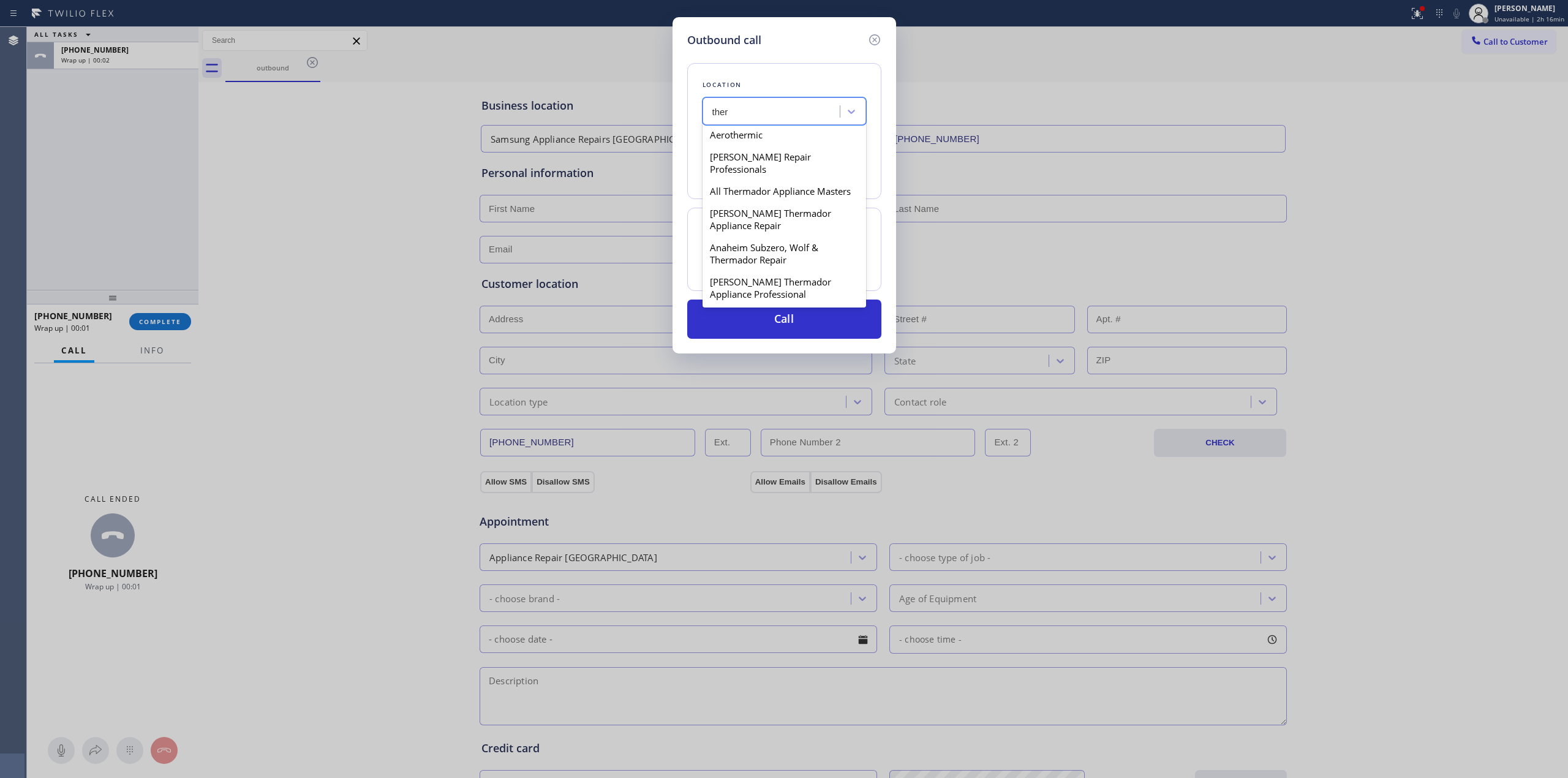
scroll to position [163, 0]
click at [761, 211] on div "Anaheim Subzero, Wolf & Thermador Repair" at bounding box center [785, 193] width 164 height 34
type input "[PHONE_NUMBER]"
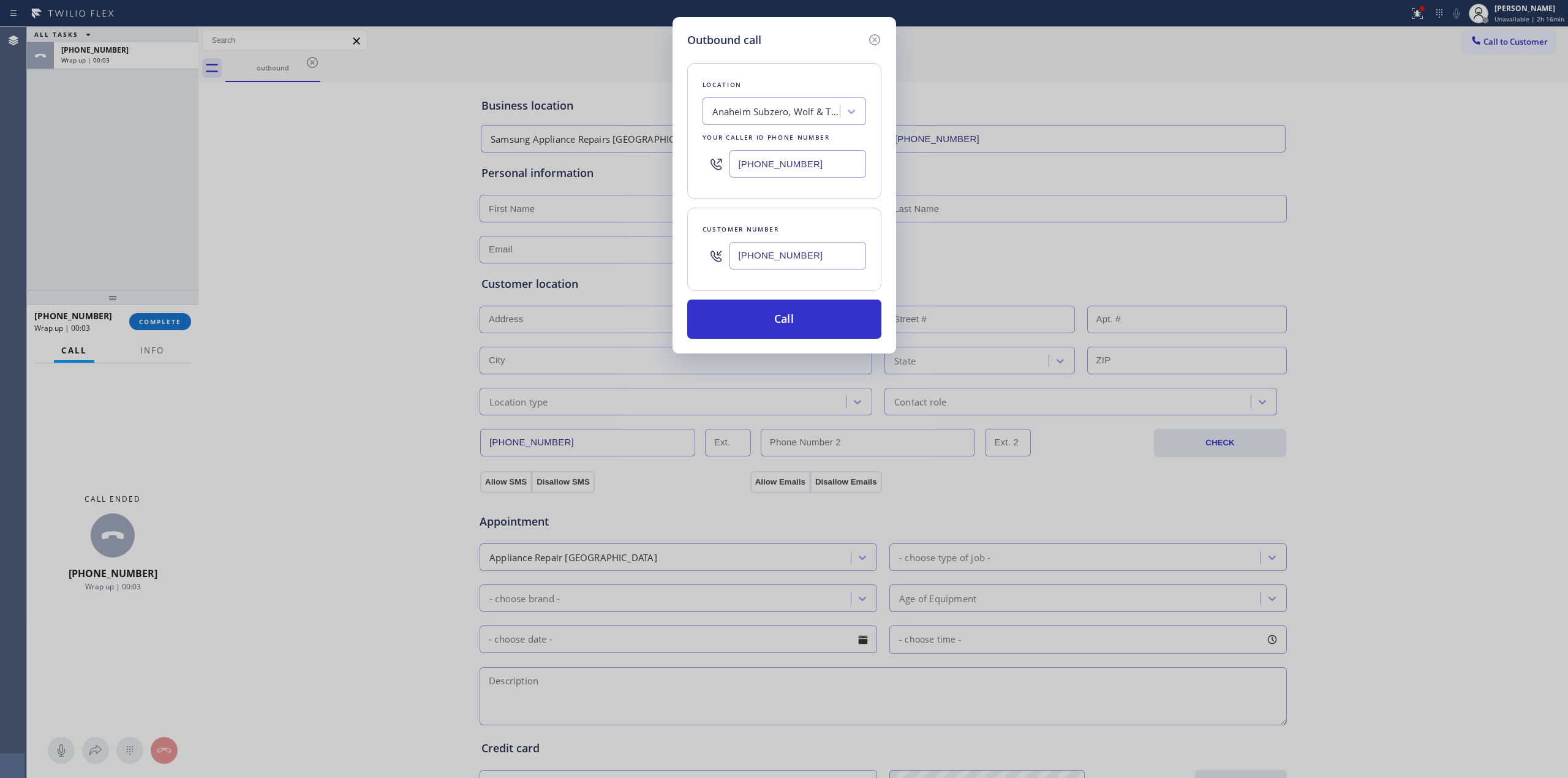
click at [775, 247] on input "[PHONE_NUMBER]" at bounding box center [798, 256] width 137 height 28
click at [766, 326] on button "Call" at bounding box center [785, 319] width 194 height 39
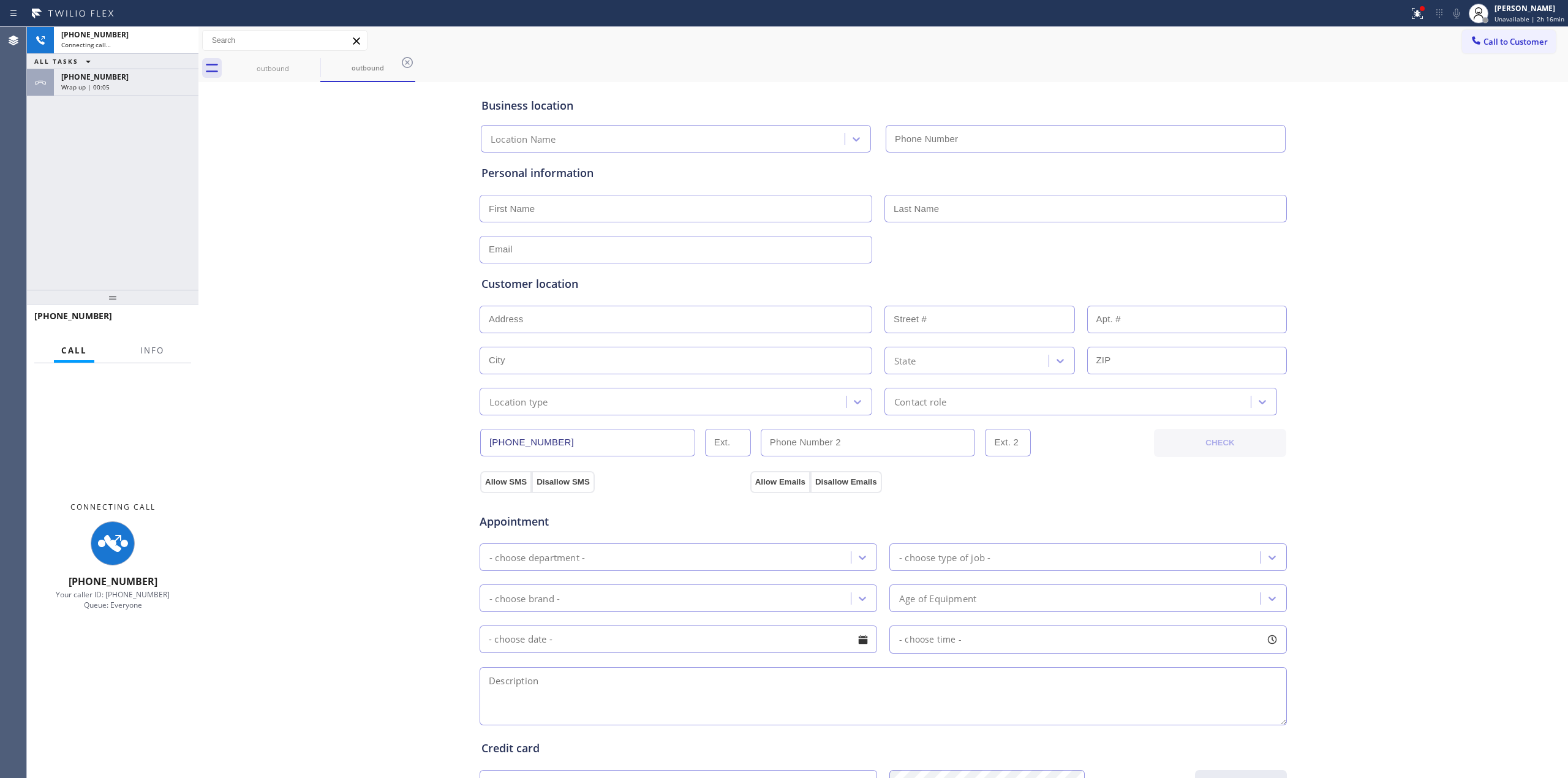
type input "[PHONE_NUMBER]"
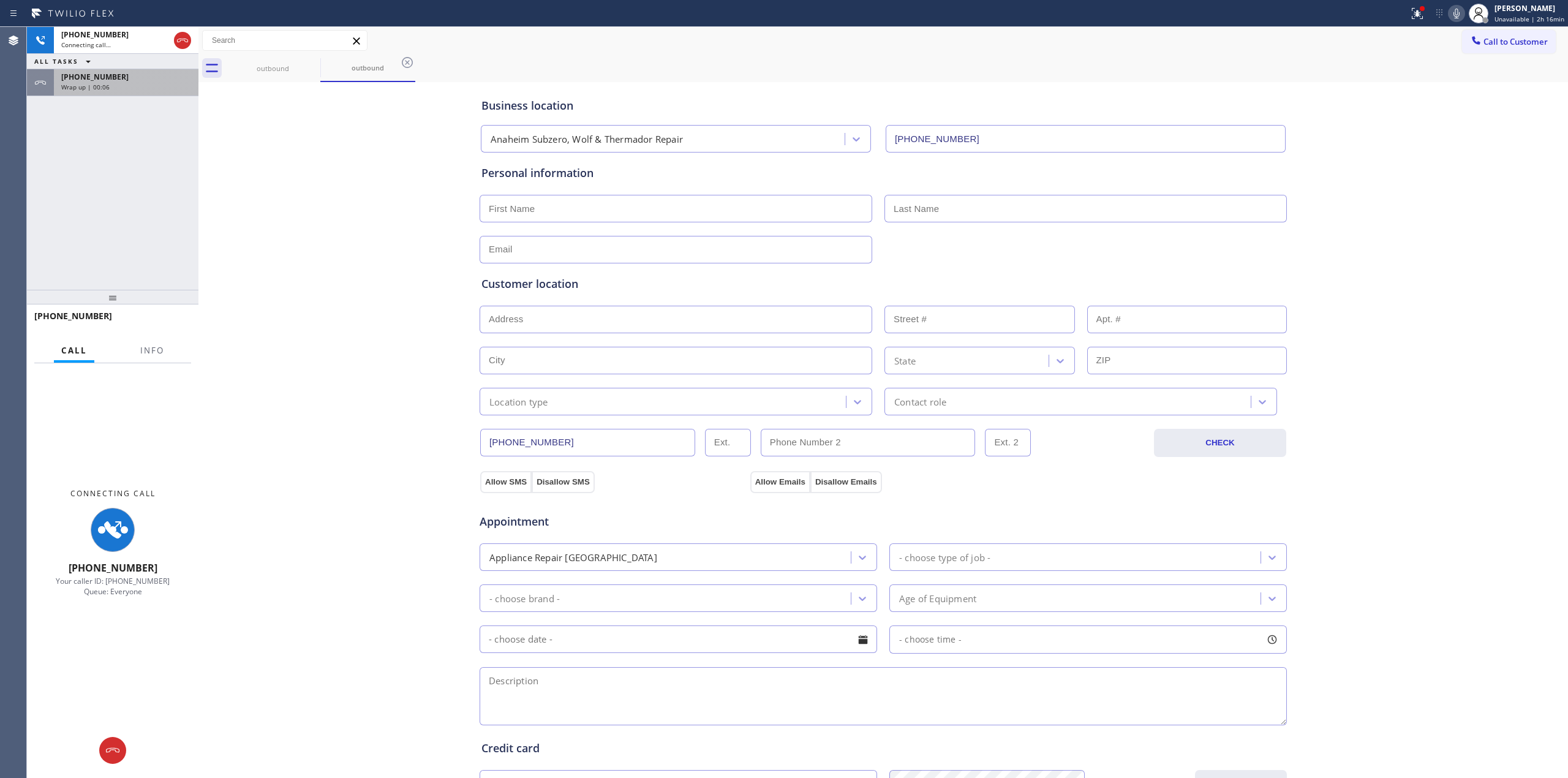
click at [133, 81] on div "[PHONE_NUMBER]" at bounding box center [126, 77] width 130 height 11
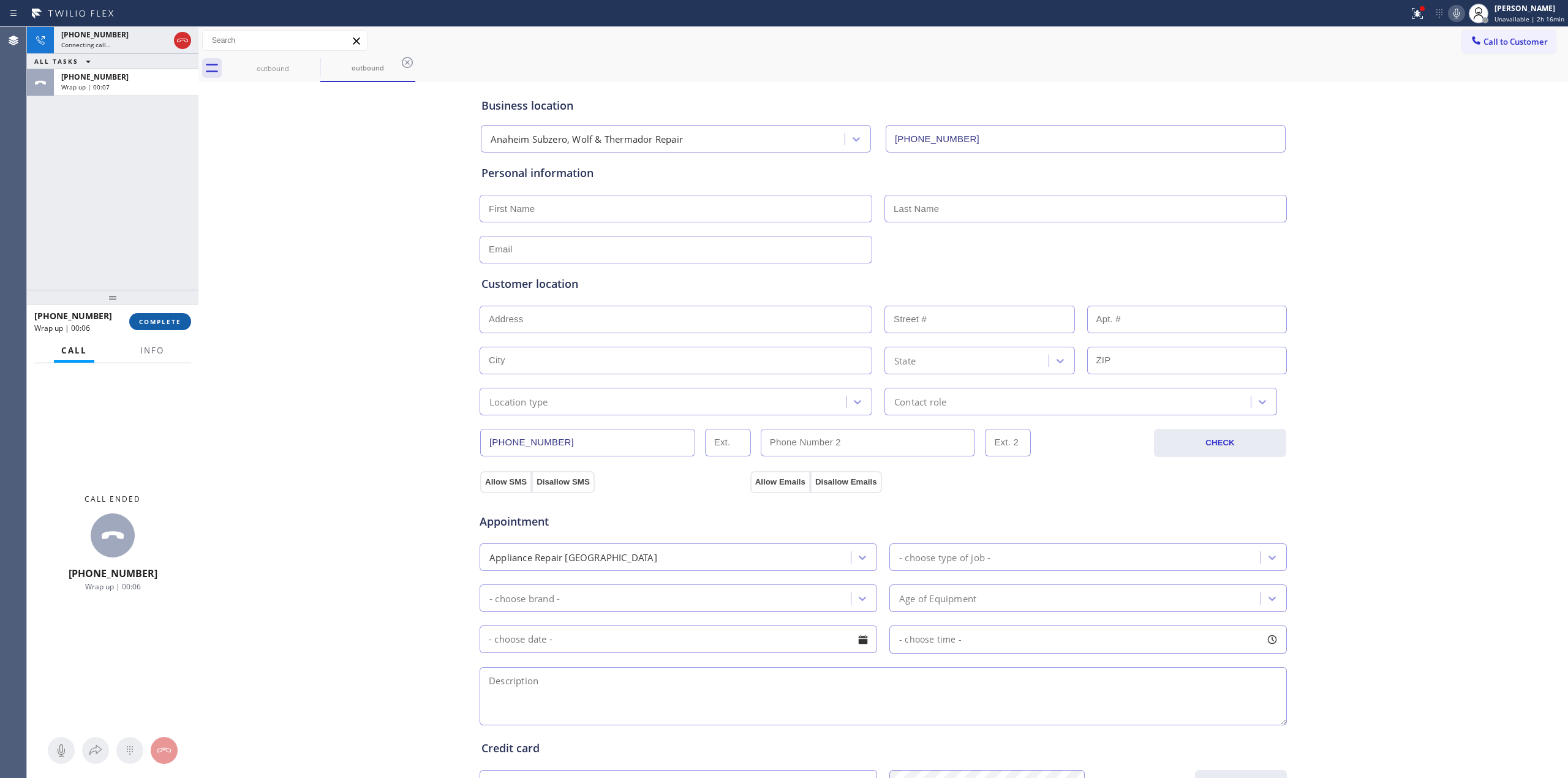
click at [145, 329] on button "COMPLETE" at bounding box center [160, 321] width 62 height 17
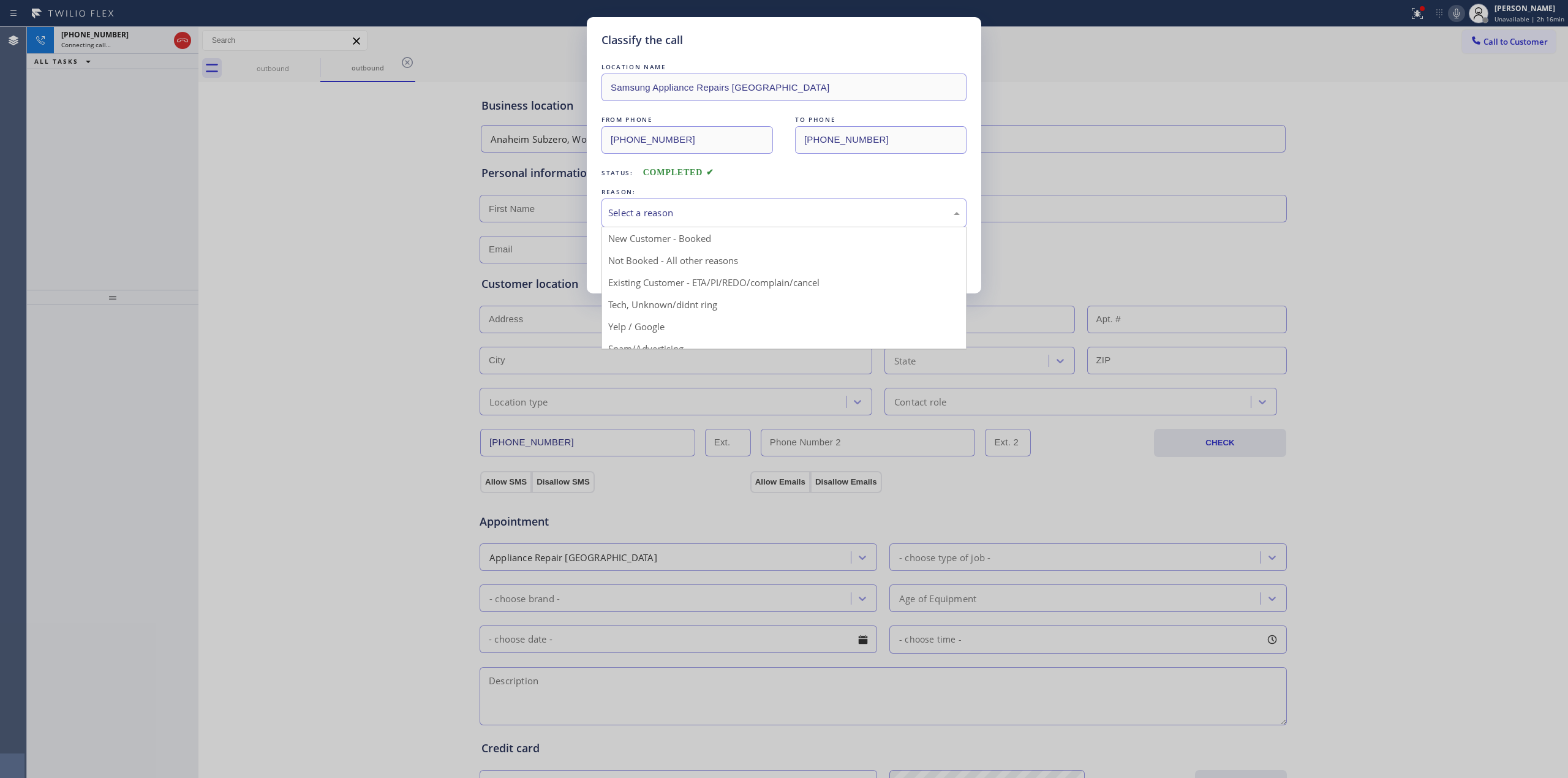
click at [681, 213] on div "Select a reason" at bounding box center [784, 212] width 352 height 14
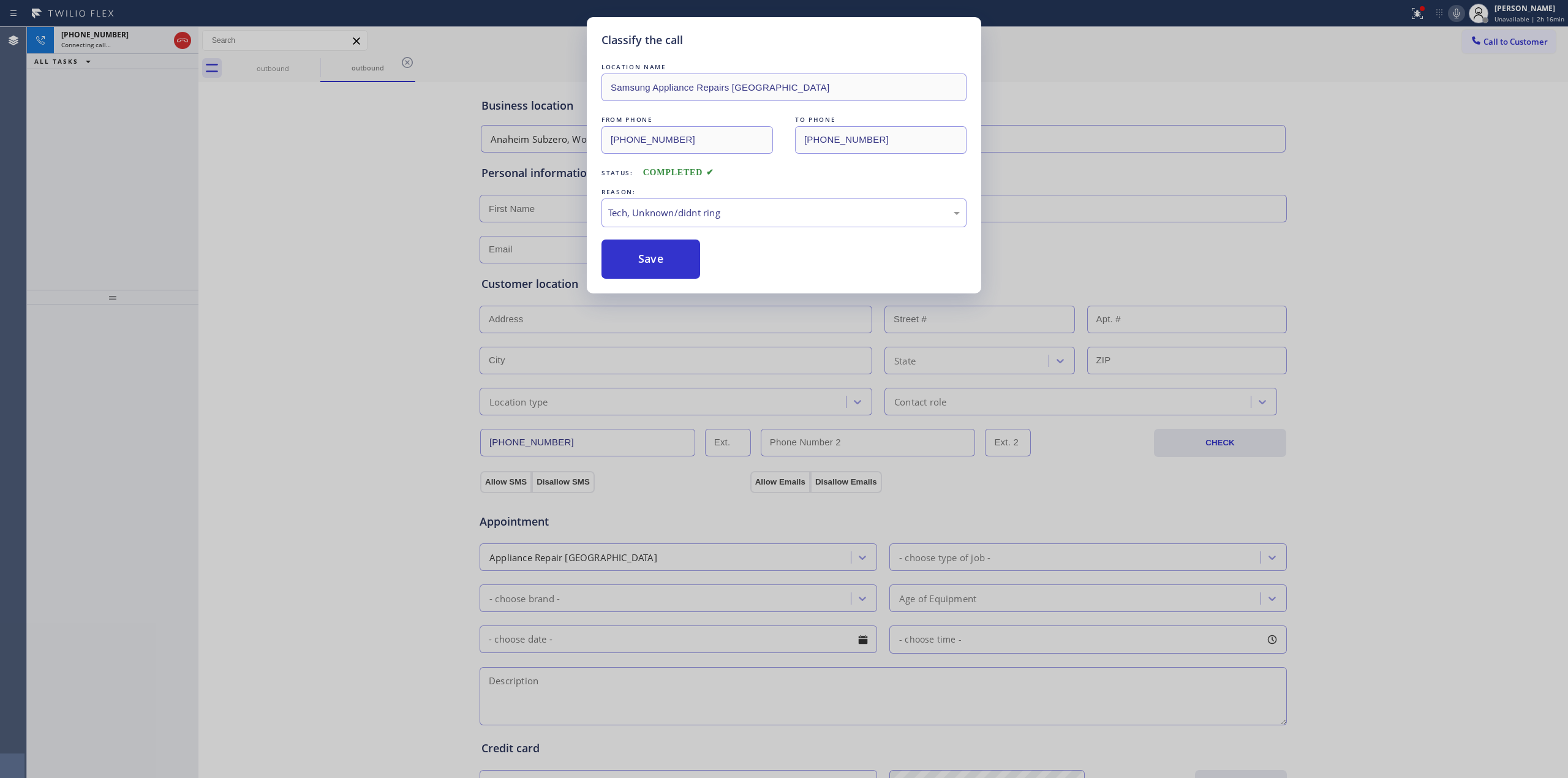
click at [654, 287] on div "Classify the call LOCATION NAME Samsung Appliance Repairs [GEOGRAPHIC_DATA] FRO…" at bounding box center [784, 155] width 395 height 276
click at [636, 261] on button "Save" at bounding box center [651, 259] width 98 height 39
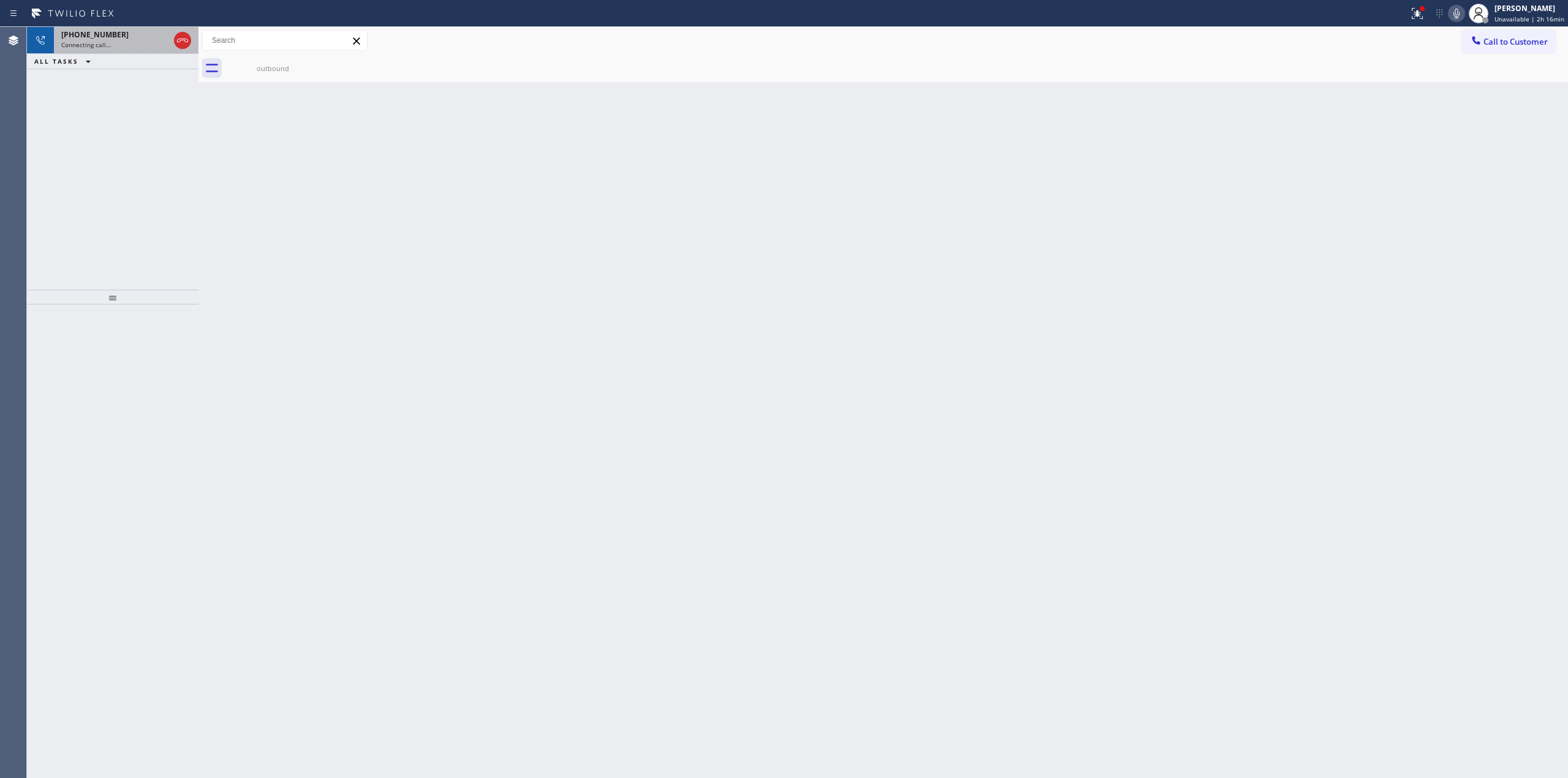
click at [124, 34] on div "[PHONE_NUMBER]" at bounding box center [115, 35] width 108 height 11
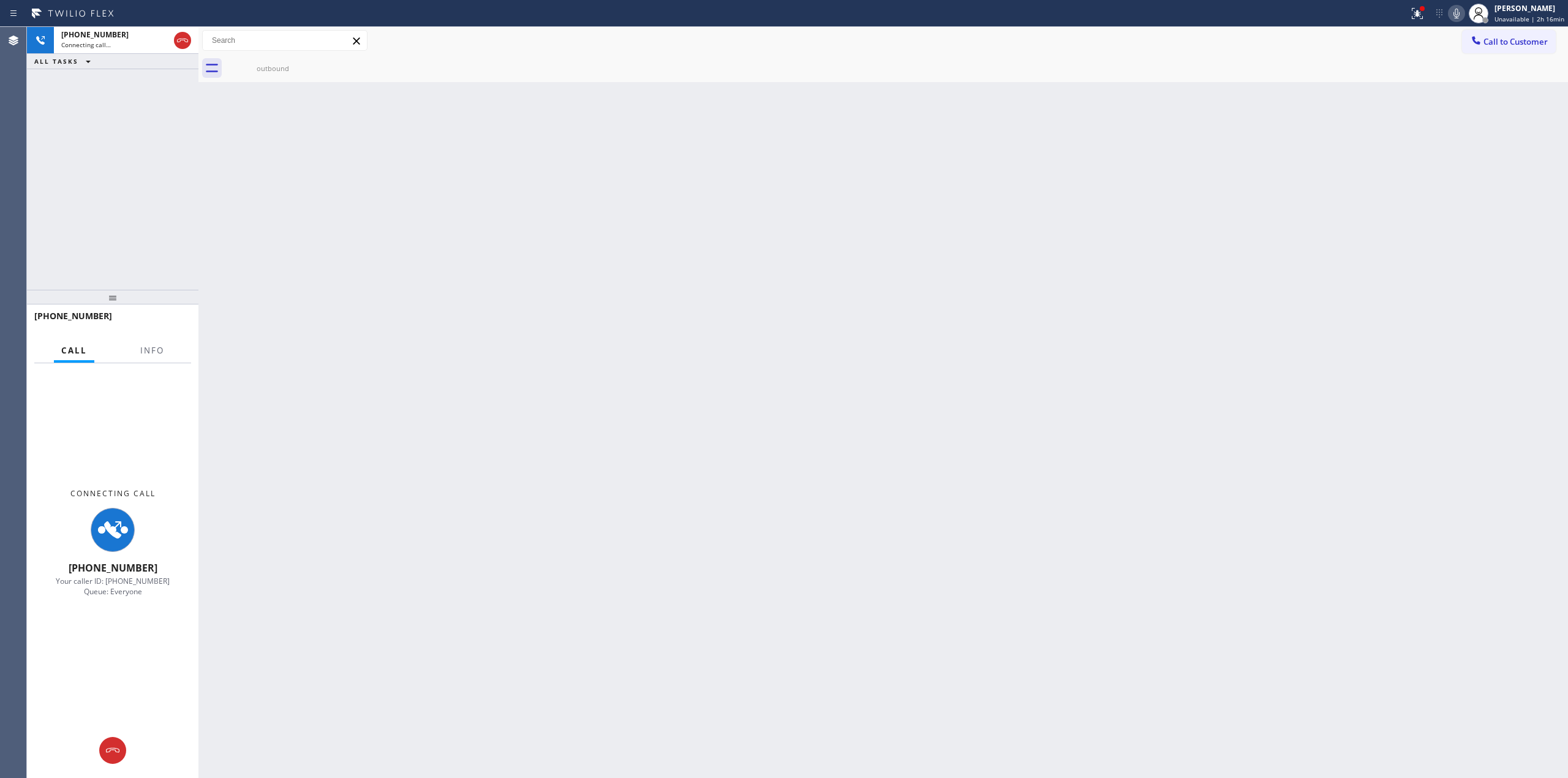
click at [1461, 16] on icon at bounding box center [1456, 13] width 15 height 15
click at [123, 46] on div "Connecting call…" at bounding box center [115, 44] width 108 height 9
click at [131, 28] on div "[PHONE_NUMBER] Connecting call…" at bounding box center [113, 40] width 117 height 27
click at [130, 32] on div "[PHONE_NUMBER]" at bounding box center [115, 35] width 108 height 11
click at [154, 50] on div "[PHONE_NUMBER] Connecting call…" at bounding box center [113, 40] width 117 height 27
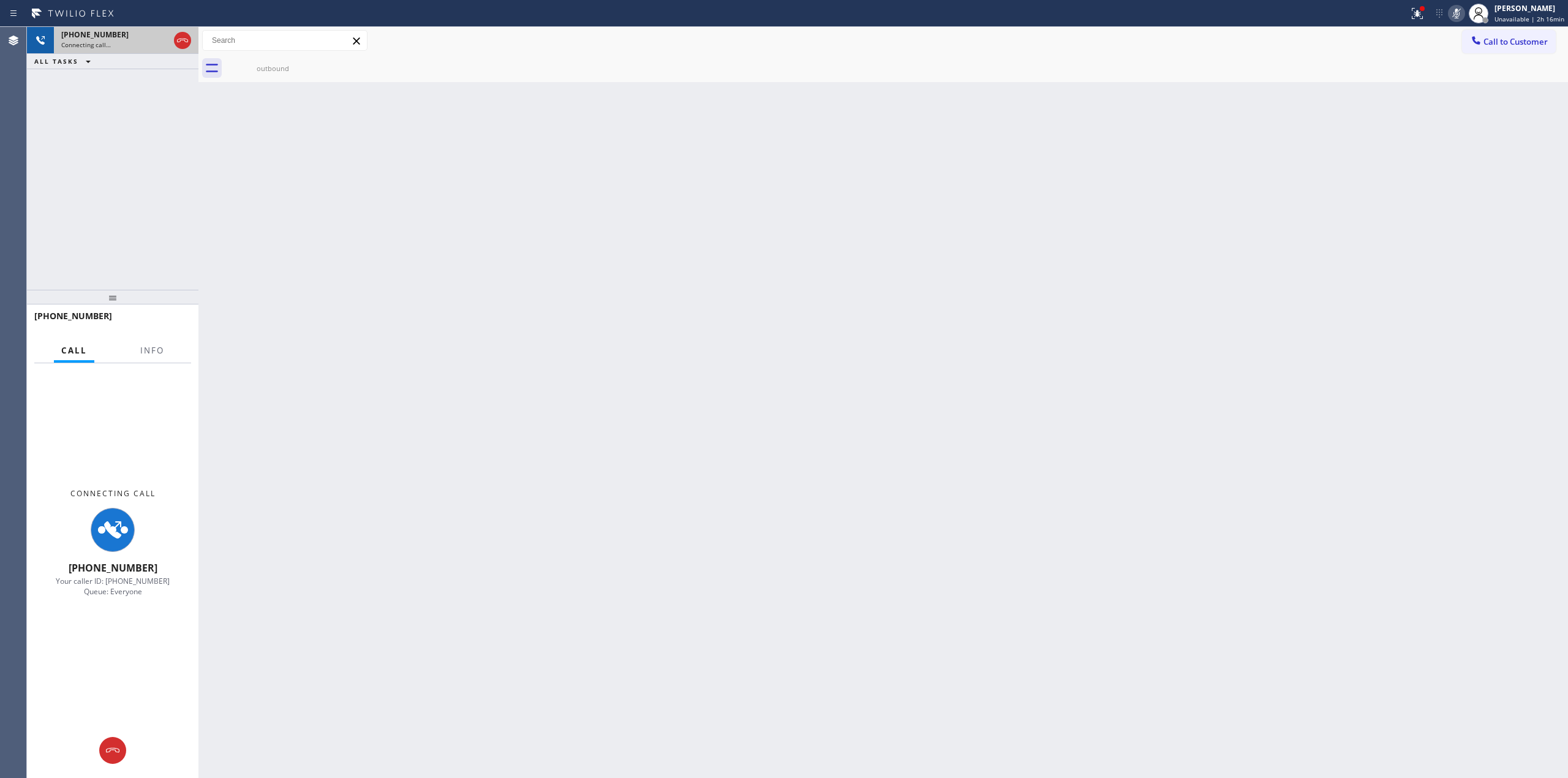
click at [131, 46] on div "Connecting call…" at bounding box center [115, 44] width 108 height 9
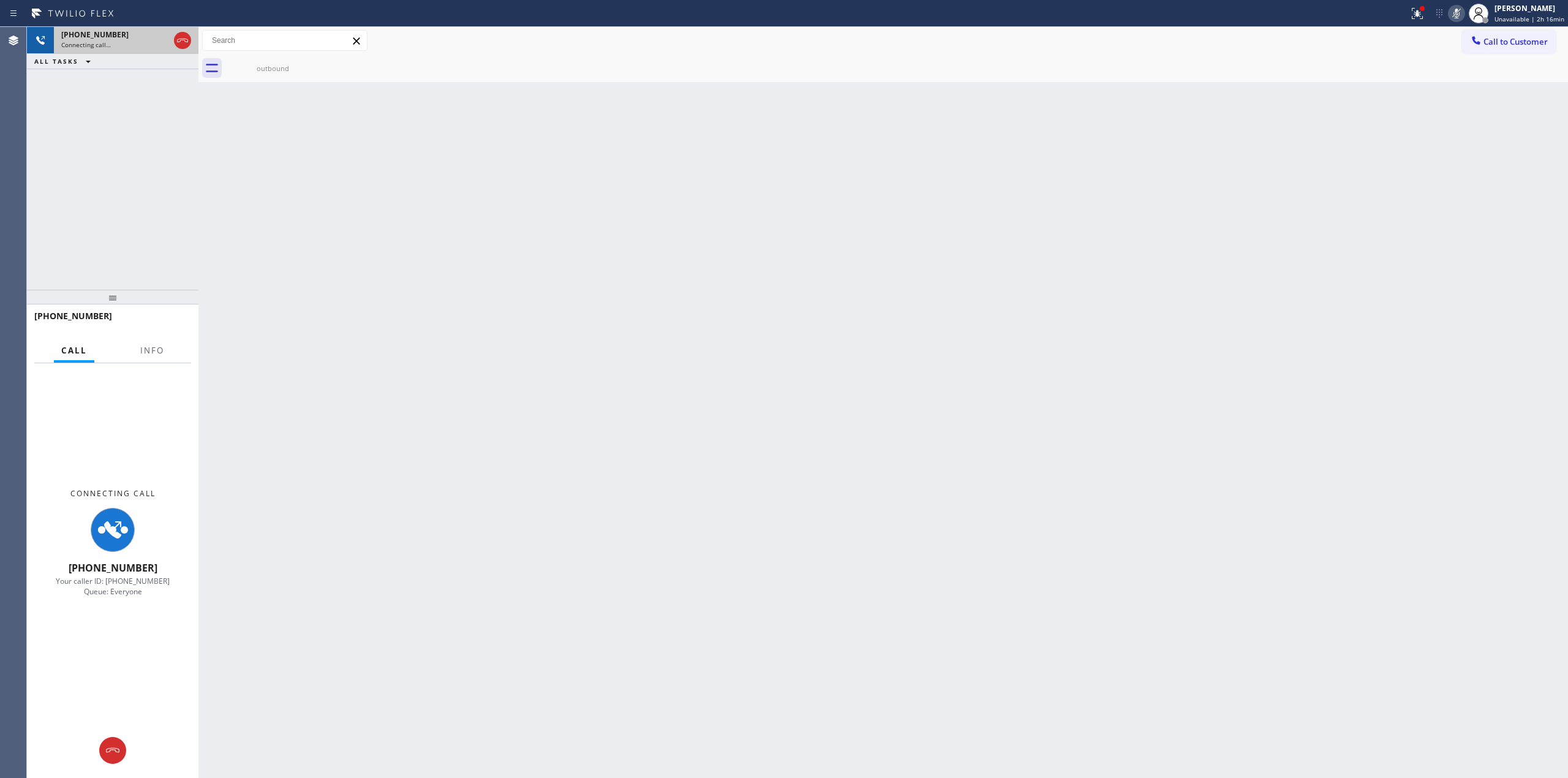
click at [131, 46] on div "Connecting call…" at bounding box center [115, 44] width 108 height 9
click at [120, 42] on div "Connecting call…" at bounding box center [115, 44] width 108 height 9
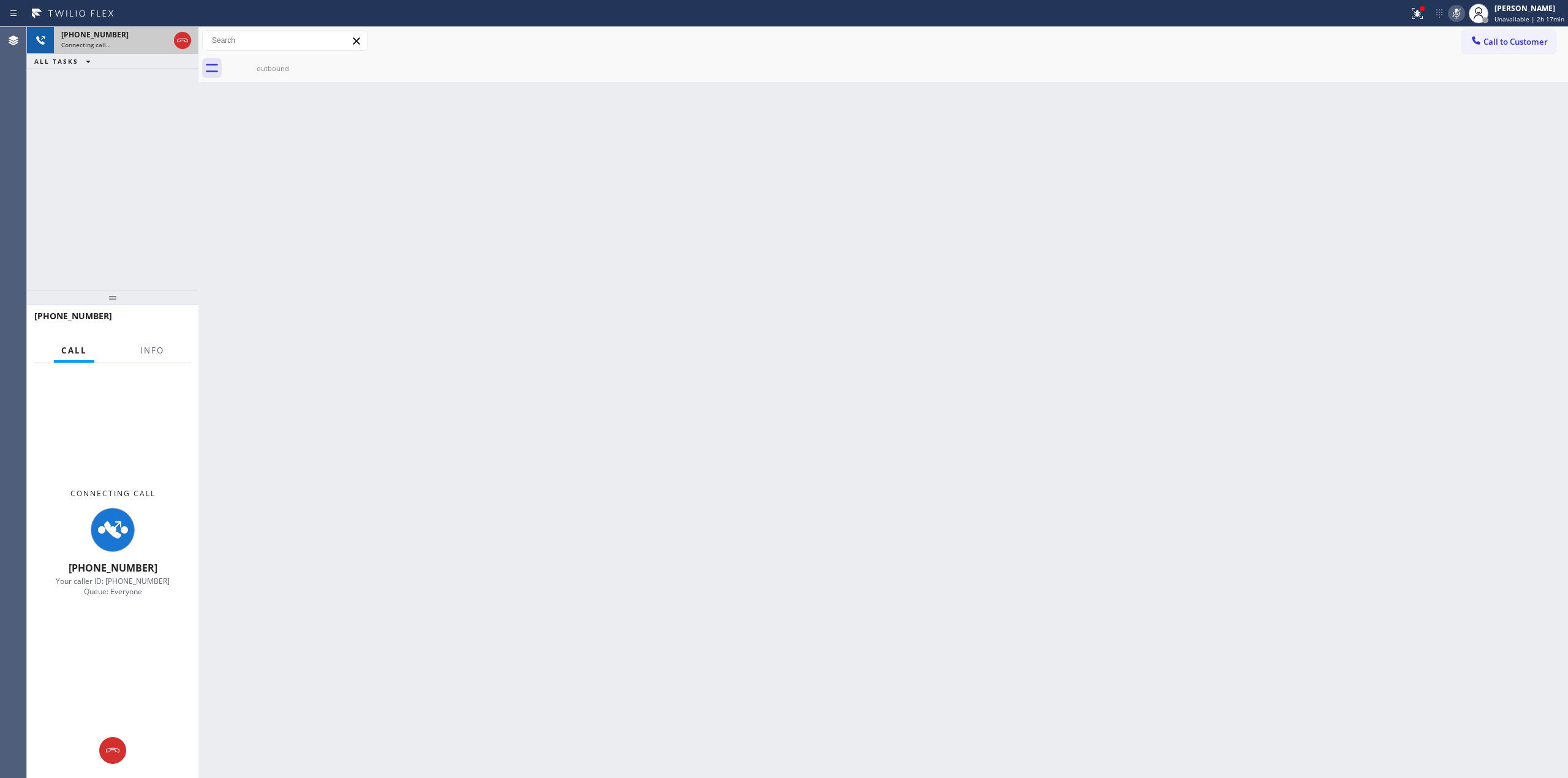
click at [130, 38] on div "[PHONE_NUMBER]" at bounding box center [115, 35] width 108 height 11
click at [176, 40] on icon at bounding box center [182, 40] width 15 height 15
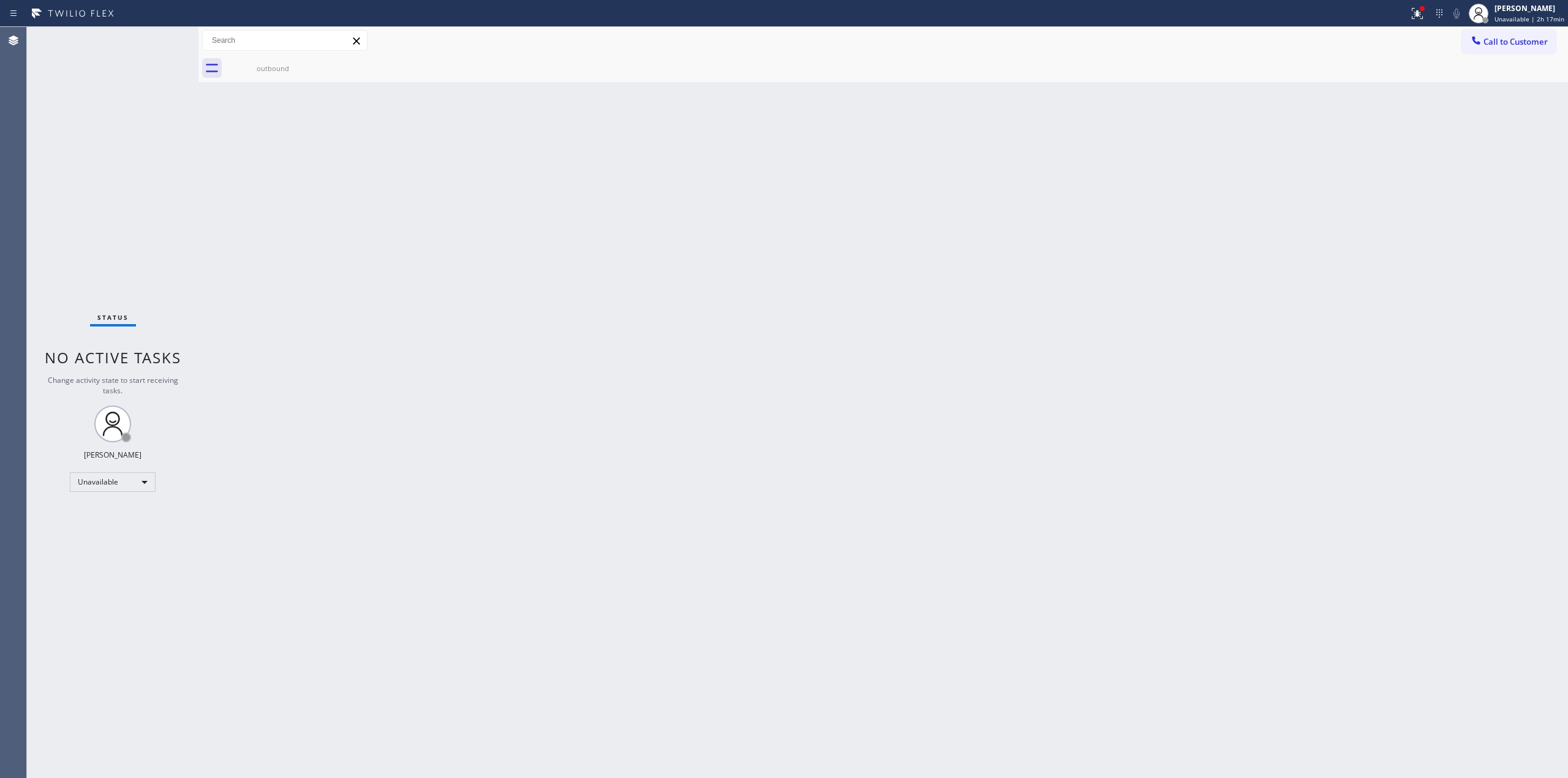
drag, startPoint x: 1499, startPoint y: 47, endPoint x: 1478, endPoint y: 49, distance: 21.1
click at [1470, 47] on span "Call to Customer" at bounding box center [1515, 42] width 64 height 11
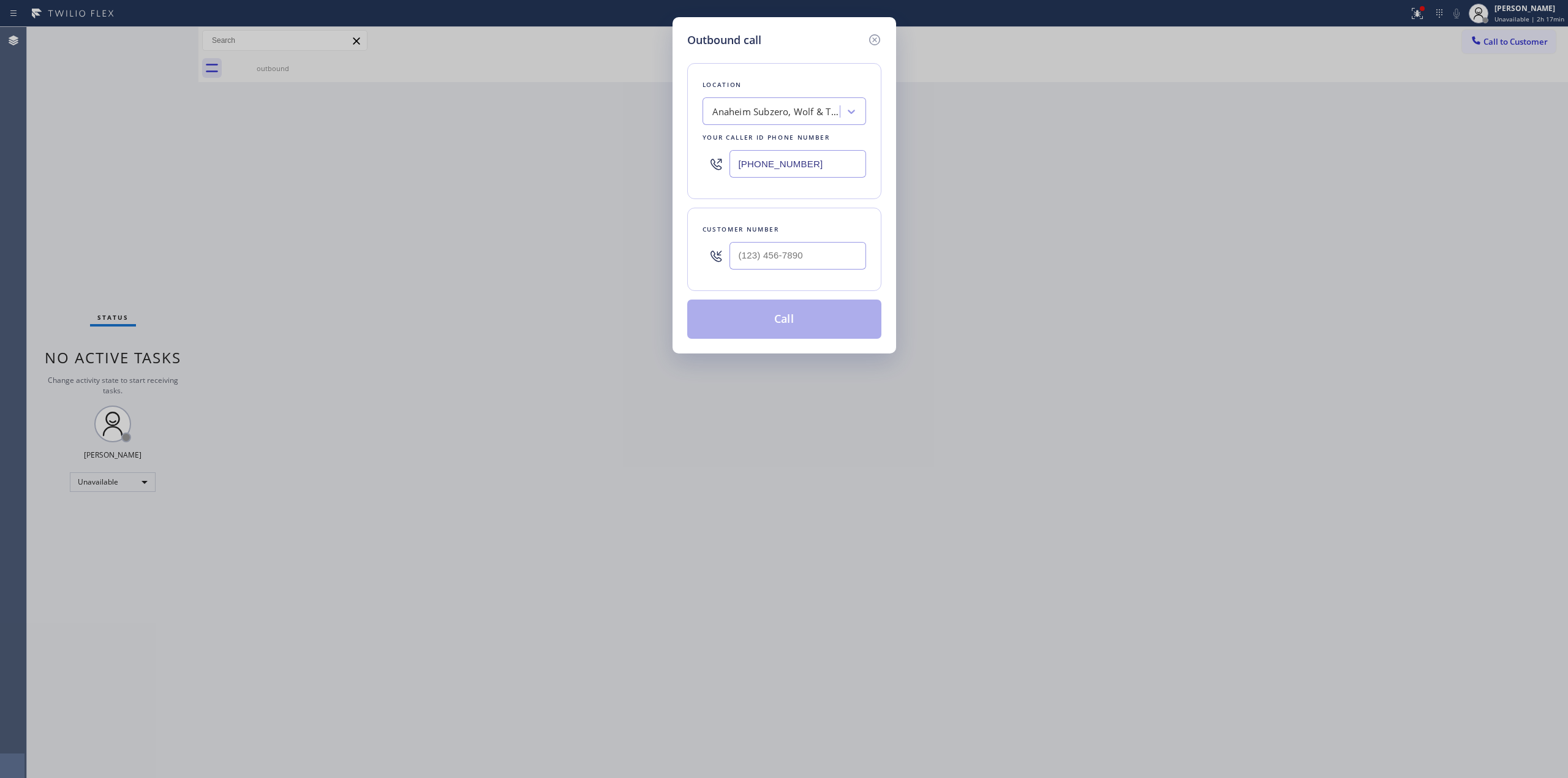
click at [833, 236] on div "Customer number" at bounding box center [785, 229] width 164 height 13
paste input "979) 921-7766"
click at [826, 248] on input "[PHONE_NUMBER]" at bounding box center [798, 256] width 137 height 28
type input "[PHONE_NUMBER]"
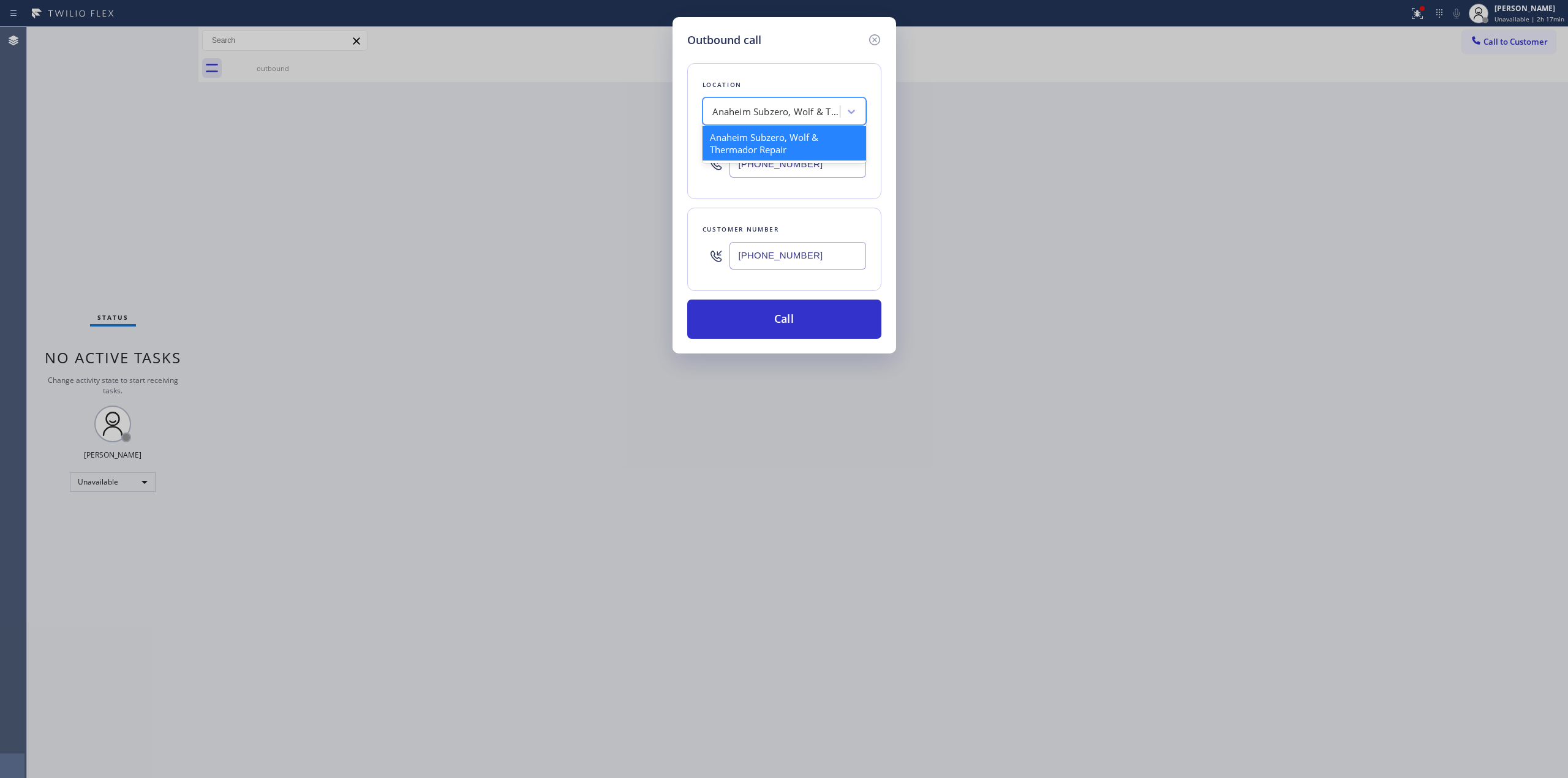
click at [784, 106] on div "Anaheim Subzero, Wolf & Thermador Repair" at bounding box center [777, 112] width 129 height 14
type input "wolf"
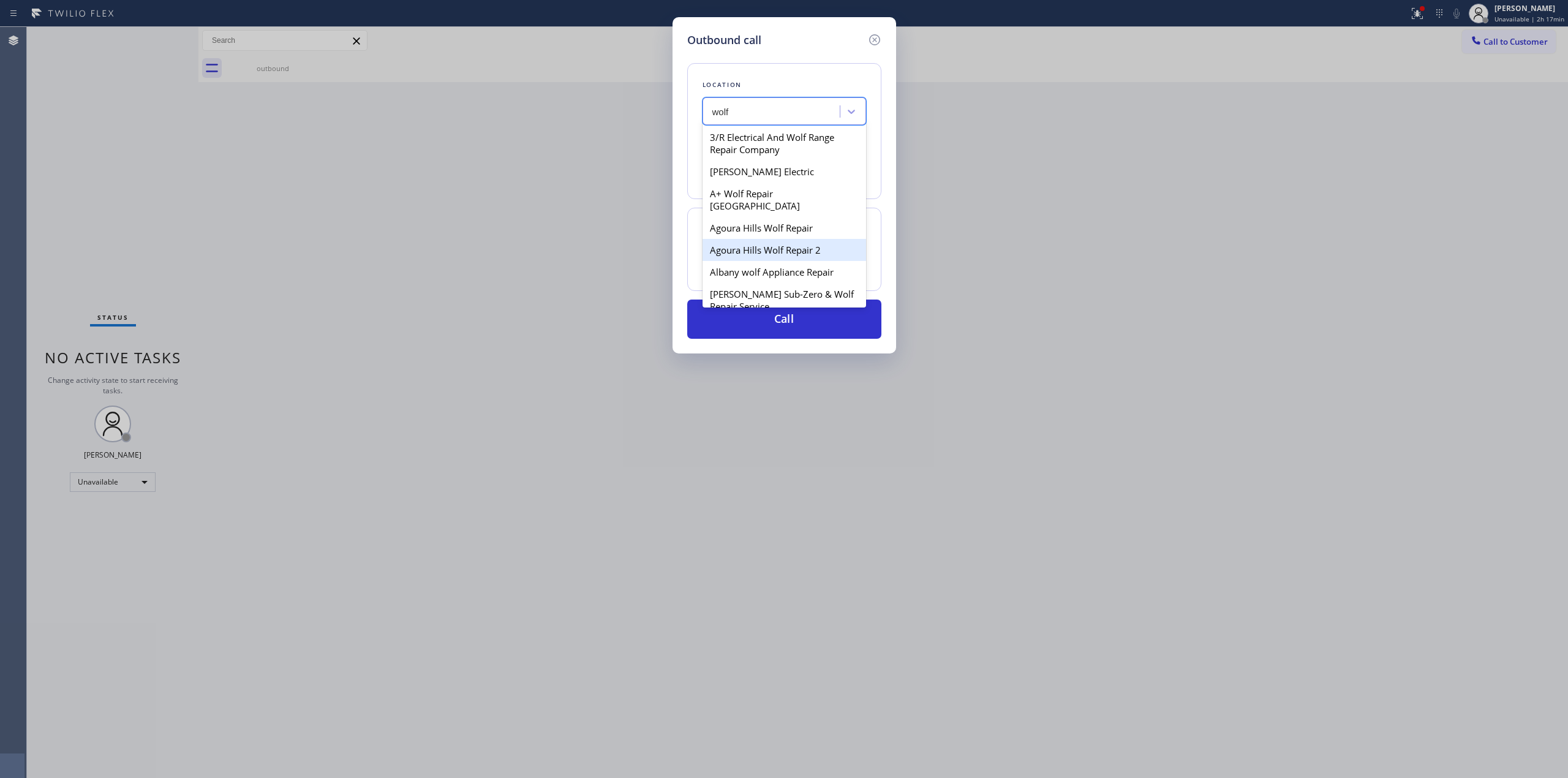
click at [773, 239] on div "Agoura Hills Wolf Repair 2" at bounding box center [785, 249] width 164 height 22
type input "[PHONE_NUMBER]"
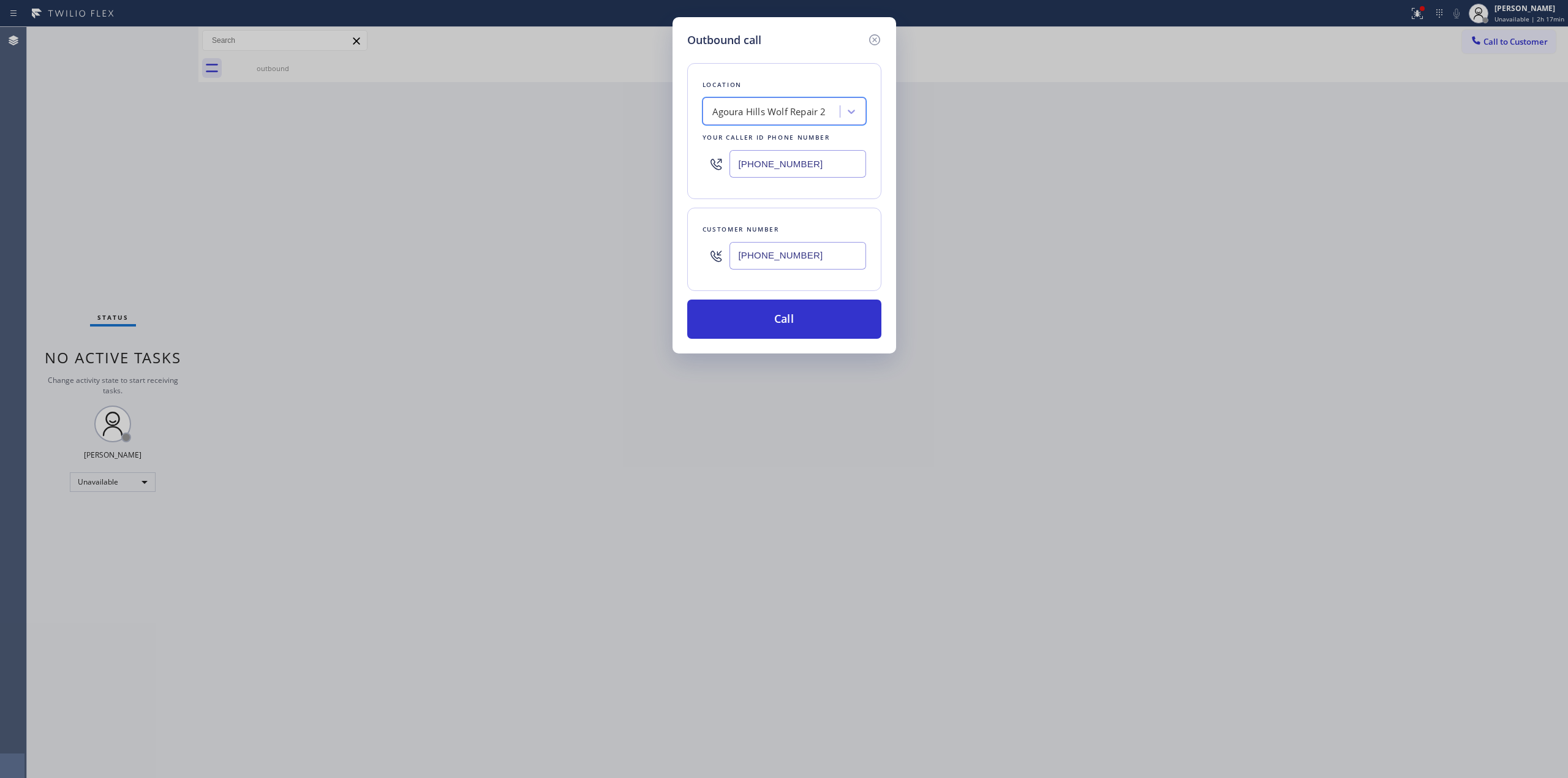
click at [777, 262] on input "[PHONE_NUMBER]" at bounding box center [798, 256] width 137 height 28
click at [772, 327] on button "Call" at bounding box center [785, 319] width 194 height 39
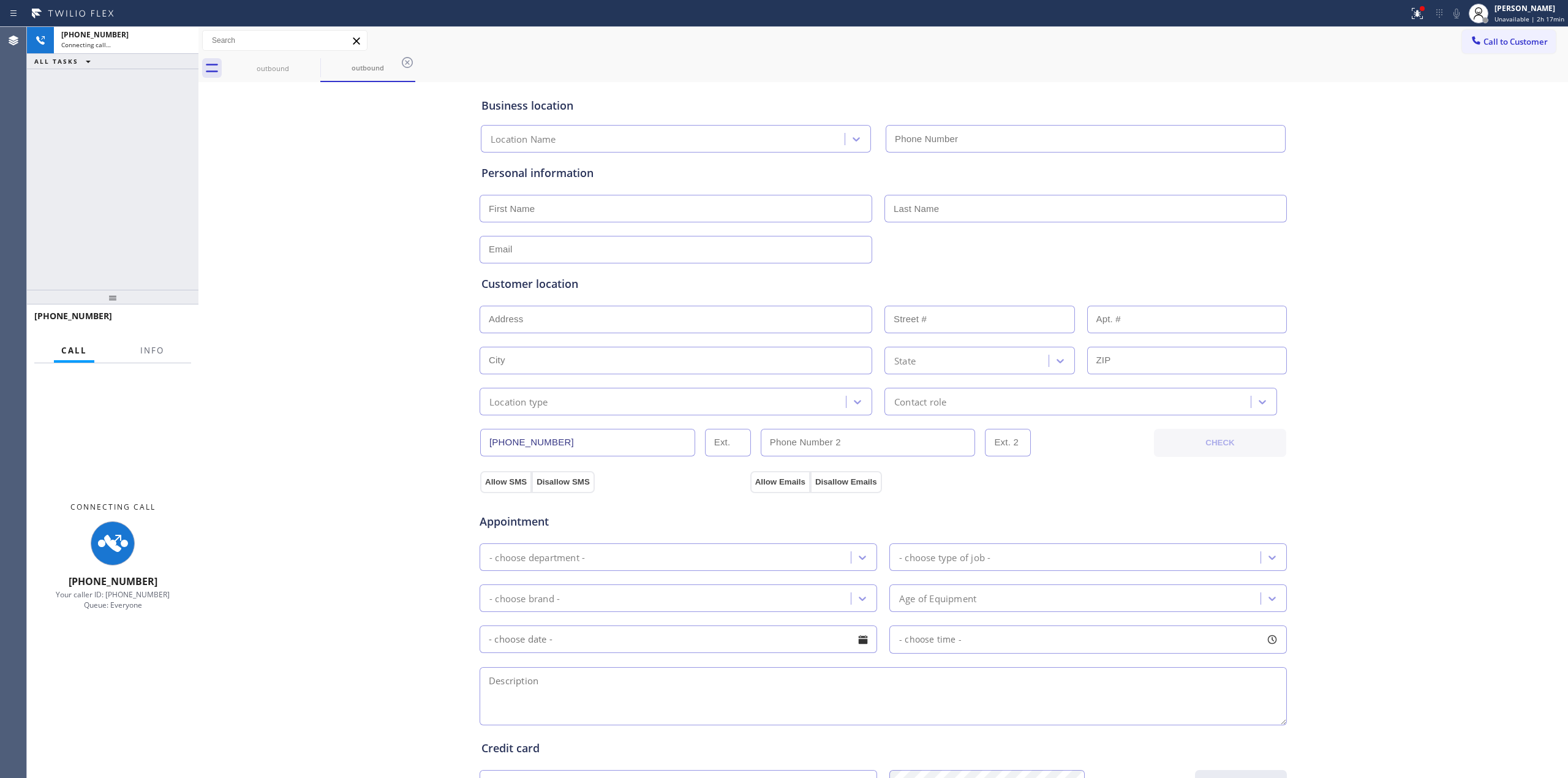
type input "[PHONE_NUMBER]"
click at [1362, 141] on div "Business location [GEOGRAPHIC_DATA] Wolf Repair [PHONE_NUMBER] Personal informa…" at bounding box center [883, 503] width 1363 height 837
click at [1456, 13] on icon at bounding box center [1456, 13] width 6 height 10
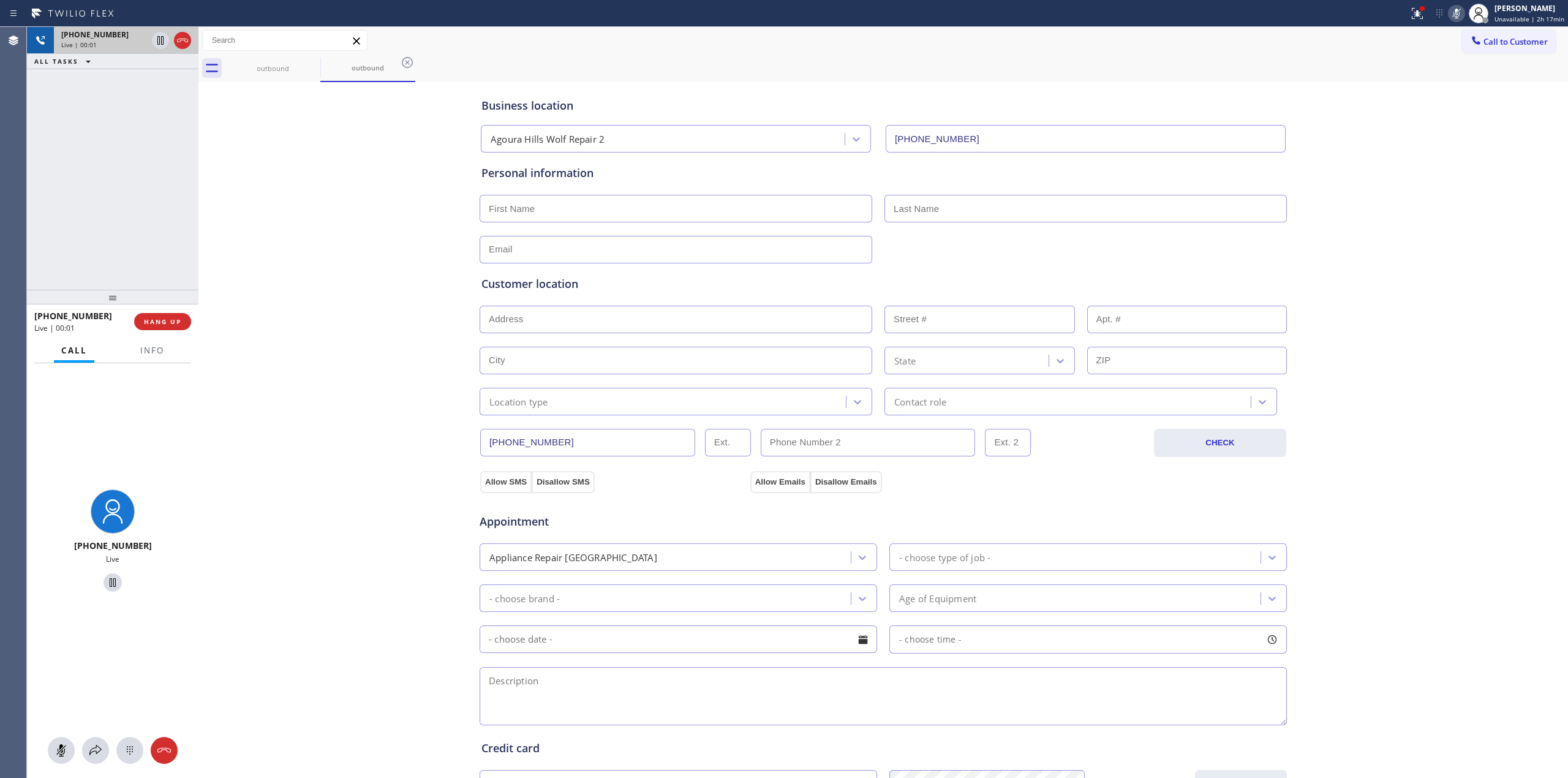
click at [128, 42] on div "Live | 00:01" at bounding box center [104, 44] width 86 height 9
click at [129, 729] on icon at bounding box center [130, 750] width 15 height 15
click at [1470, 50] on button "Call to Customer" at bounding box center [1509, 41] width 94 height 23
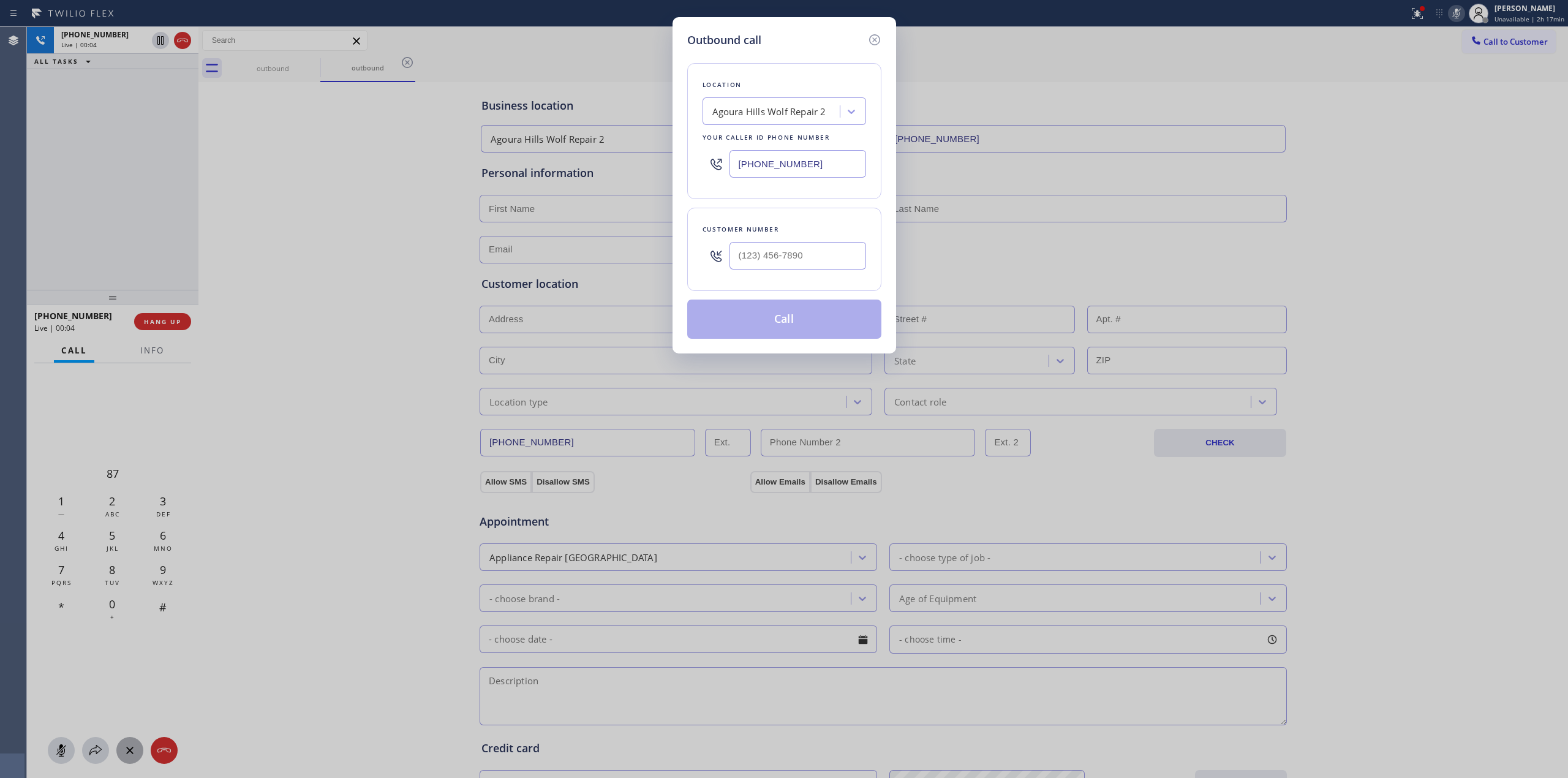
type input "(___) ___-____"
click at [791, 263] on input "(___) ___-____" at bounding box center [798, 256] width 137 height 28
click at [875, 40] on icon at bounding box center [874, 40] width 11 height 11
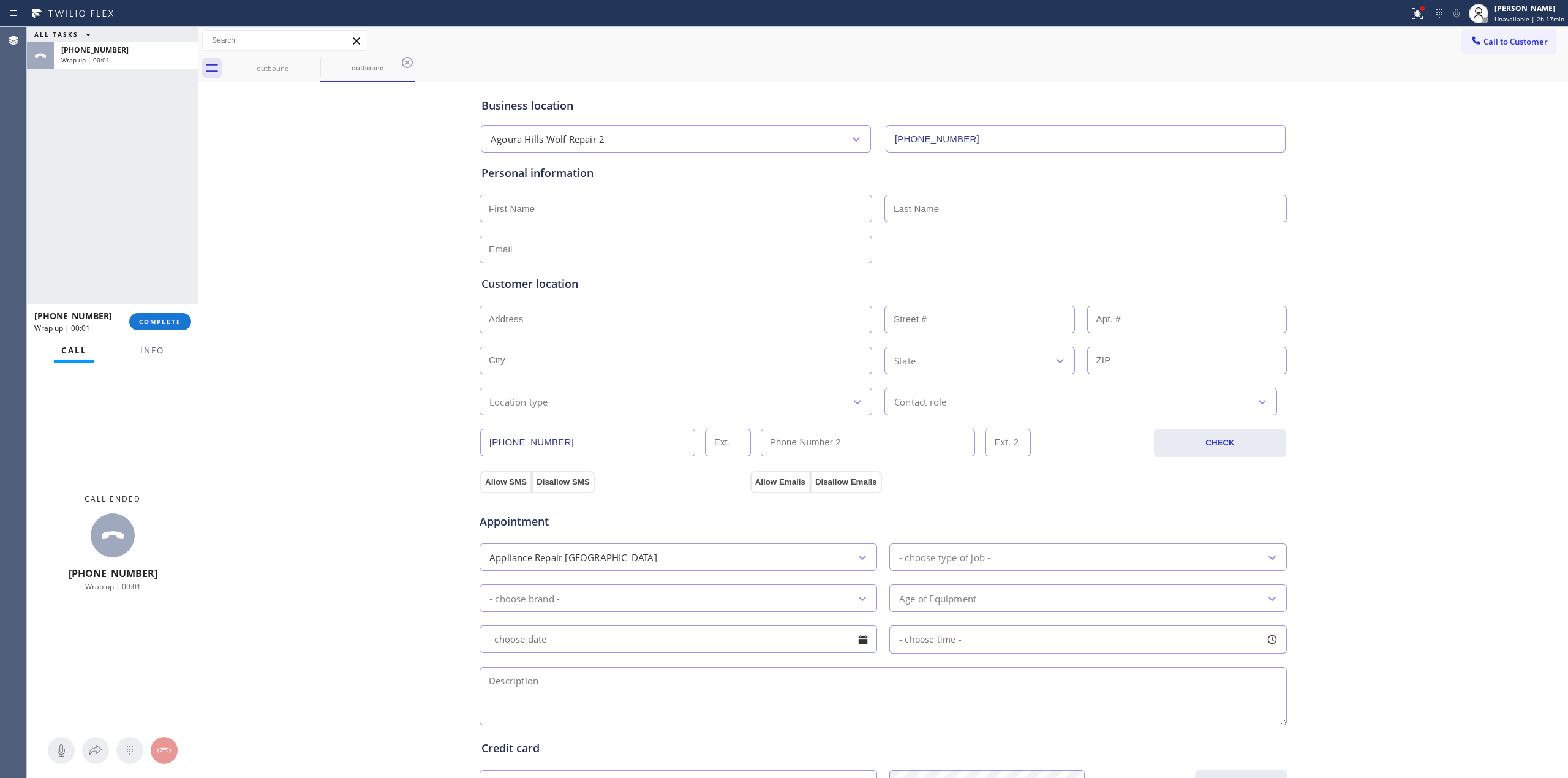
click at [1470, 45] on span "Call to Customer" at bounding box center [1515, 42] width 64 height 11
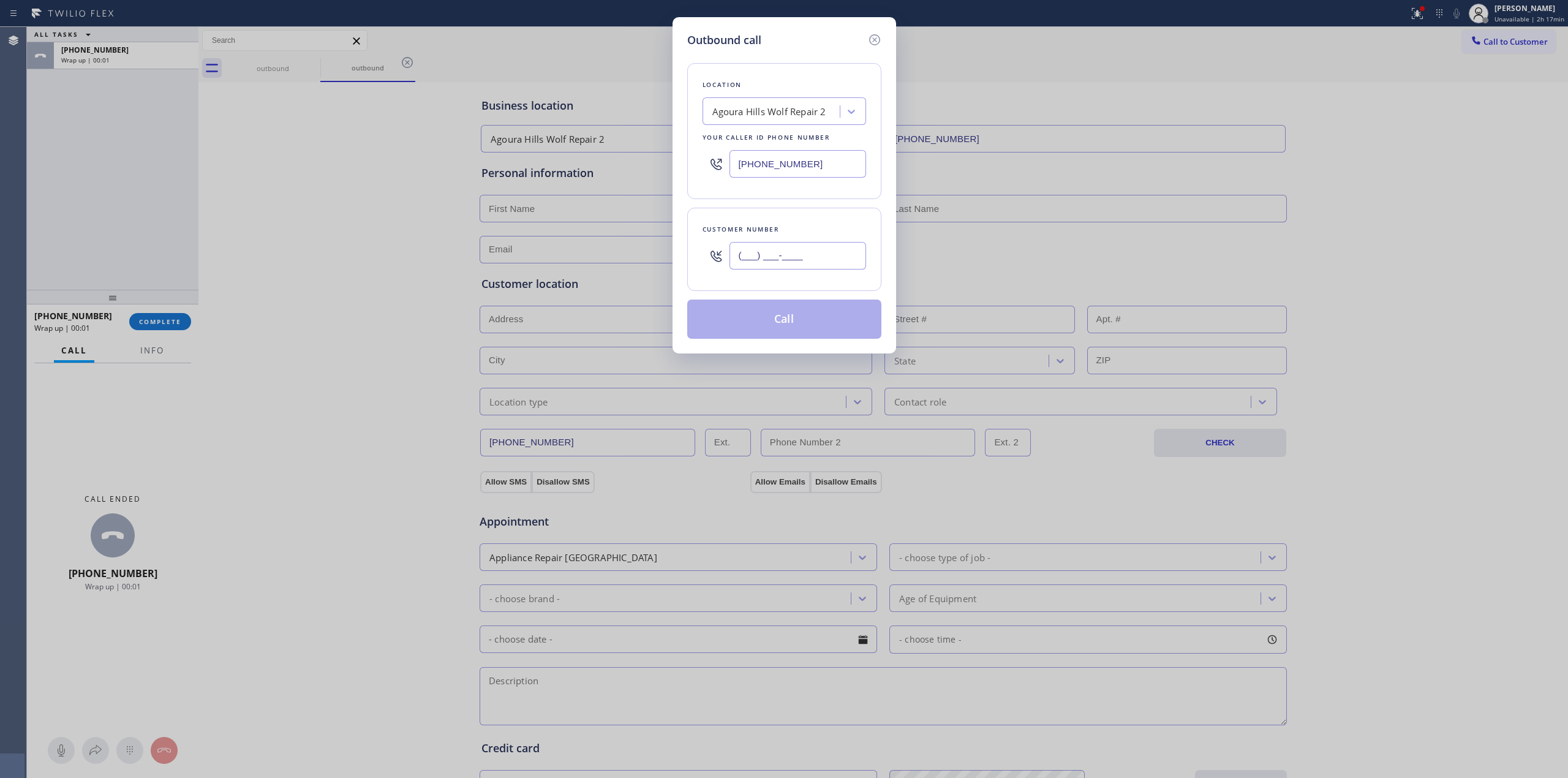
paste input "979) 921-7766"
click at [804, 251] on input "(___) ___-____" at bounding box center [798, 256] width 137 height 28
type input "[PHONE_NUMBER]"
click at [807, 316] on button "Call" at bounding box center [785, 319] width 194 height 39
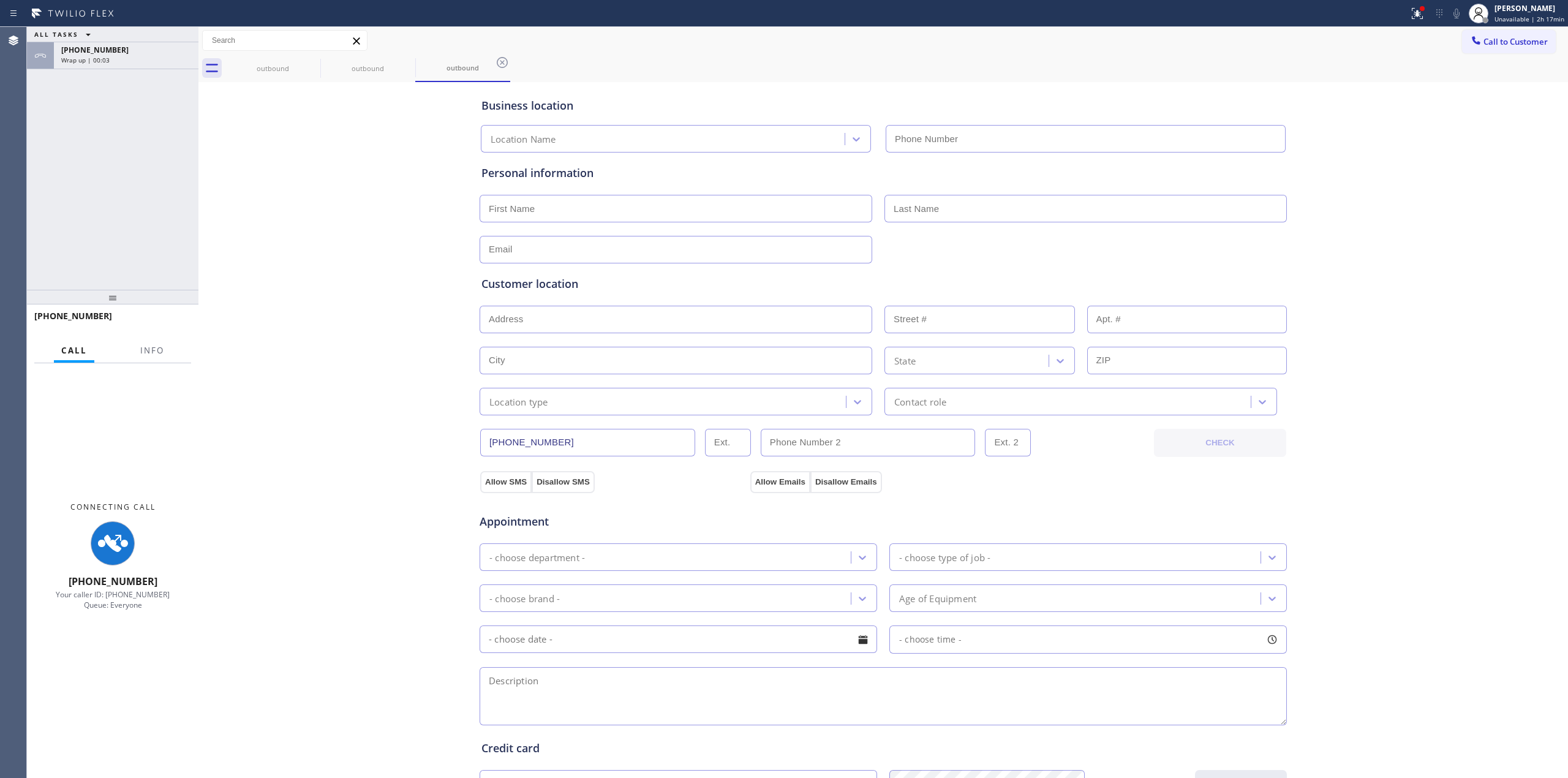
type input "[PHONE_NUMBER]"
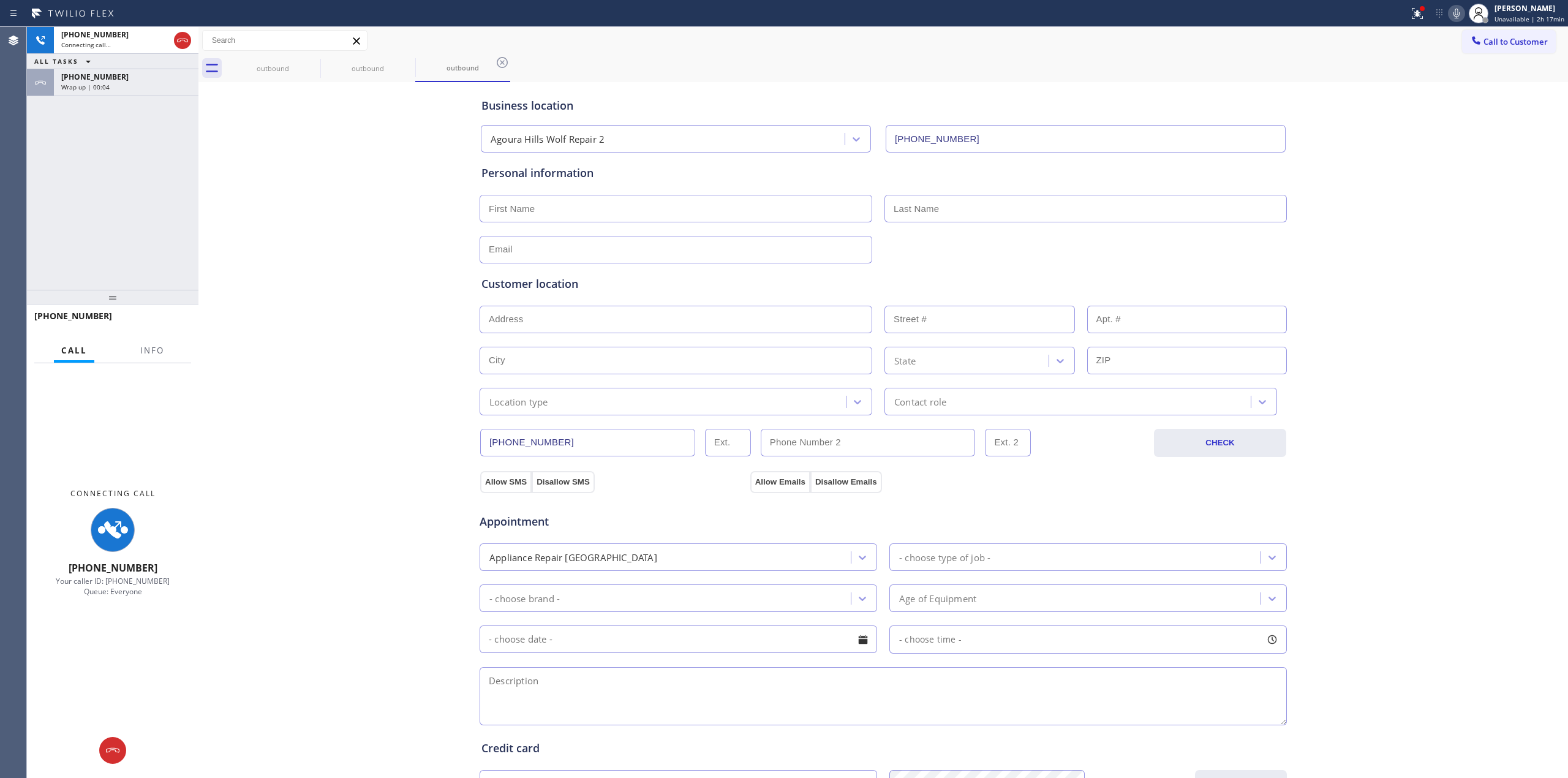
click at [107, 83] on span "Wrap up | 00:04" at bounding box center [85, 86] width 48 height 9
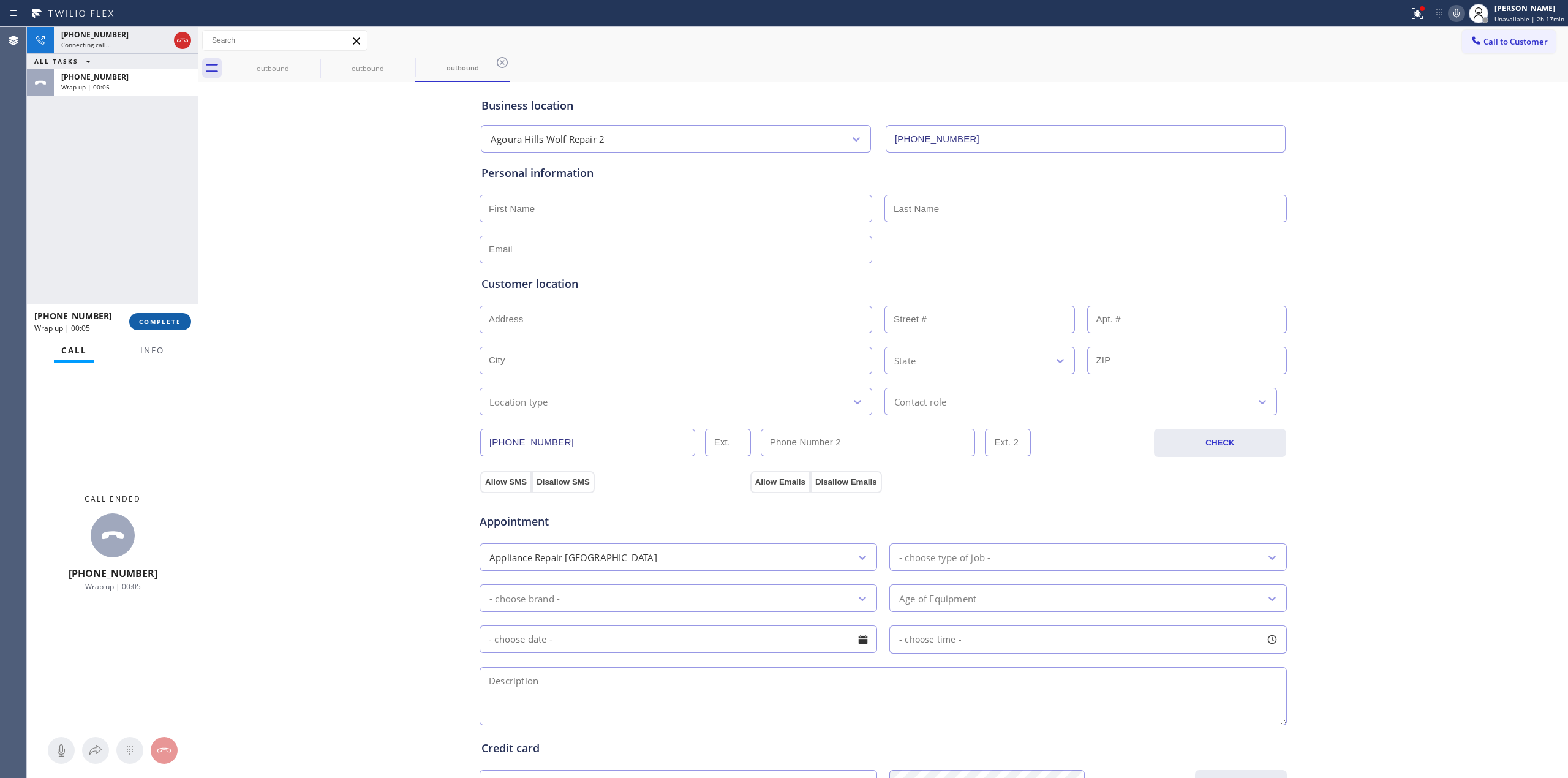
click at [158, 319] on span "COMPLETE" at bounding box center [160, 321] width 42 height 9
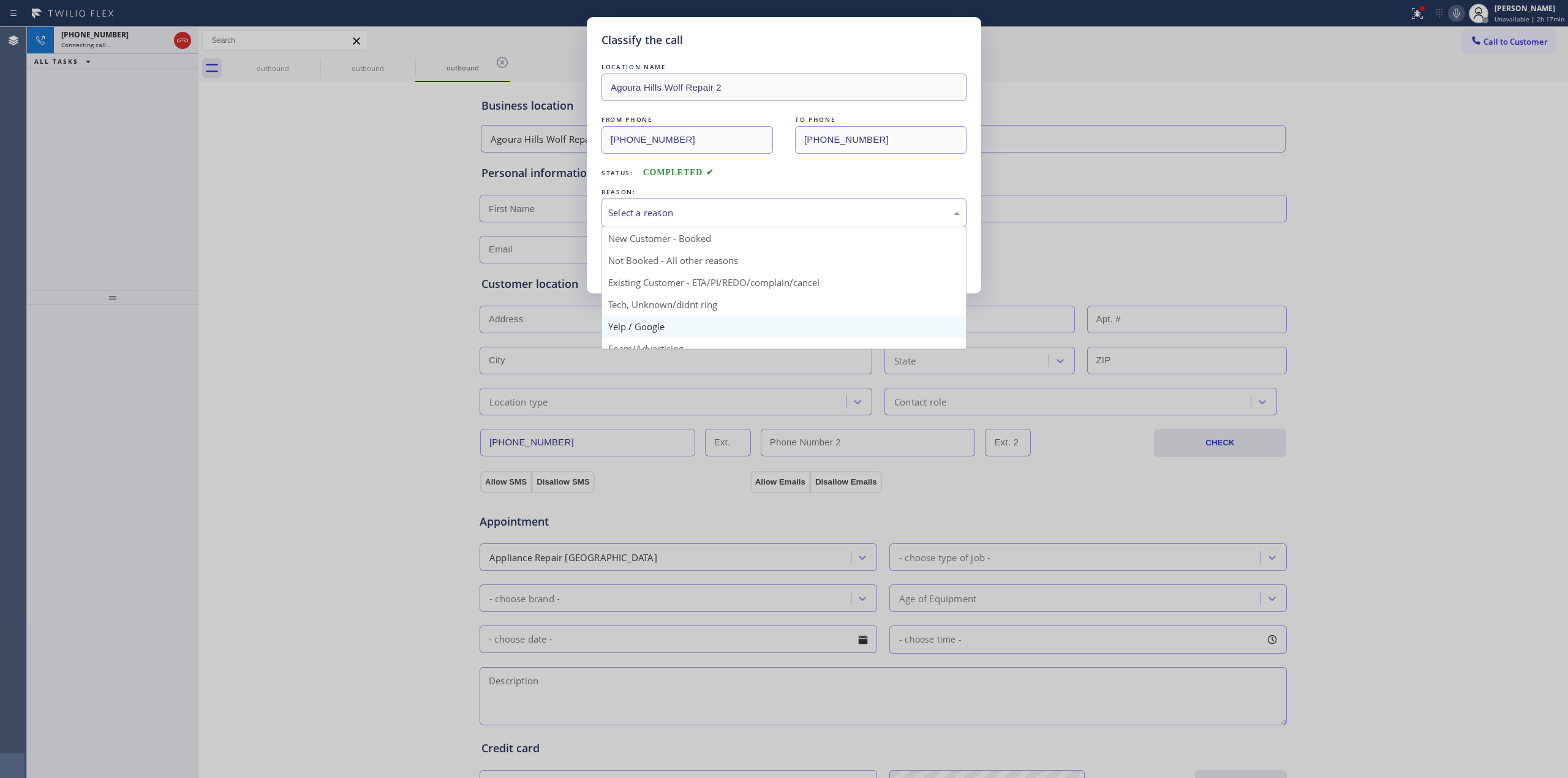
drag, startPoint x: 667, startPoint y: 219, endPoint x: 672, endPoint y: 316, distance: 97.1
click at [669, 227] on div "Select a reason New Customer - Booked Not Booked - All other reasons Existing C…" at bounding box center [784, 213] width 365 height 29
drag, startPoint x: 678, startPoint y: 300, endPoint x: 661, endPoint y: 259, distance: 44.4
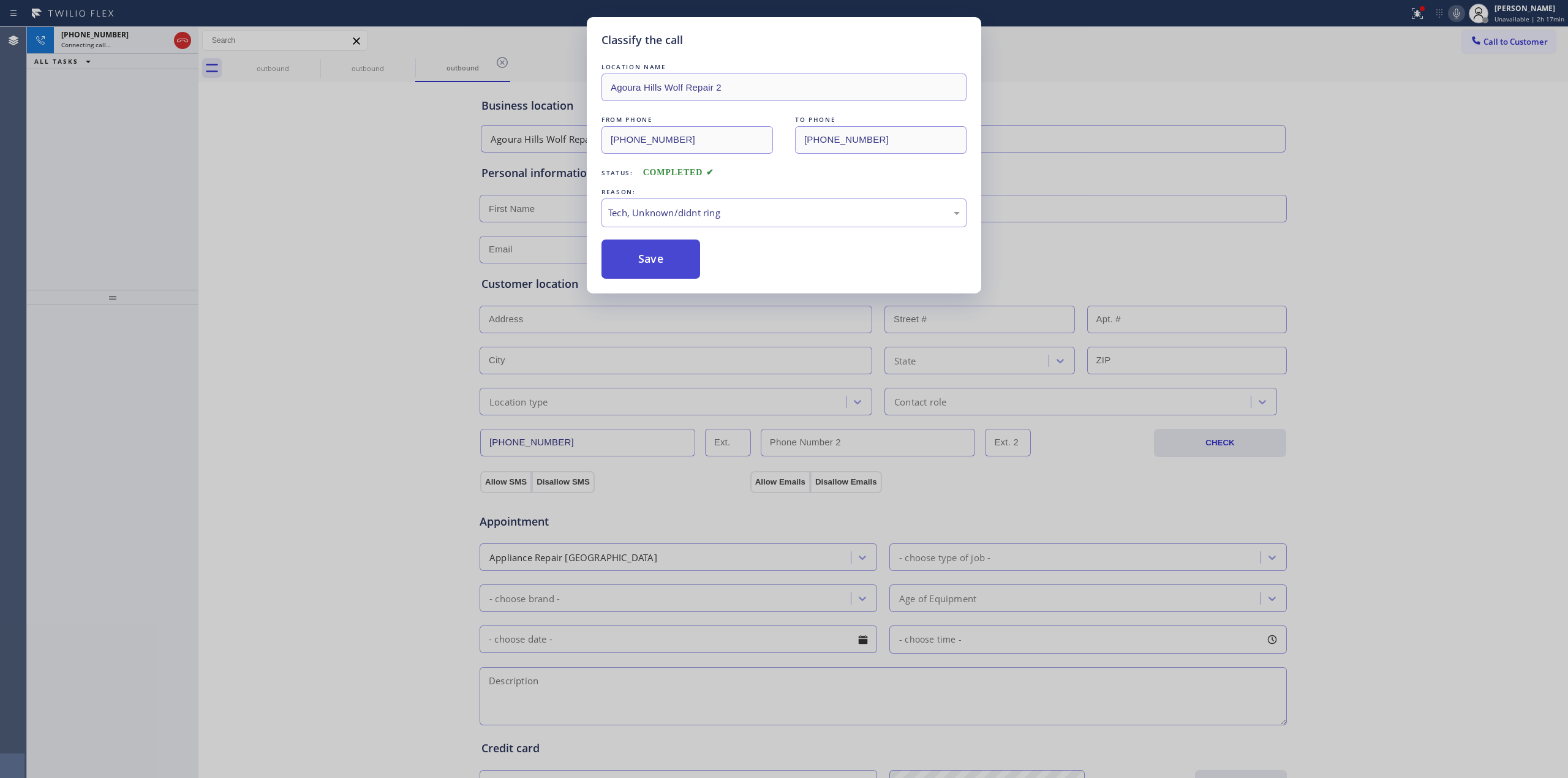
click at [655, 250] on button "Save" at bounding box center [651, 259] width 98 height 39
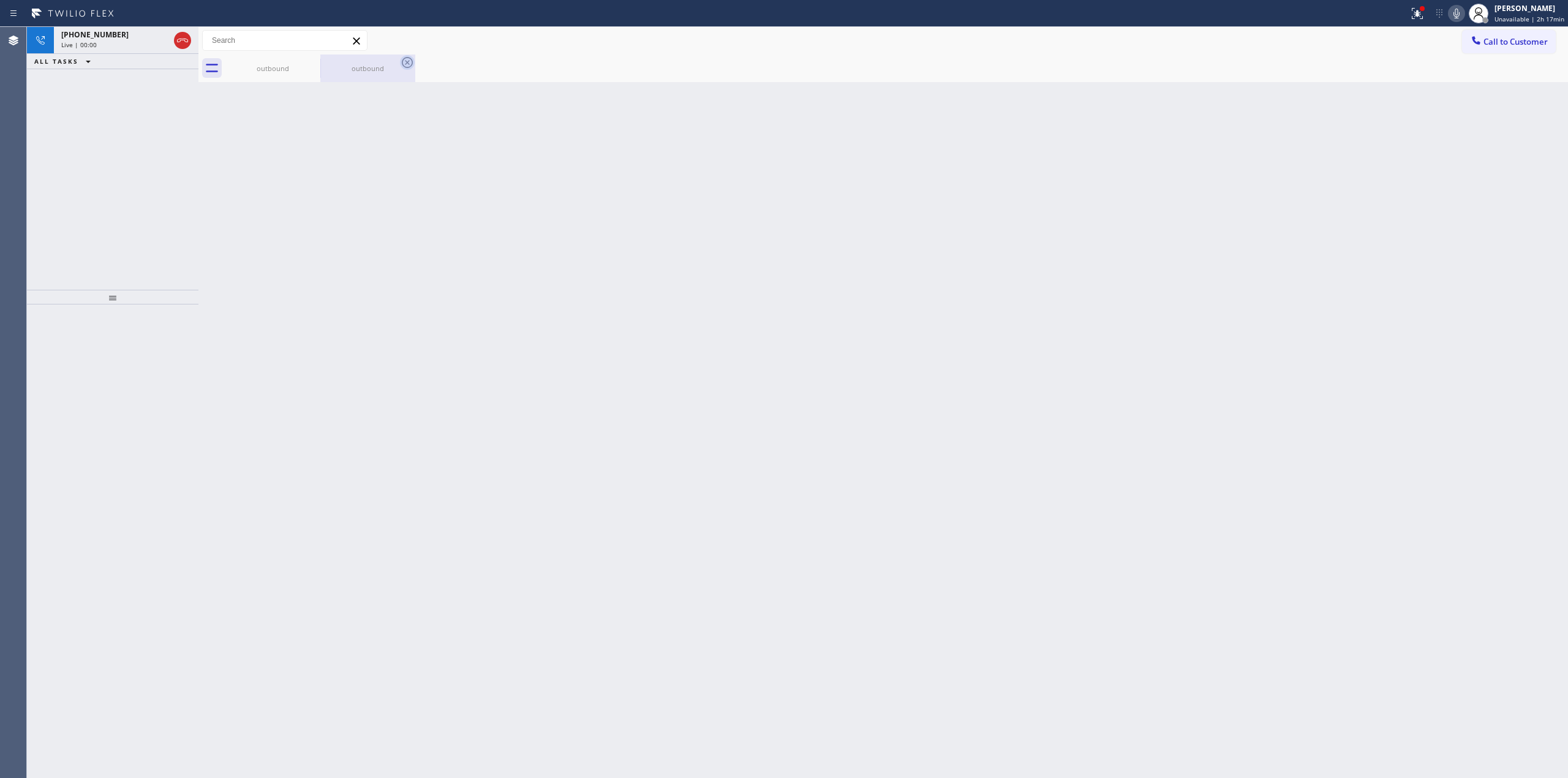
click at [0, 0] on icon at bounding box center [0, 0] width 0 height 0
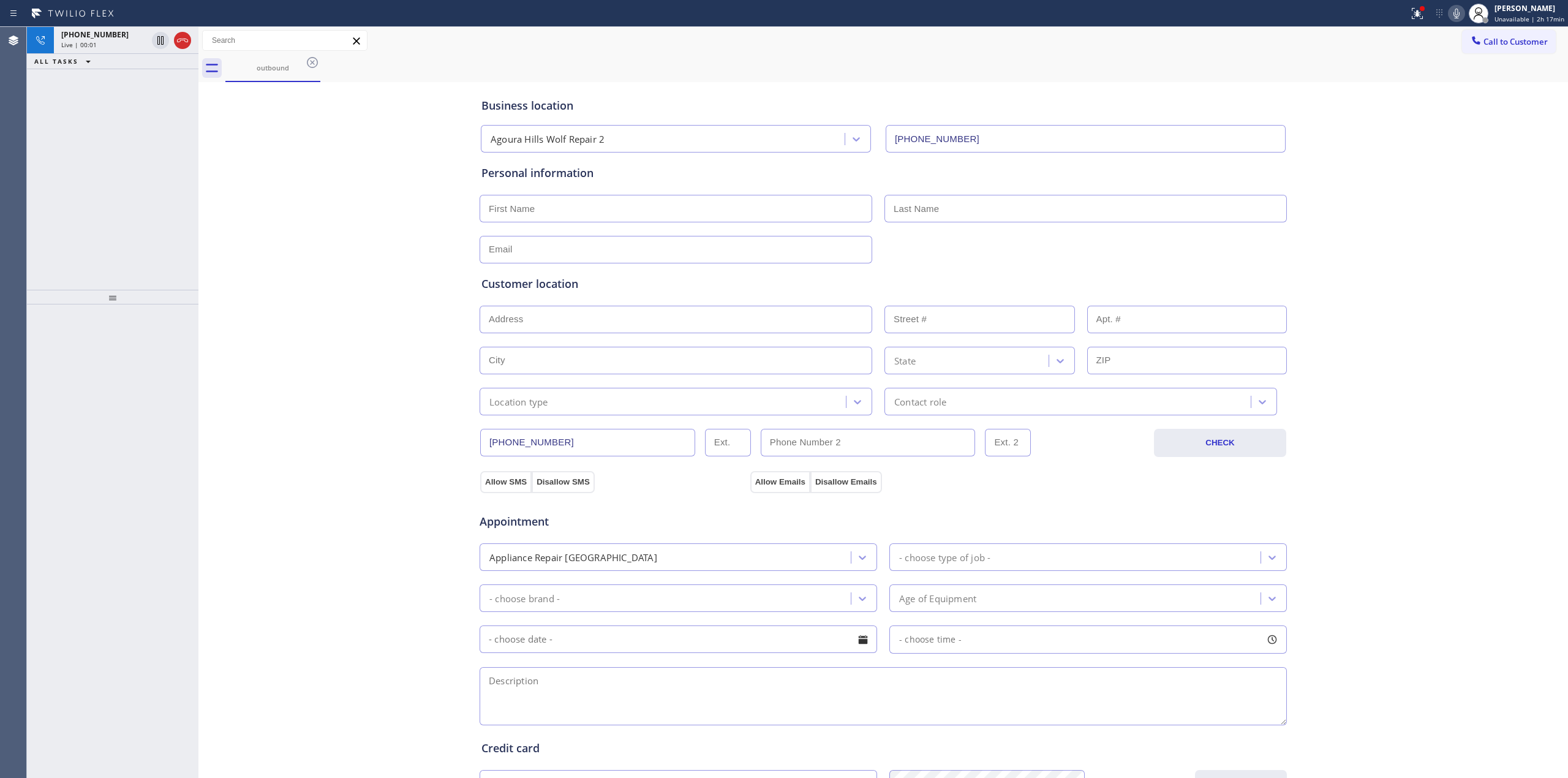
drag, startPoint x: 135, startPoint y: 49, endPoint x: 129, endPoint y: 62, distance: 14.3
click at [133, 48] on div "[PHONE_NUMBER] Live | 00:01" at bounding box center [102, 40] width 96 height 27
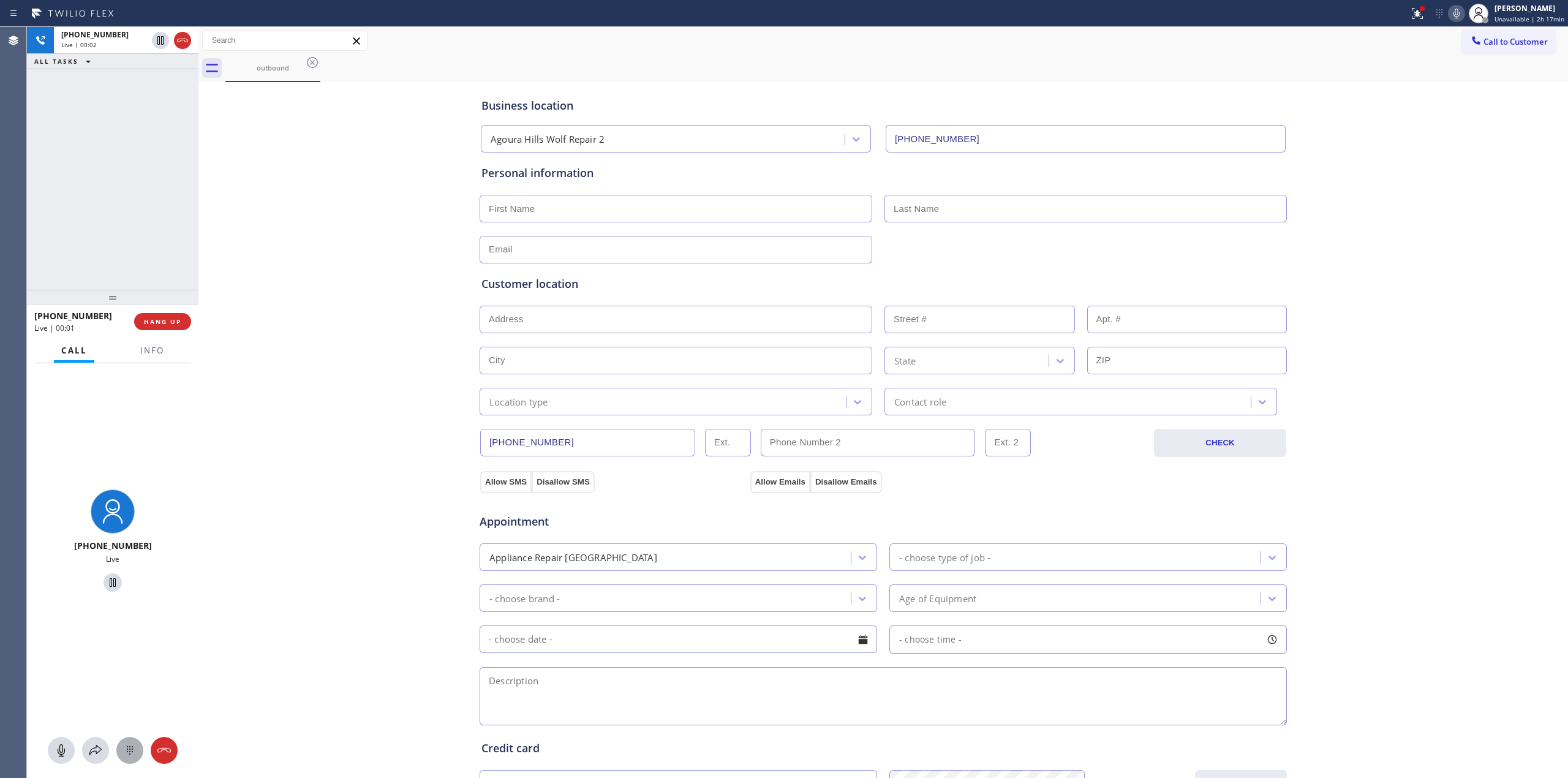
drag, startPoint x: 137, startPoint y: 765, endPoint x: 127, endPoint y: 753, distance: 15.6
click at [133, 729] on div "[PHONE_NUMBER] Live" at bounding box center [113, 570] width 172 height 415
click at [127, 729] on icon at bounding box center [130, 750] width 15 height 15
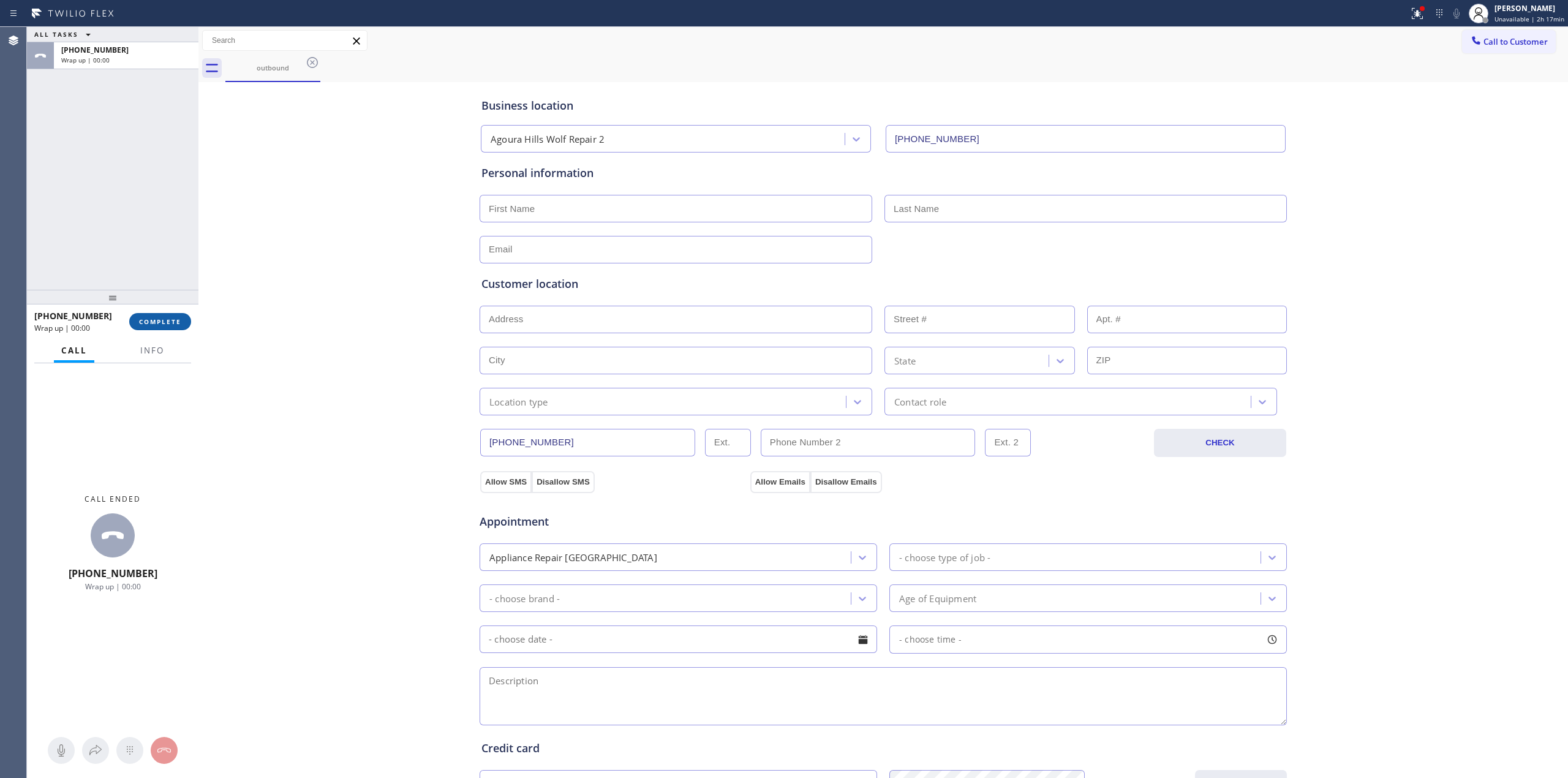
click at [172, 320] on span "COMPLETE" at bounding box center [160, 321] width 42 height 9
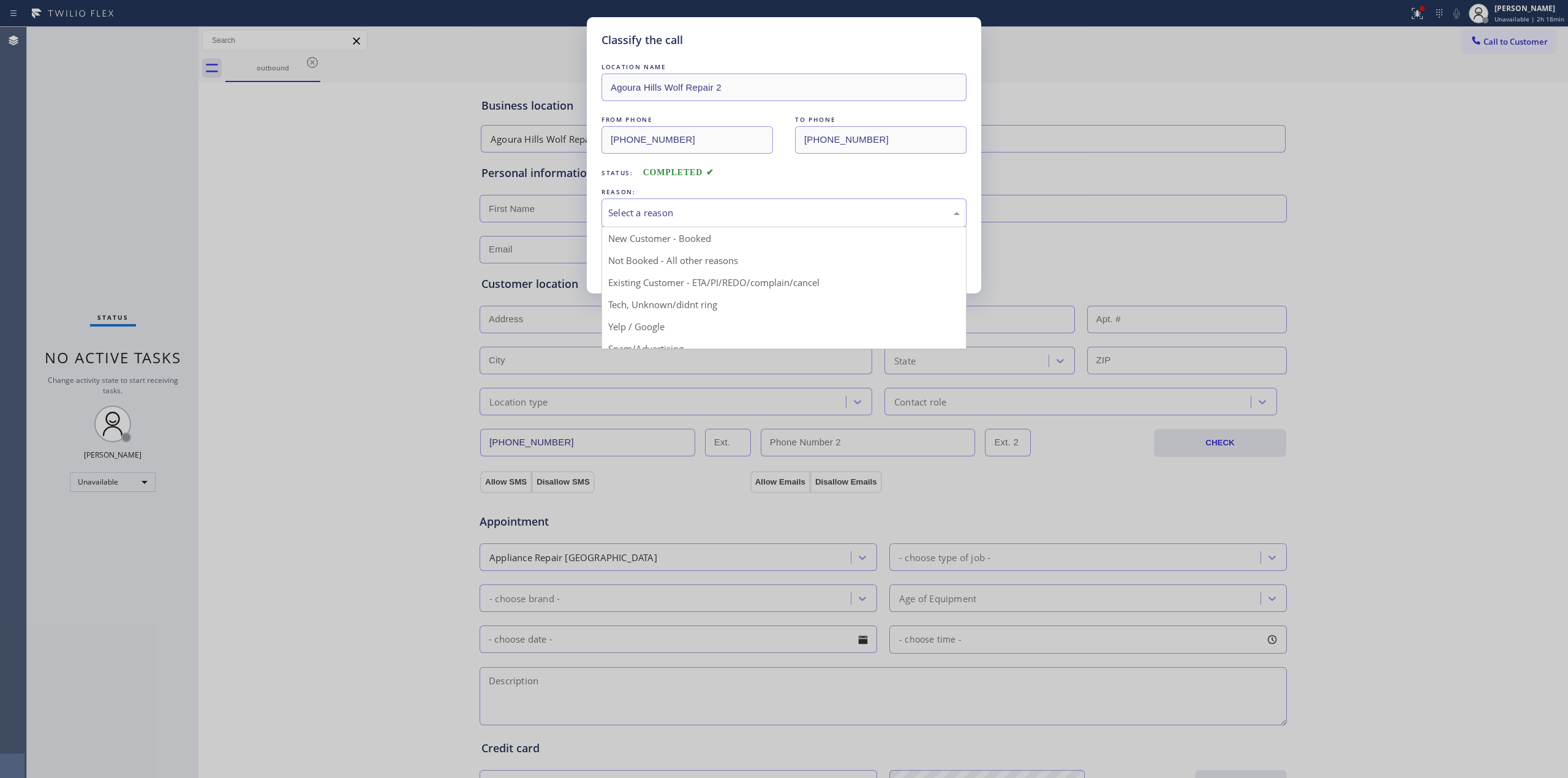
click at [735, 209] on div "Select a reason" at bounding box center [784, 212] width 352 height 14
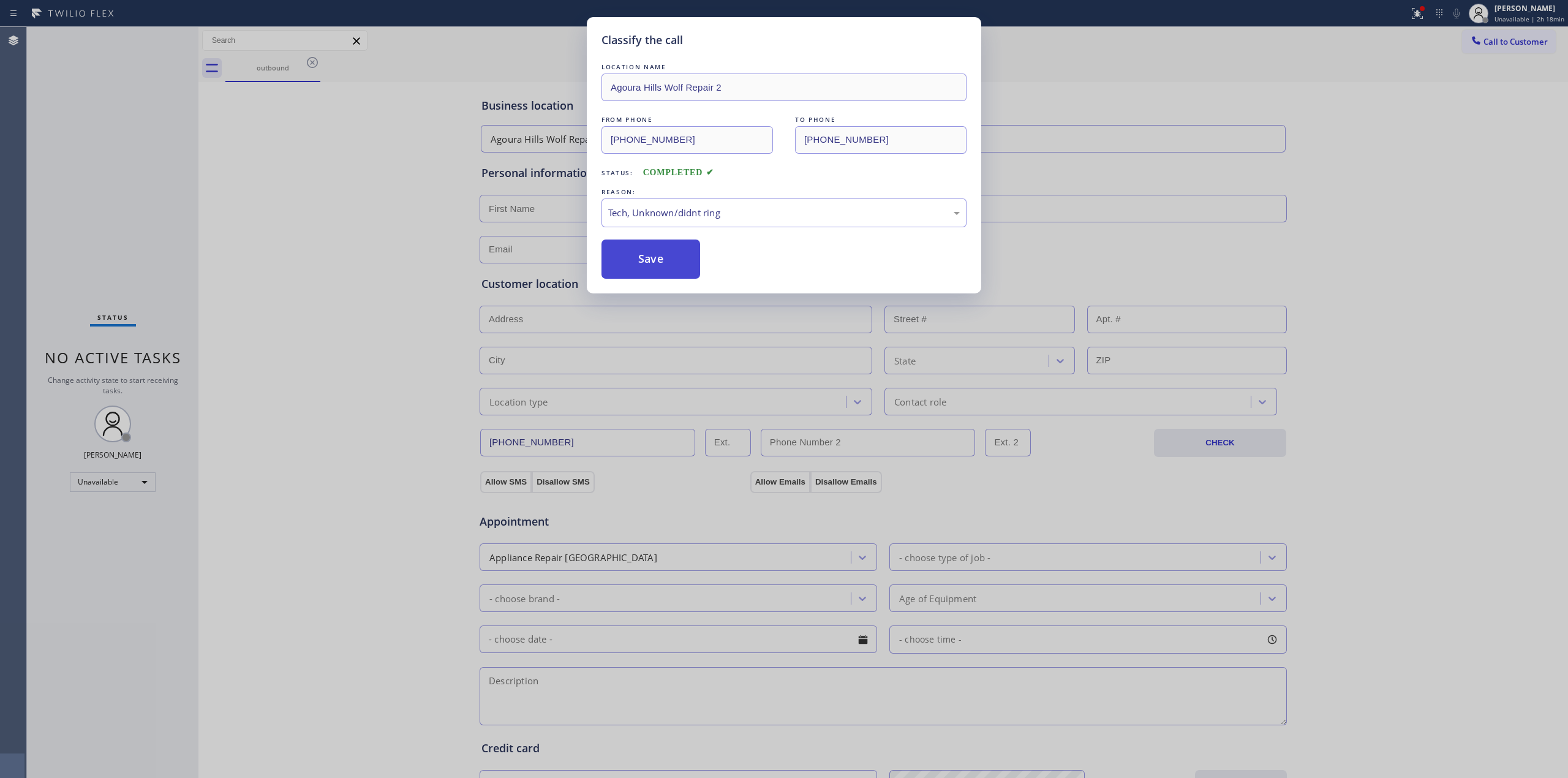
drag, startPoint x: 653, startPoint y: 261, endPoint x: 824, endPoint y: 262, distance: 171.0
click at [653, 260] on button "Save" at bounding box center [651, 259] width 98 height 39
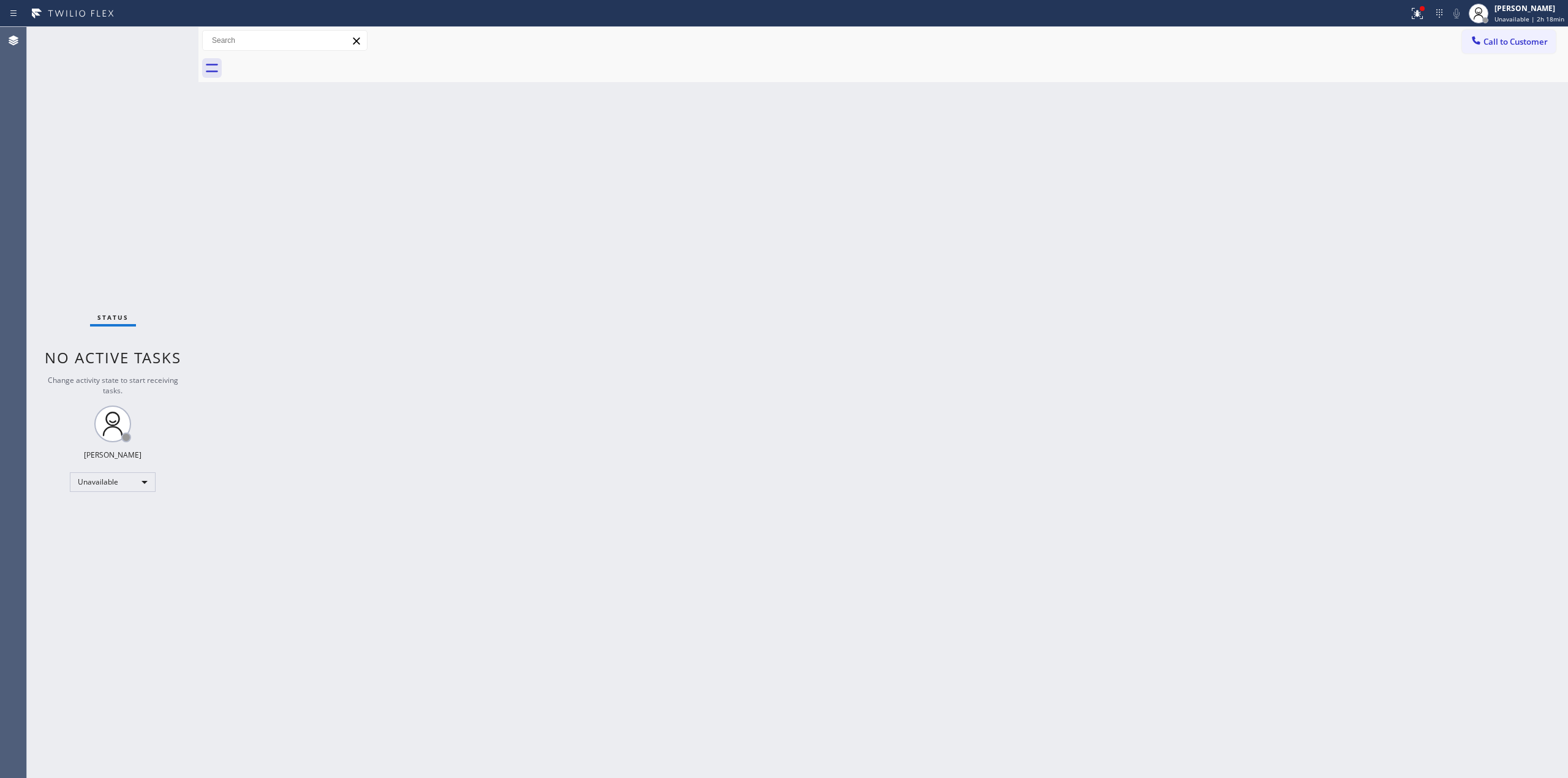
click at [1470, 120] on div "Back to Dashboard Change Sender ID Customers Technicians Select a contact Outbo…" at bounding box center [884, 403] width 1370 height 751
click at [1470, 11] on div "[PERSON_NAME]" at bounding box center [1530, 9] width 70 height 11
click at [1429, 133] on div "Back to Dashboard Change Sender ID Customers Technicians Select a contact Outbo…" at bounding box center [884, 403] width 1370 height 751
click at [1470, 17] on span "Unavailable | 2h 46min" at bounding box center [1530, 18] width 70 height 9
drag, startPoint x: 1473, startPoint y: 94, endPoint x: 1499, endPoint y: 42, distance: 58.1
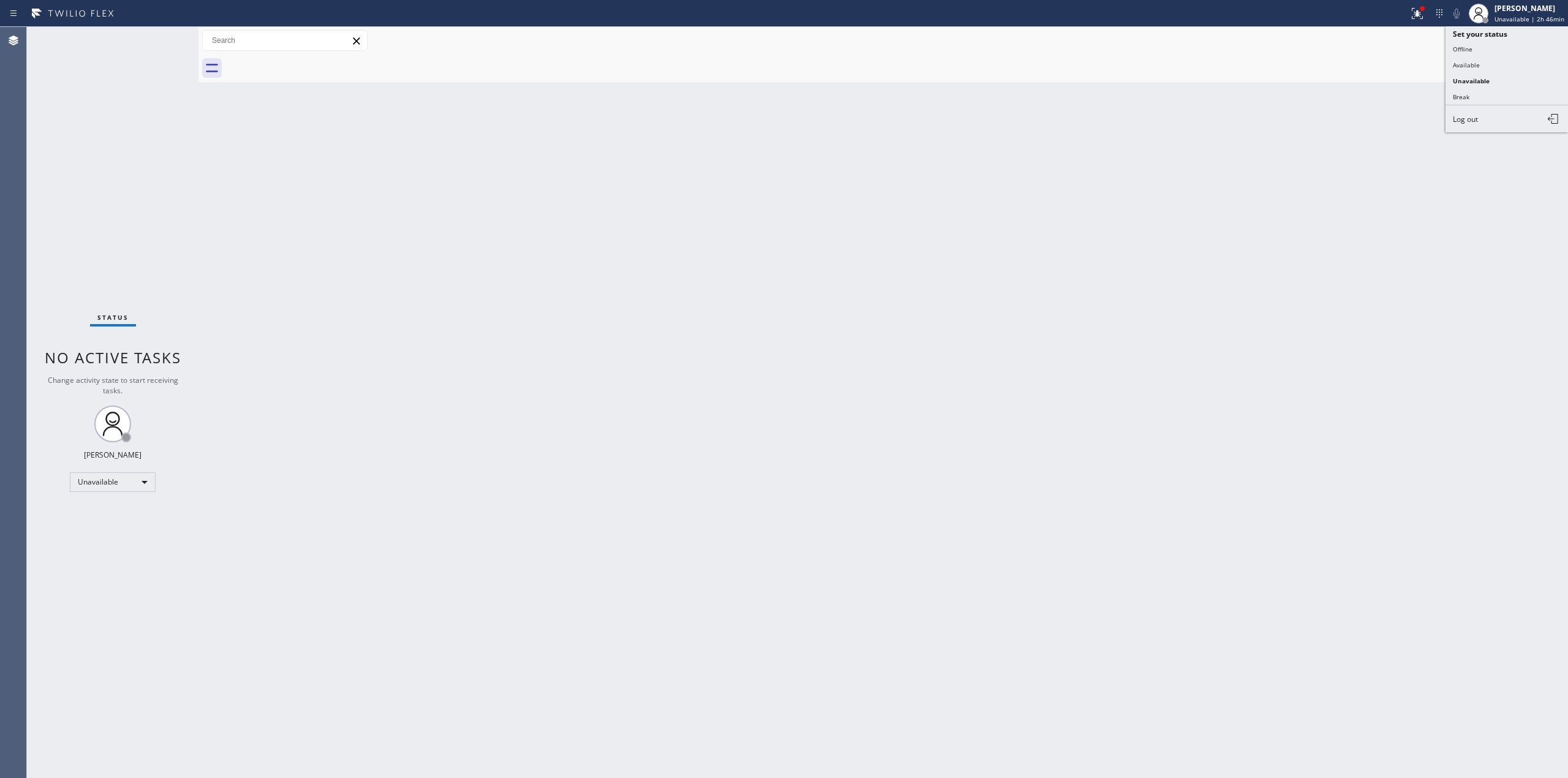
click at [1470, 93] on button "Break" at bounding box center [1507, 97] width 123 height 16
click at [1470, 28] on div "Call to Customer Outbound call Location [GEOGRAPHIC_DATA] Wolf Repair 2 Your ca…" at bounding box center [884, 41] width 1370 height 28
click at [1470, 11] on div "[PERSON_NAME]" at bounding box center [1530, 9] width 70 height 11
drag, startPoint x: 1473, startPoint y: 65, endPoint x: 1473, endPoint y: 74, distance: 9.0
click at [1470, 74] on ul "Set your status Offline Available Unavailable Break Log out" at bounding box center [1507, 79] width 123 height 106
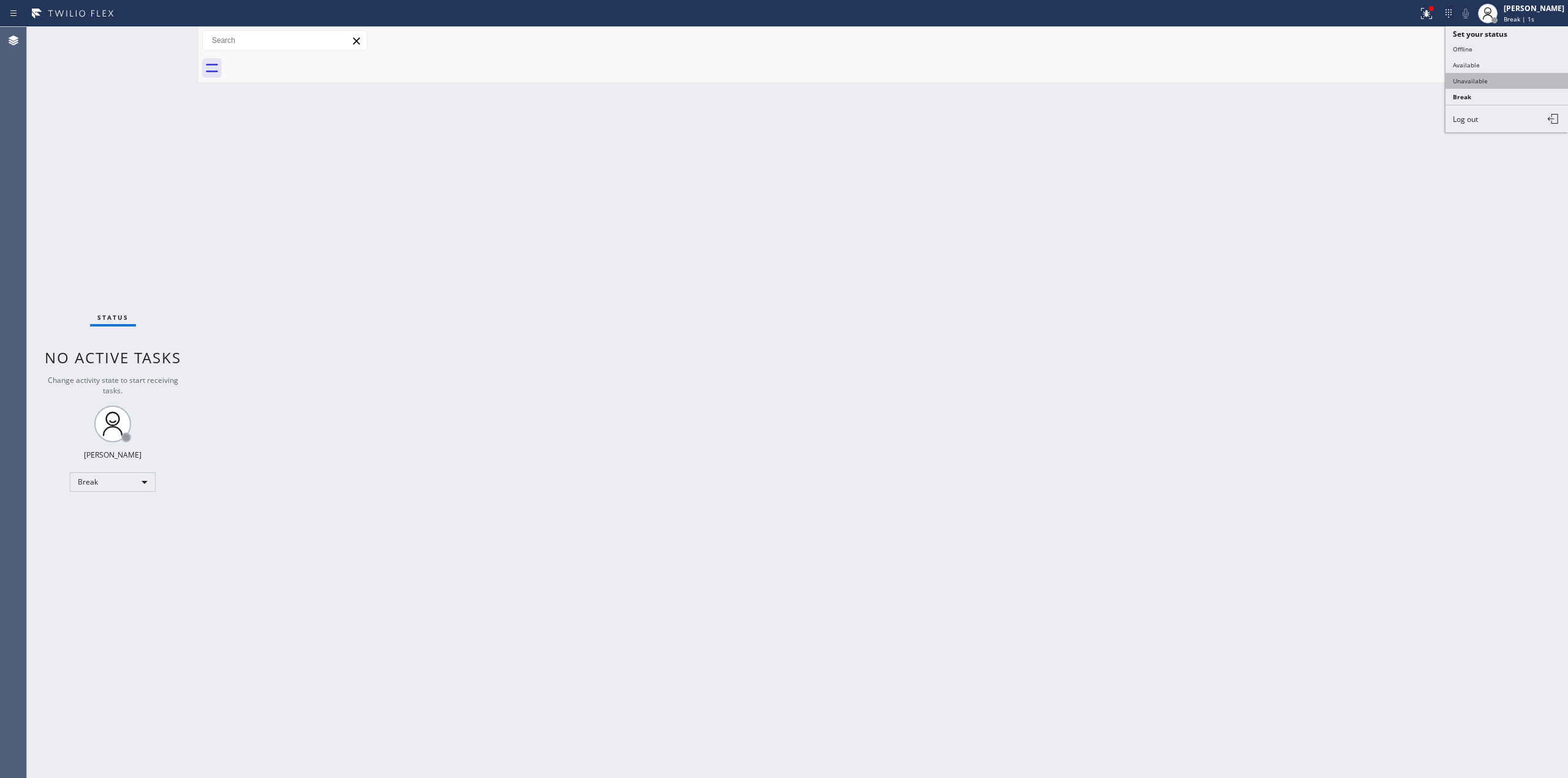
click at [1470, 74] on button "Unavailable" at bounding box center [1507, 81] width 123 height 16
click at [1331, 127] on div "Back to Dashboard Change Sender ID Customers Technicians Select a contact Outbo…" at bounding box center [884, 403] width 1370 height 751
